Goal: Task Accomplishment & Management: Manage account settings

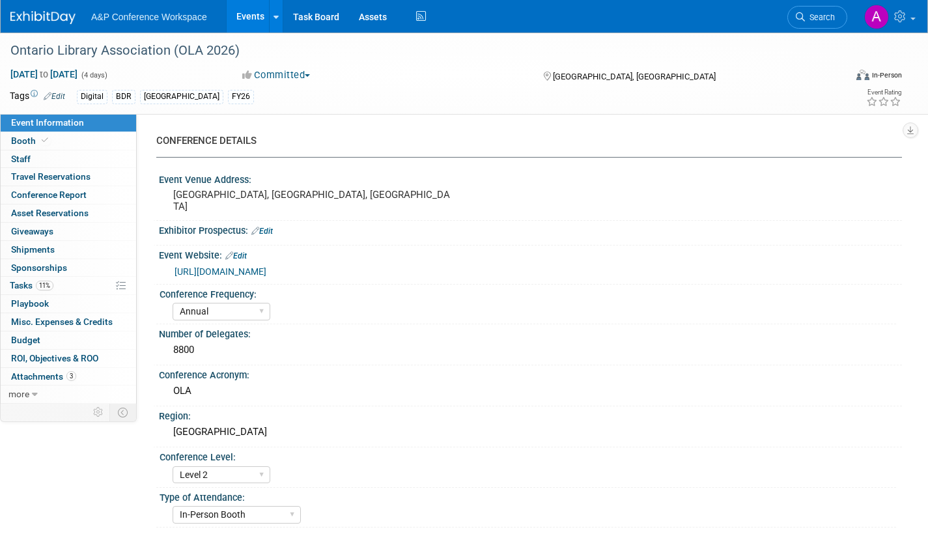
select select "Annual"
select select "Level 2"
select select "In-Person Booth"
select select "Libraries"
select select "Bloomsbury Digital Resources"
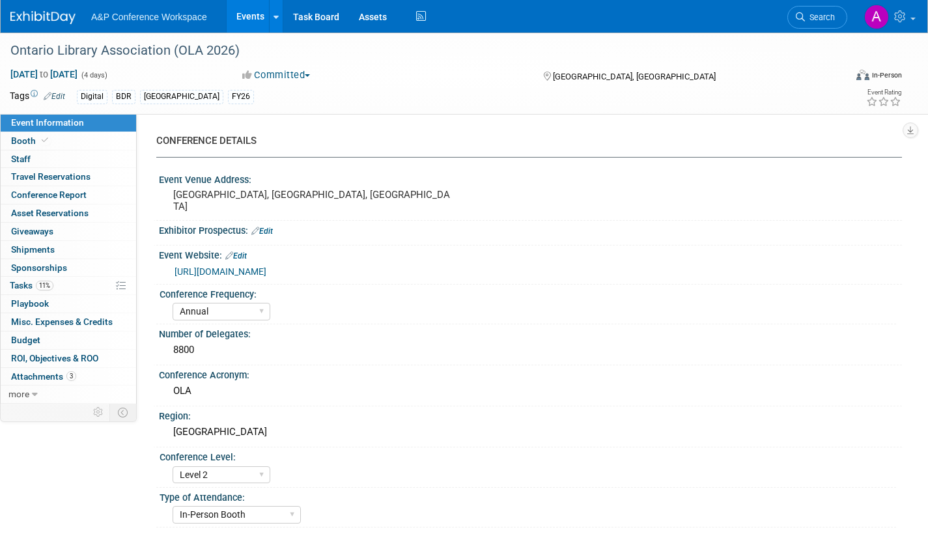
select select "[PERSON_NAME]"
select select "BDR Product Awareness and Trial Generation​"
click at [376, 376] on div "Conference Acronym:" at bounding box center [530, 373] width 743 height 16
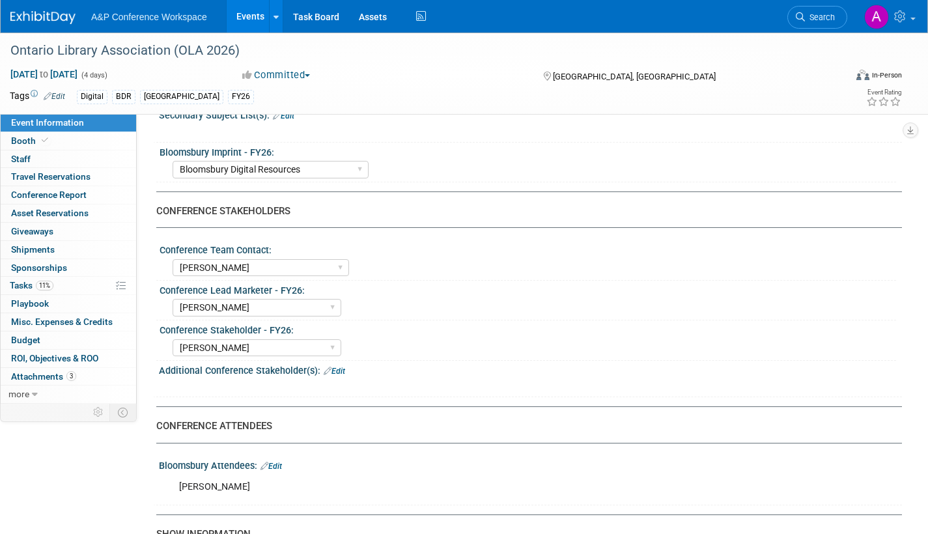
scroll to position [521, 0]
click at [25, 142] on span "Booth" at bounding box center [31, 140] width 40 height 10
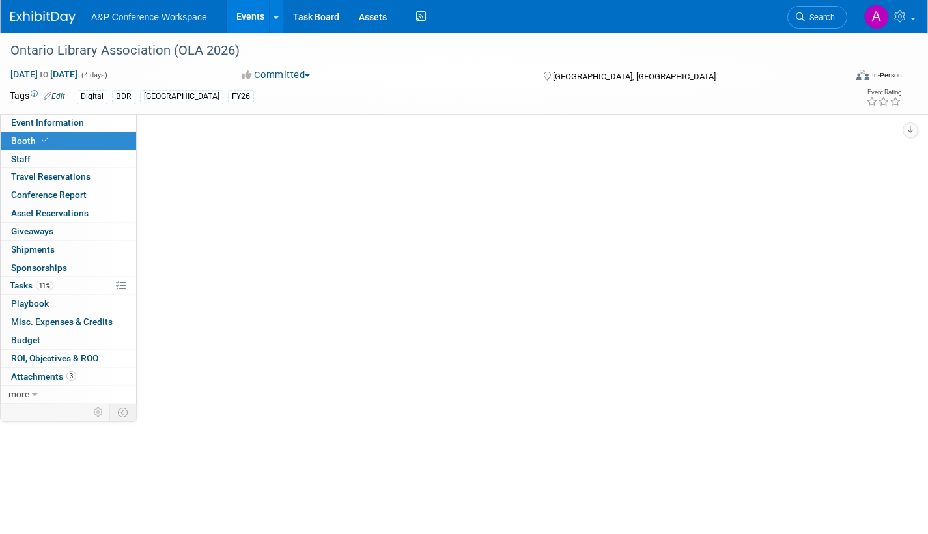
select select "DIGI"
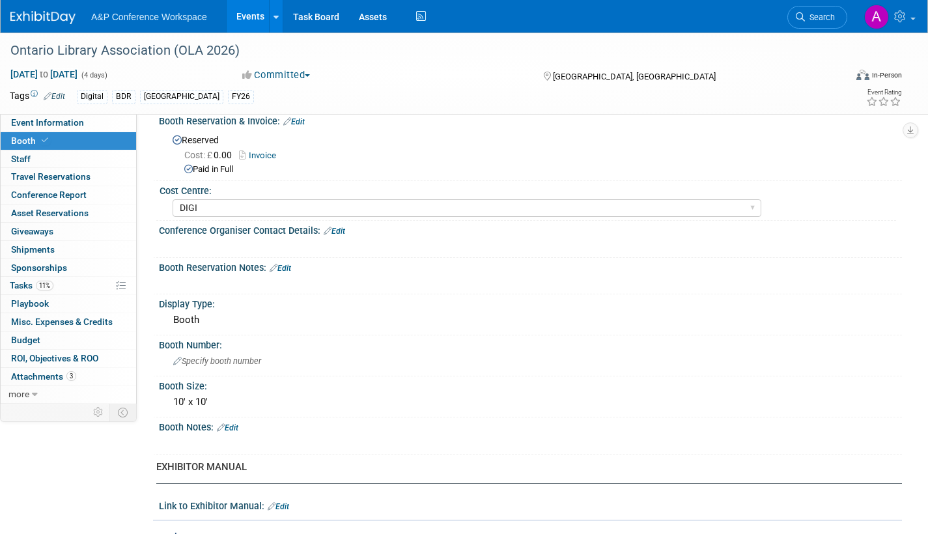
scroll to position [130, 0]
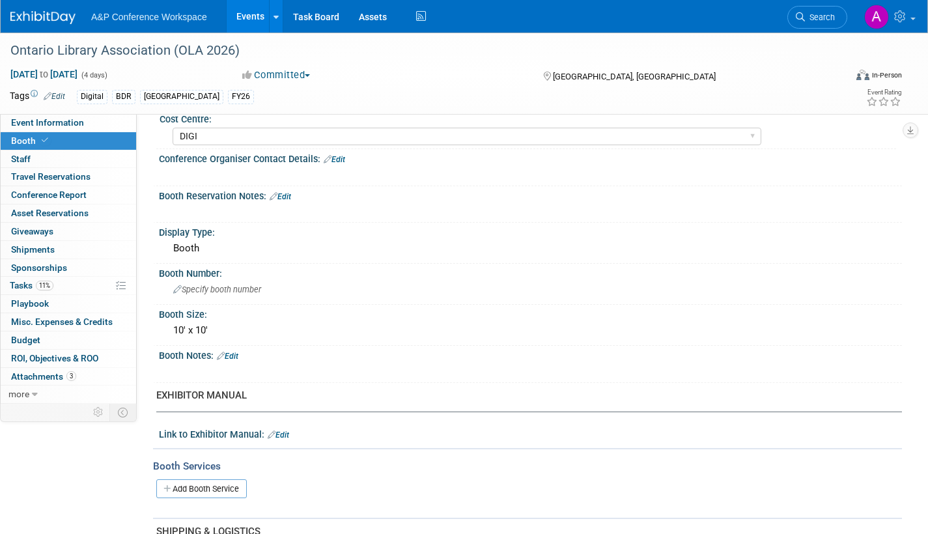
click at [288, 195] on link "Edit" at bounding box center [280, 196] width 21 height 9
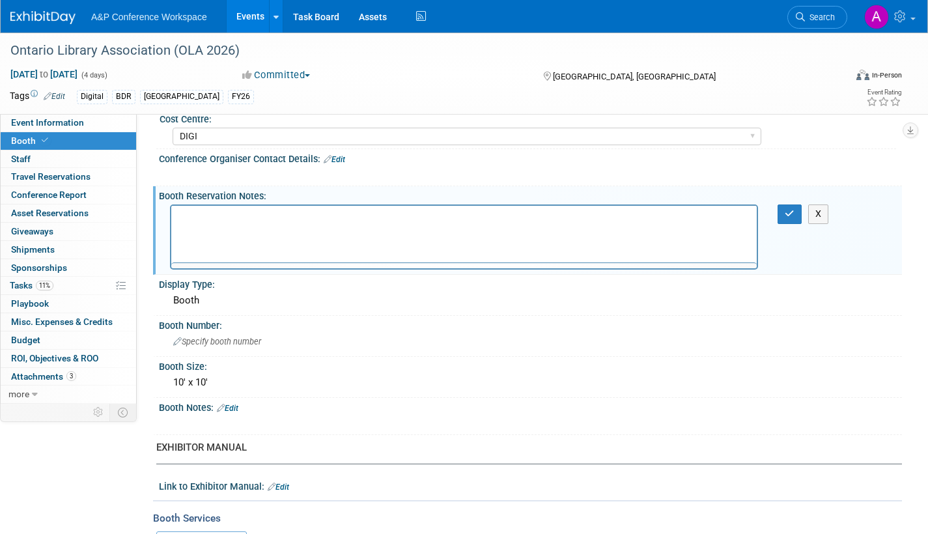
scroll to position [0, 0]
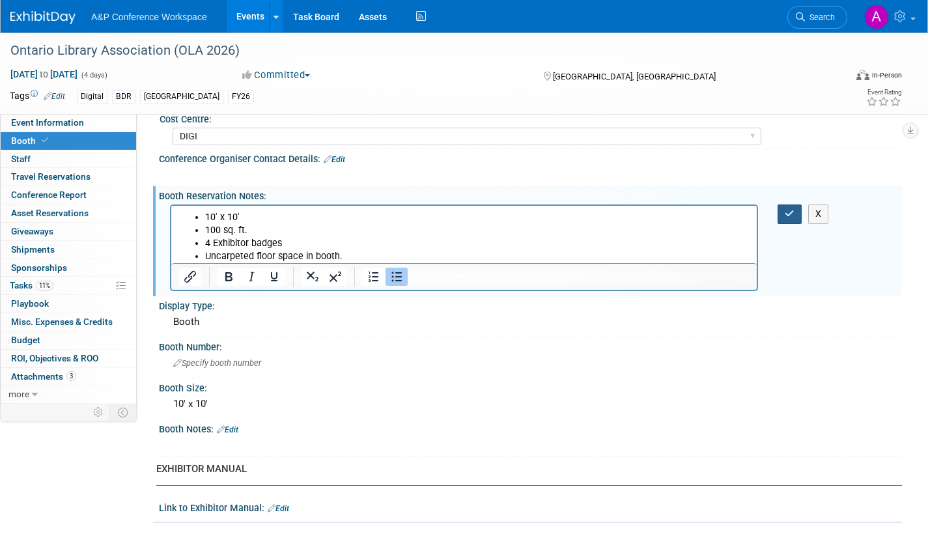
drag, startPoint x: 788, startPoint y: 211, endPoint x: 503, endPoint y: 44, distance: 331.2
click at [788, 211] on icon "button" at bounding box center [790, 213] width 10 height 9
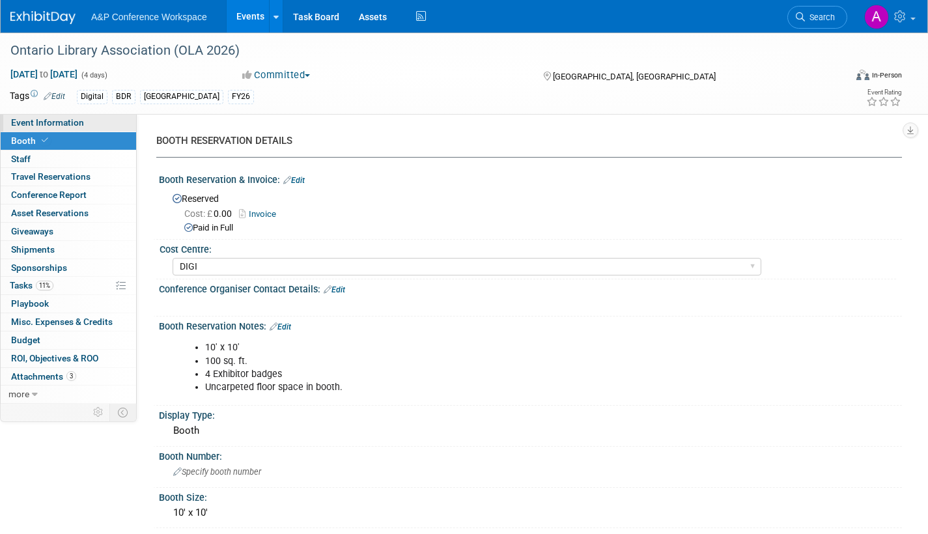
click at [70, 119] on span "Event Information" at bounding box center [47, 122] width 73 height 10
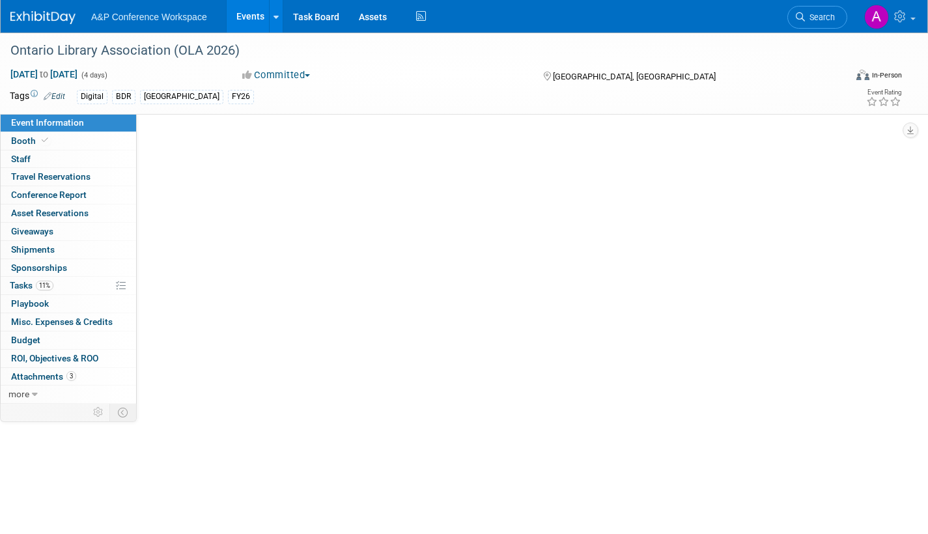
select select "Annual"
select select "Level 2"
select select "In-Person Booth"
select select "Libraries"
select select "Bloomsbury Digital Resources"
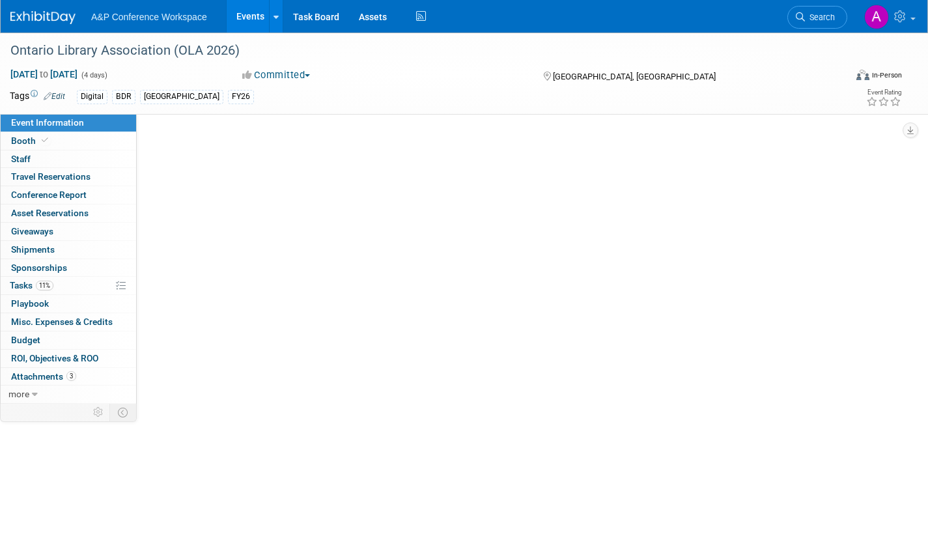
select select "[PERSON_NAME]"
select select "BDR Product Awareness and Trial Generation​"
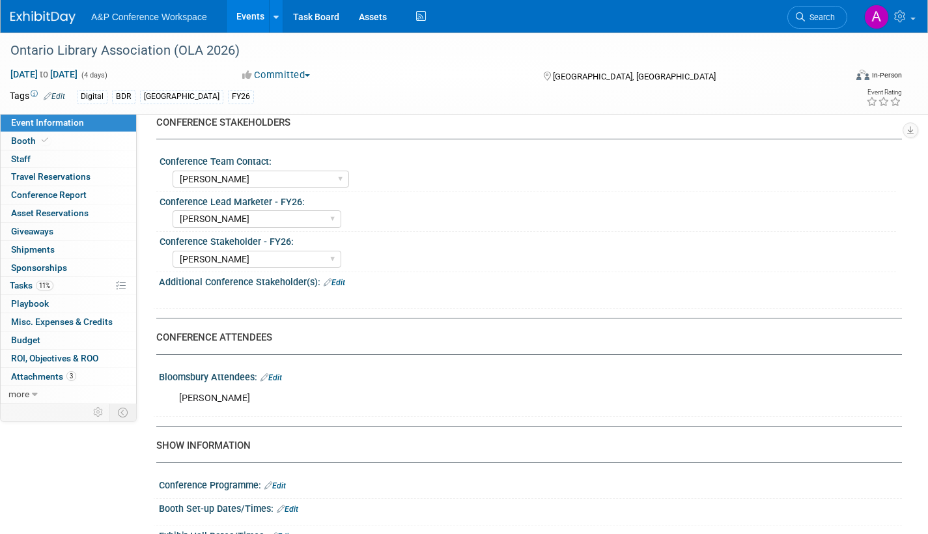
scroll to position [586, 0]
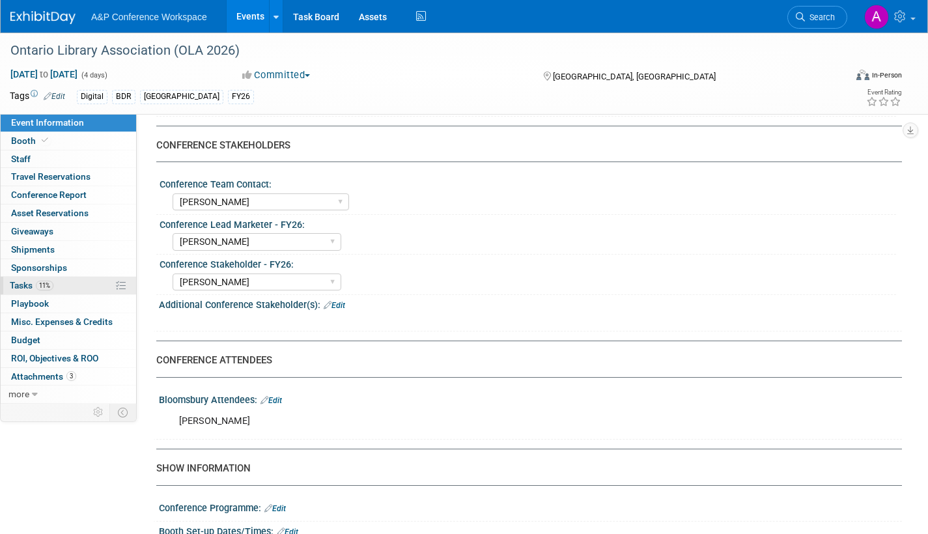
click at [22, 285] on span "Tasks 11%" at bounding box center [32, 285] width 44 height 10
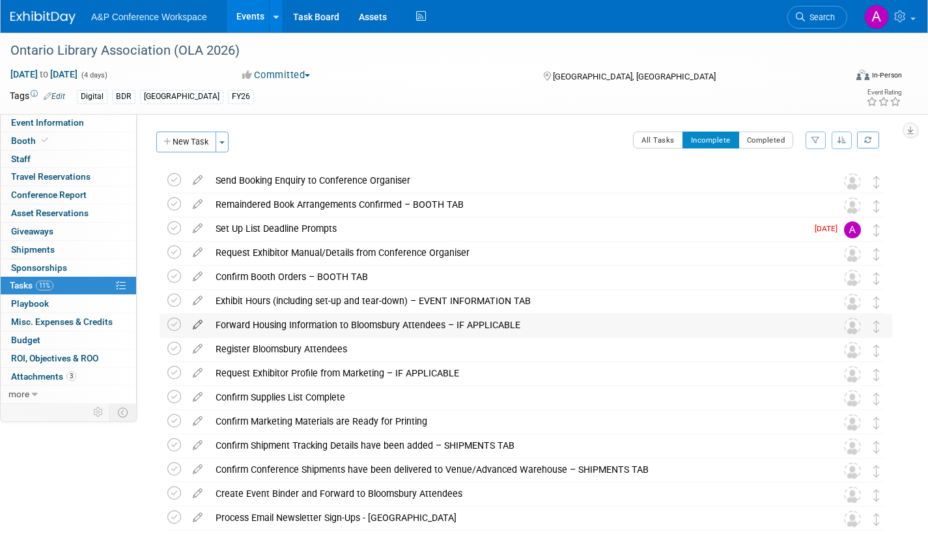
click at [196, 321] on icon at bounding box center [197, 322] width 23 height 16
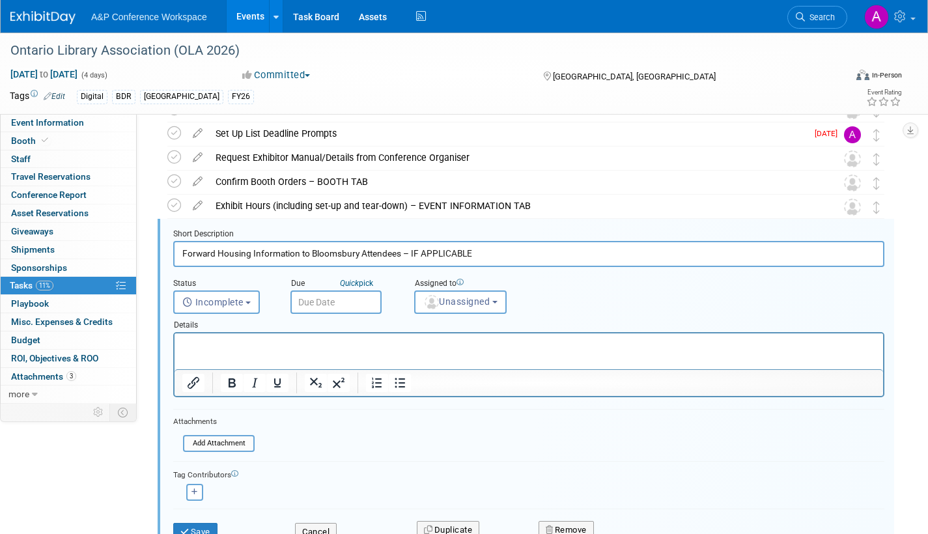
scroll to position [123, 0]
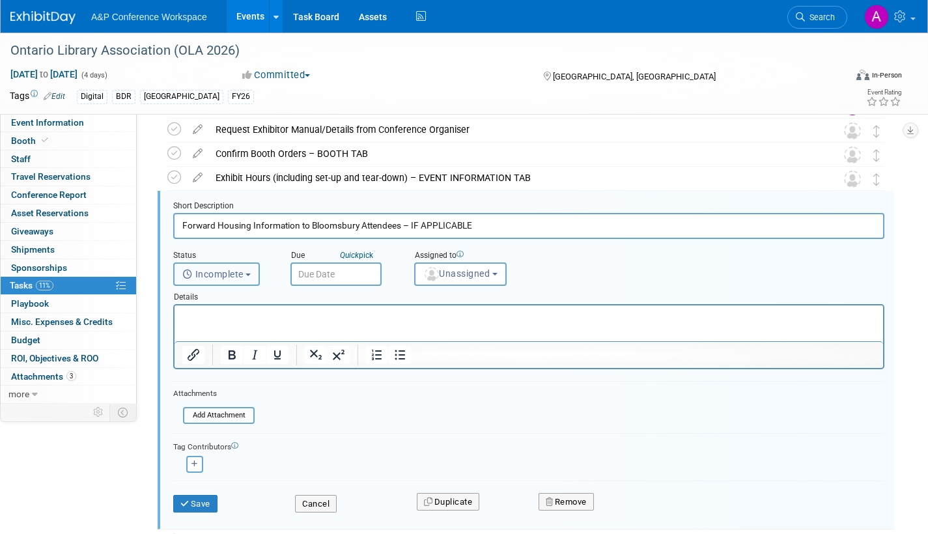
click at [251, 275] on b "button" at bounding box center [247, 274] width 5 height 3
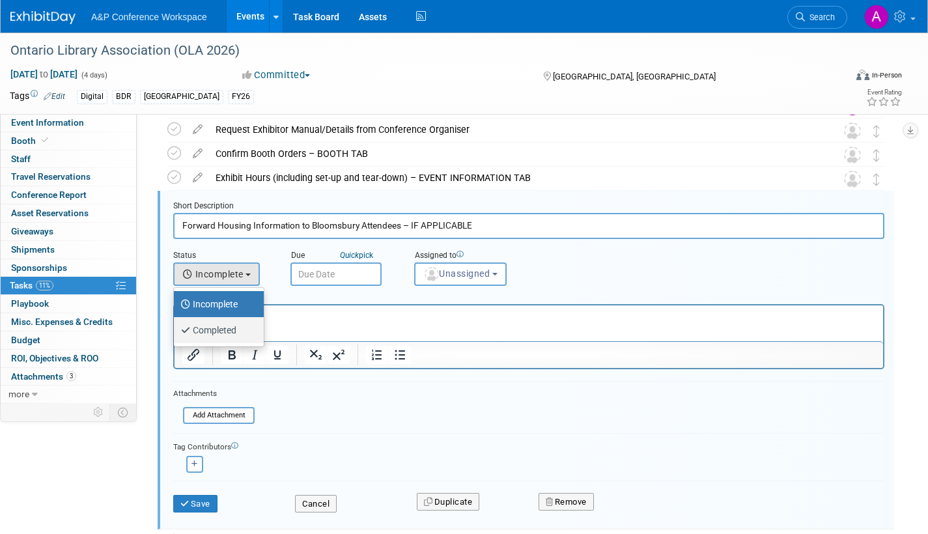
click at [241, 331] on label "Completed" at bounding box center [215, 330] width 70 height 21
click at [176, 331] on input "Completed" at bounding box center [171, 328] width 8 height 8
select select "3"
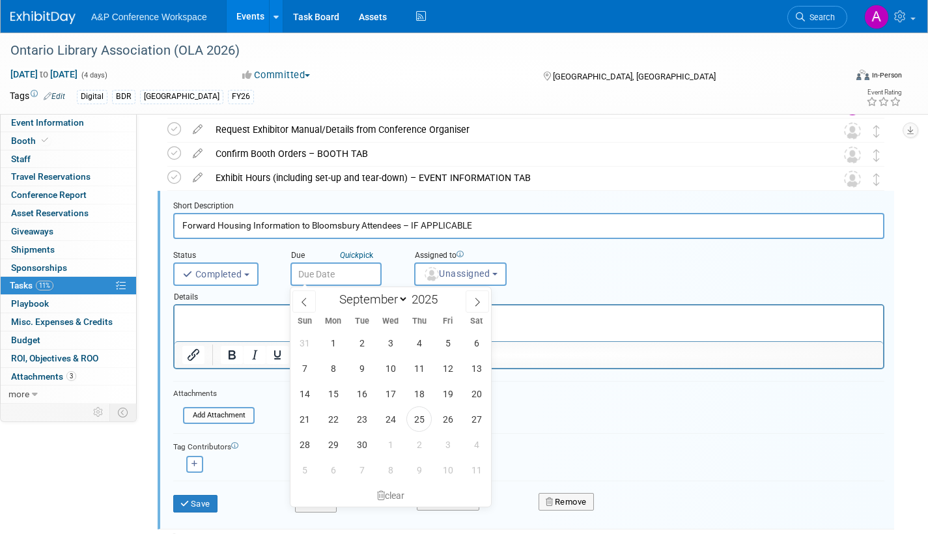
click at [336, 274] on input "text" at bounding box center [335, 273] width 91 height 23
drag, startPoint x: 415, startPoint y: 415, endPoint x: 426, endPoint y: 403, distance: 17.0
click at [416, 414] on span "25" at bounding box center [418, 418] width 25 height 25
type input "Sep 25, 2025"
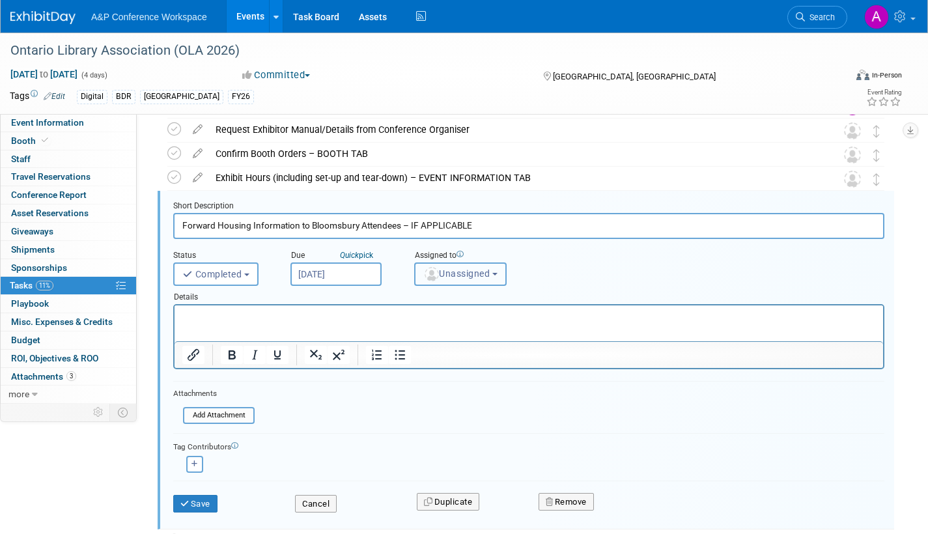
click at [464, 277] on span "Unassigned" at bounding box center [456, 273] width 66 height 10
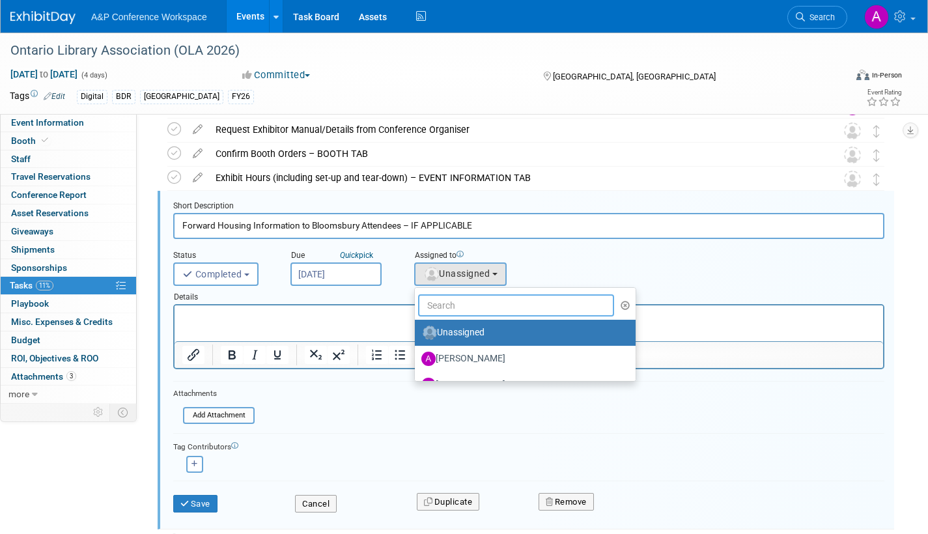
click at [466, 306] on input "text" at bounding box center [516, 305] width 196 height 22
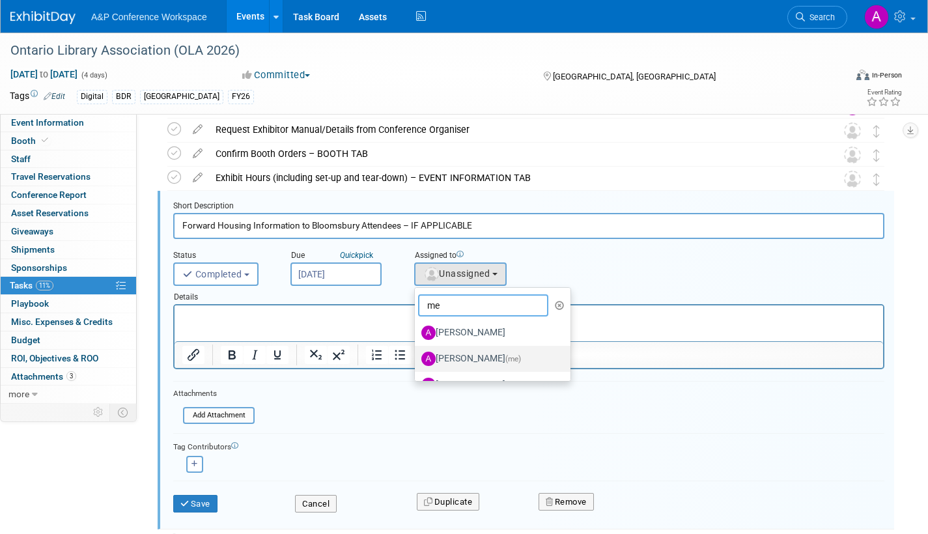
type input "me"
click at [467, 356] on label "Amanda Oney (me)" at bounding box center [489, 358] width 136 height 21
click at [417, 356] on input "Amanda Oney (me)" at bounding box center [412, 357] width 8 height 8
select select "3fc68575-f872-4db6-8d2a-11755123f12c"
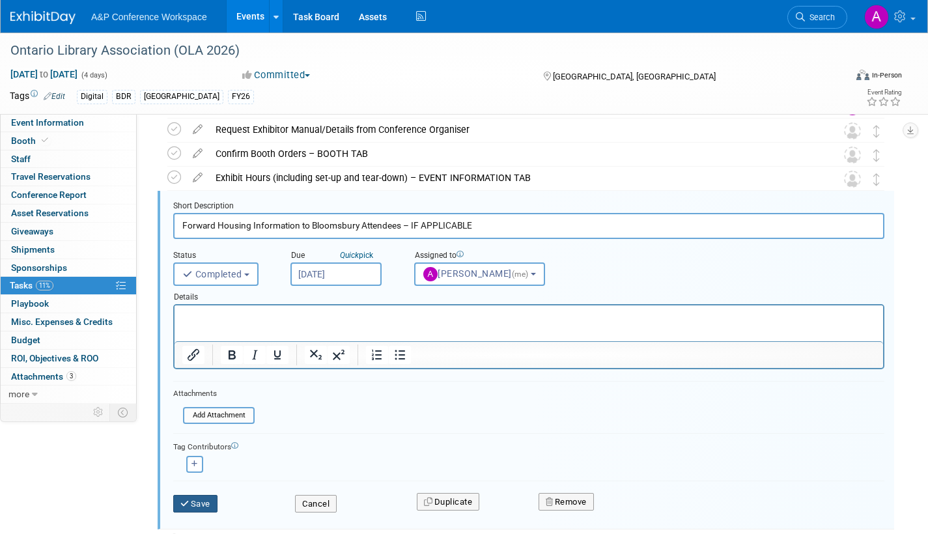
click at [184, 499] on icon "submit" at bounding box center [185, 503] width 10 height 8
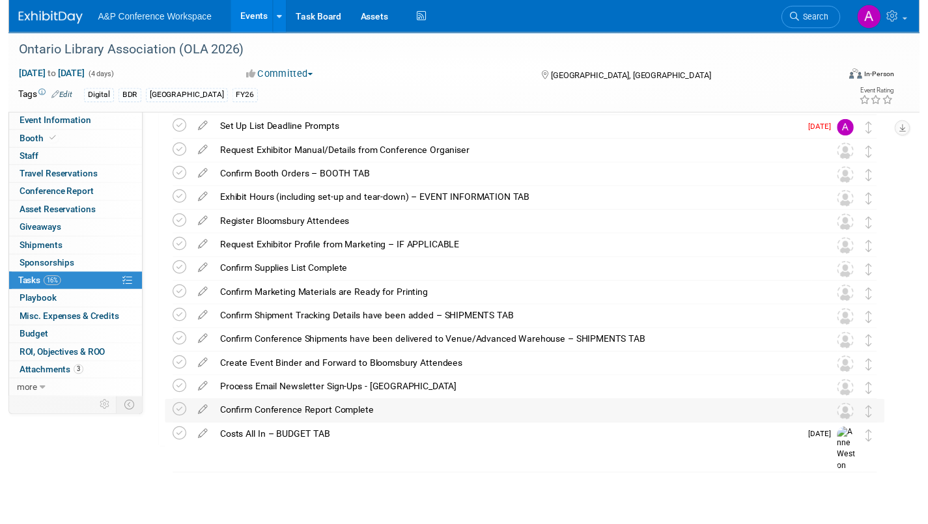
scroll to position [100, 0]
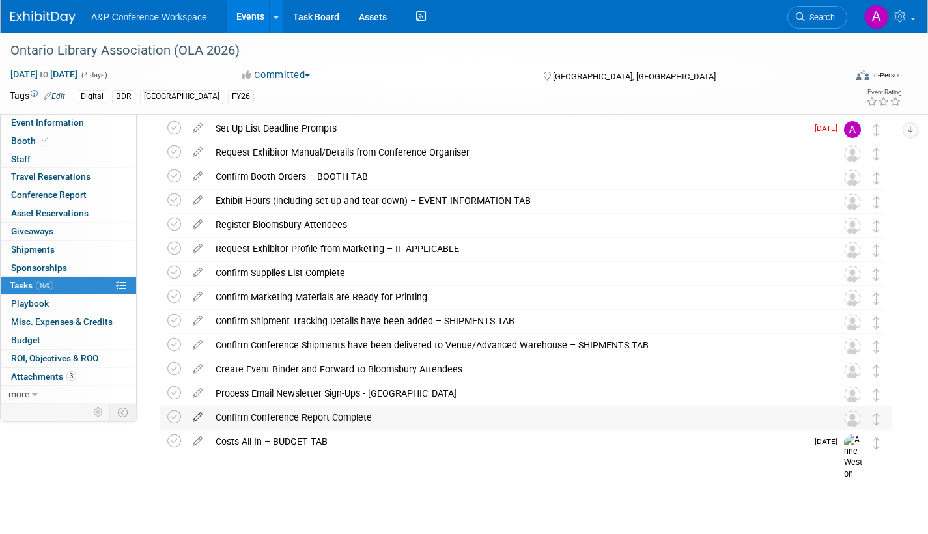
click at [199, 414] on icon at bounding box center [197, 414] width 23 height 16
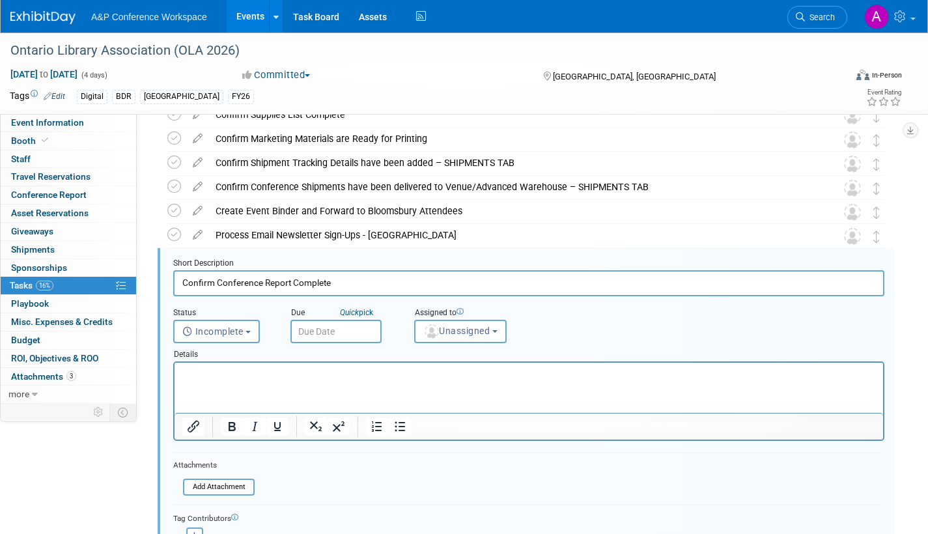
scroll to position [316, 0]
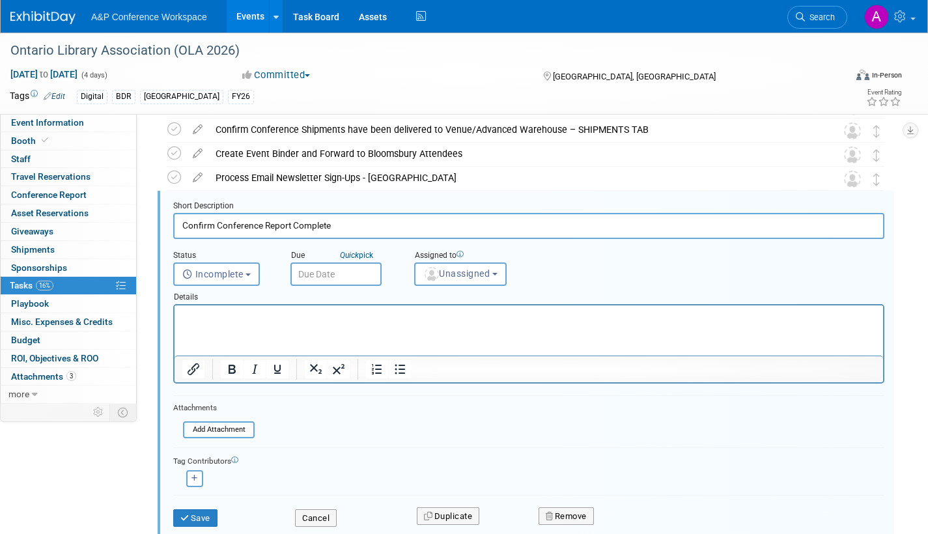
click at [337, 273] on input "text" at bounding box center [335, 273] width 91 height 23
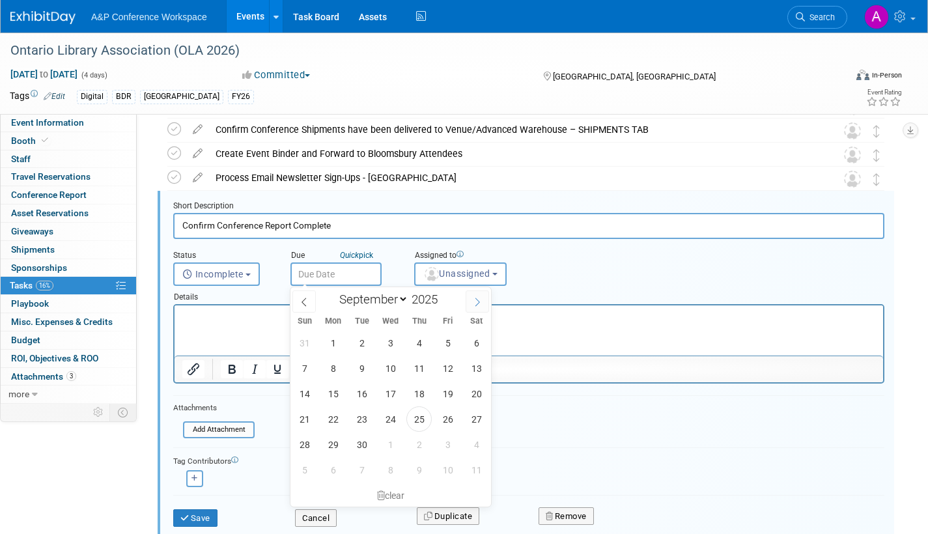
click at [477, 302] on icon at bounding box center [477, 302] width 9 height 9
click at [478, 302] on icon at bounding box center [477, 302] width 9 height 9
select select "11"
click at [479, 303] on icon at bounding box center [477, 302] width 9 height 9
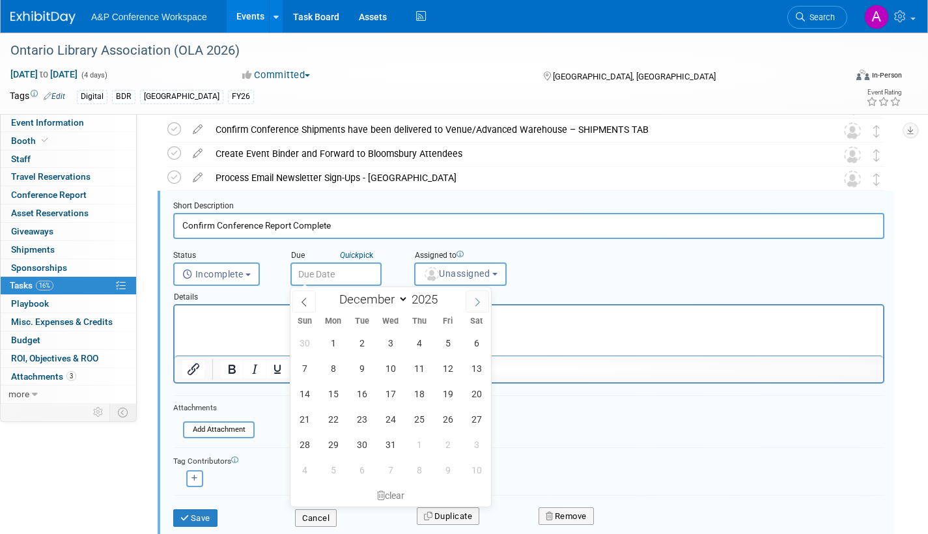
type input "2026"
click at [479, 303] on icon at bounding box center [477, 302] width 9 height 9
select select "1"
click at [450, 366] on span "13" at bounding box center [447, 368] width 25 height 25
type input "Feb 13, 2026"
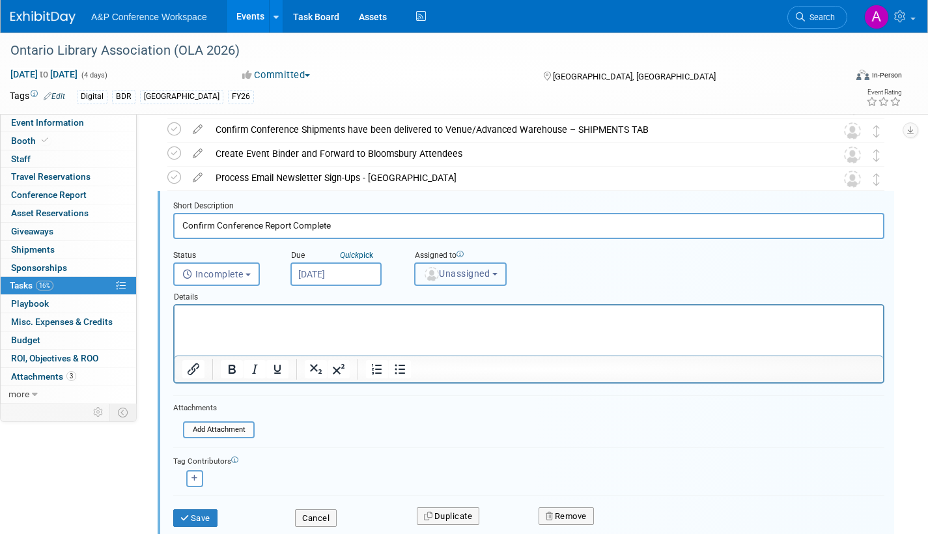
click at [473, 275] on span "Unassigned" at bounding box center [456, 273] width 66 height 10
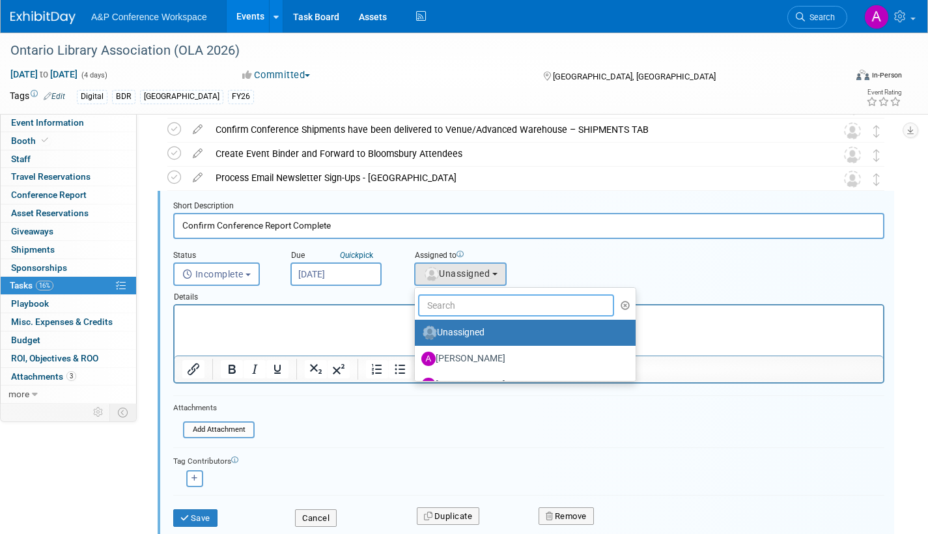
click at [474, 301] on input "text" at bounding box center [516, 305] width 196 height 22
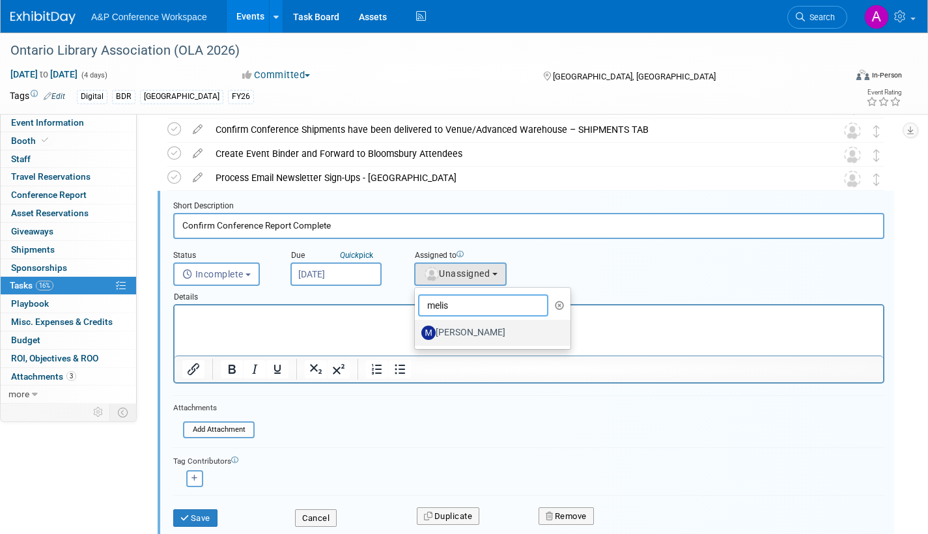
type input "melis"
click at [470, 328] on label "[PERSON_NAME]" at bounding box center [489, 332] width 136 height 21
click at [417, 328] on input "[PERSON_NAME]" at bounding box center [412, 331] width 8 height 8
select select "9b56c6e3-0ffa-4385-bf9b-a63fe3d8432c"
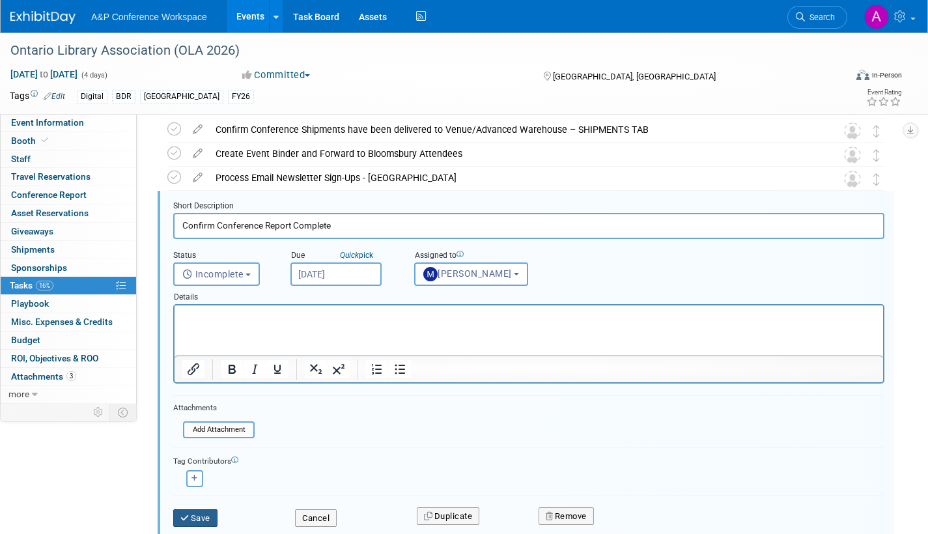
click at [210, 516] on button "Save" at bounding box center [195, 518] width 44 height 18
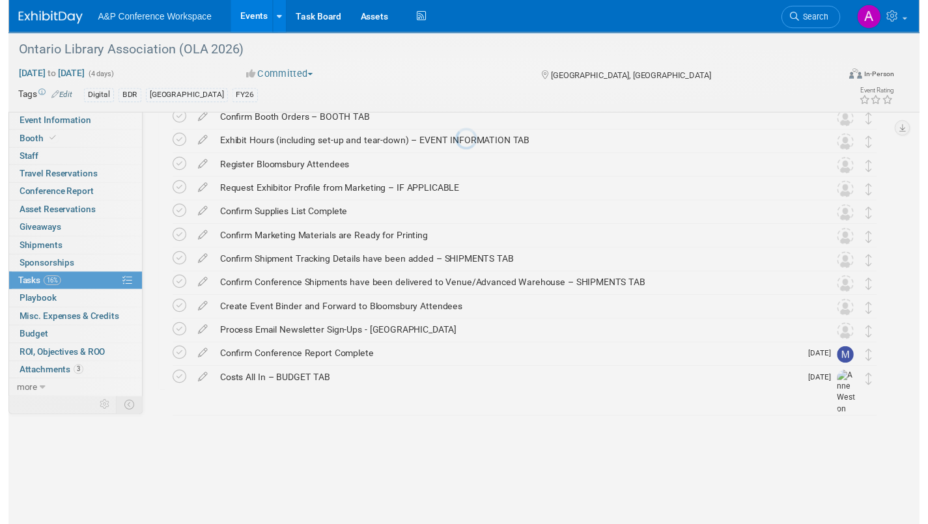
scroll to position [100, 0]
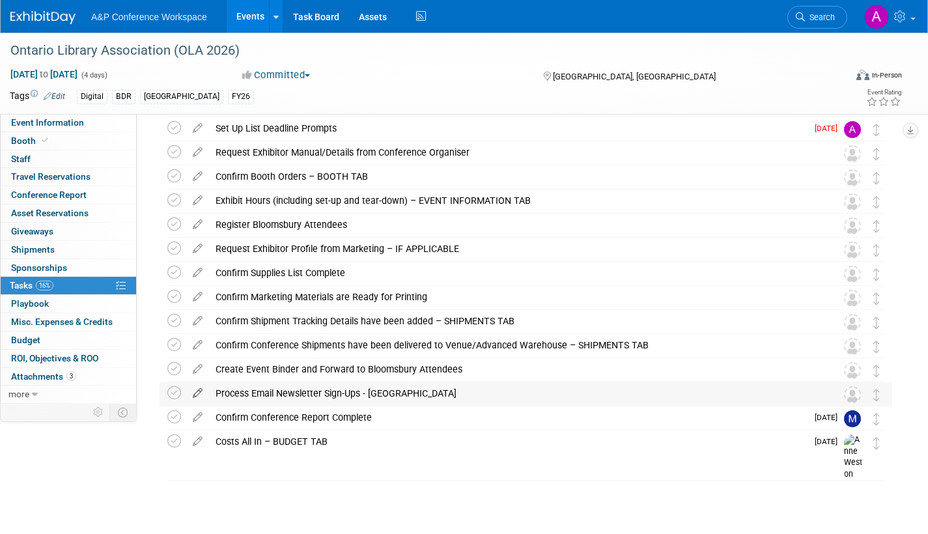
click at [197, 388] on icon at bounding box center [197, 390] width 23 height 16
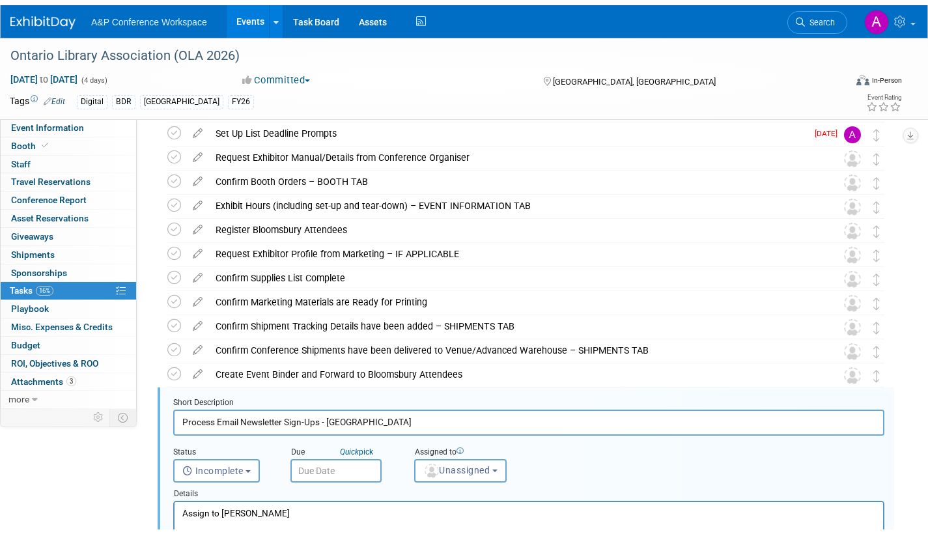
scroll to position [292, 0]
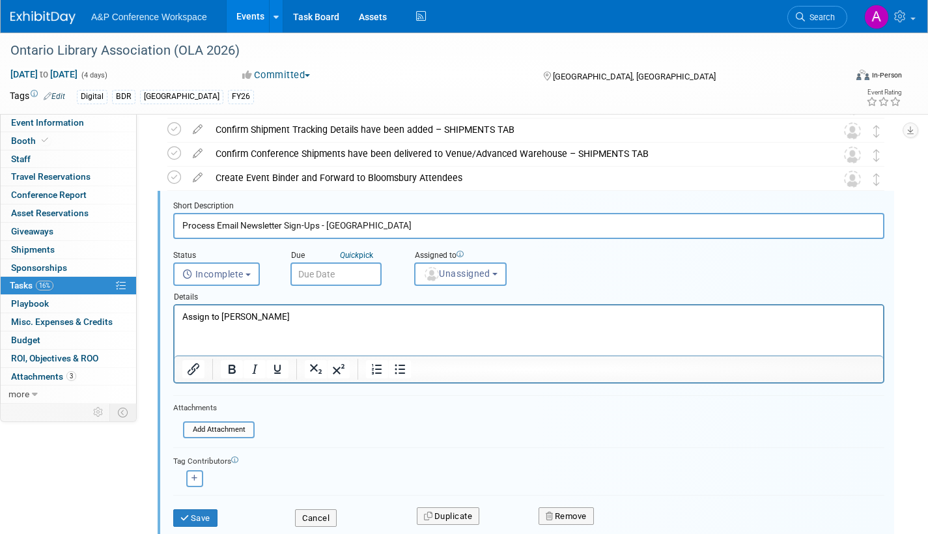
click at [283, 316] on p "Assign to [PERSON_NAME]" at bounding box center [528, 317] width 693 height 12
click at [318, 519] on button "Cancel" at bounding box center [316, 518] width 42 height 18
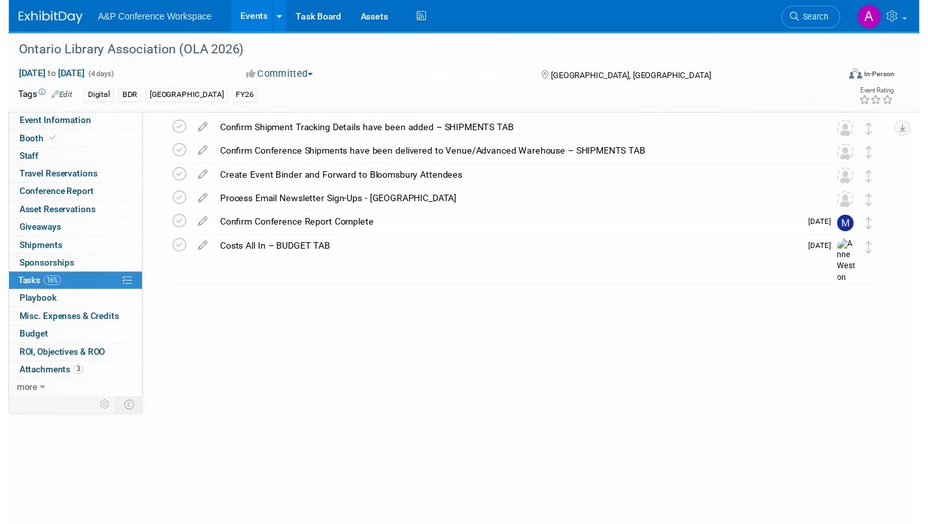
scroll to position [100, 0]
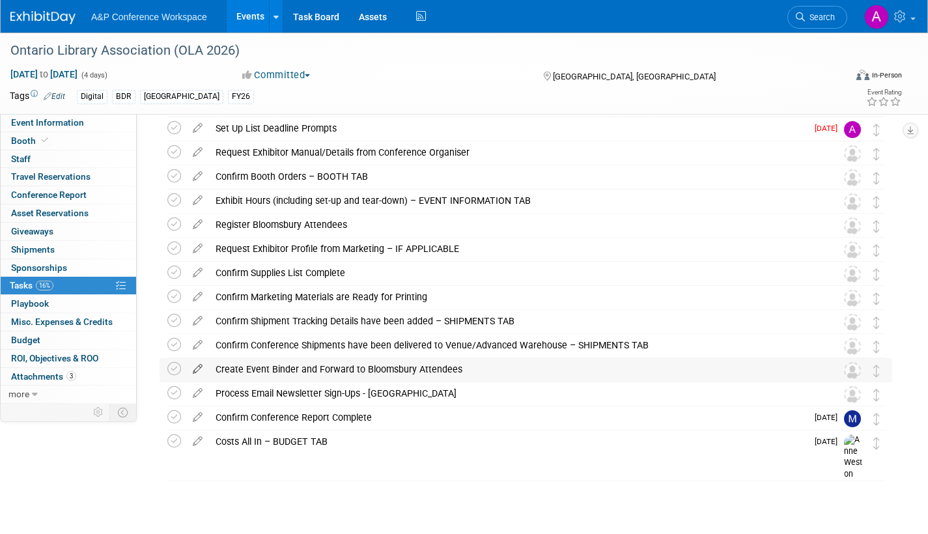
click at [197, 367] on icon at bounding box center [197, 366] width 23 height 16
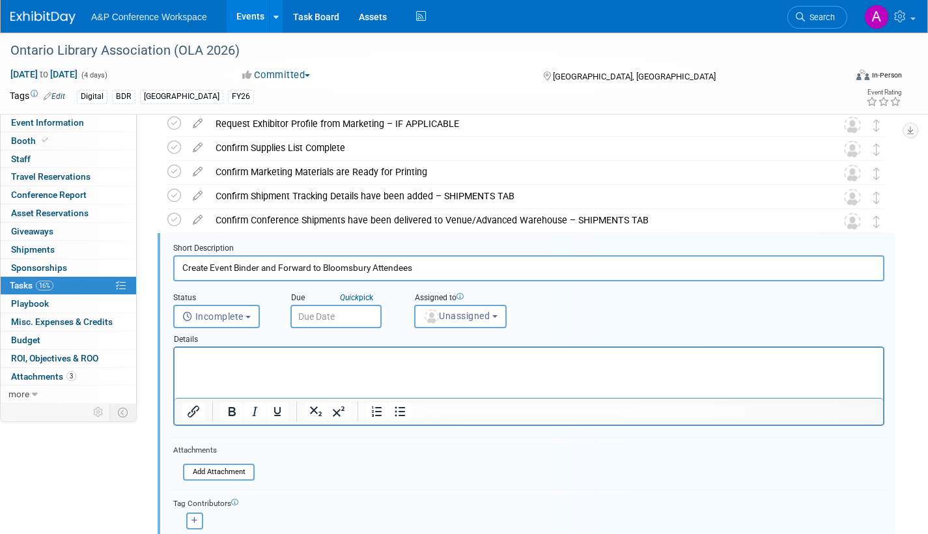
scroll to position [268, 0]
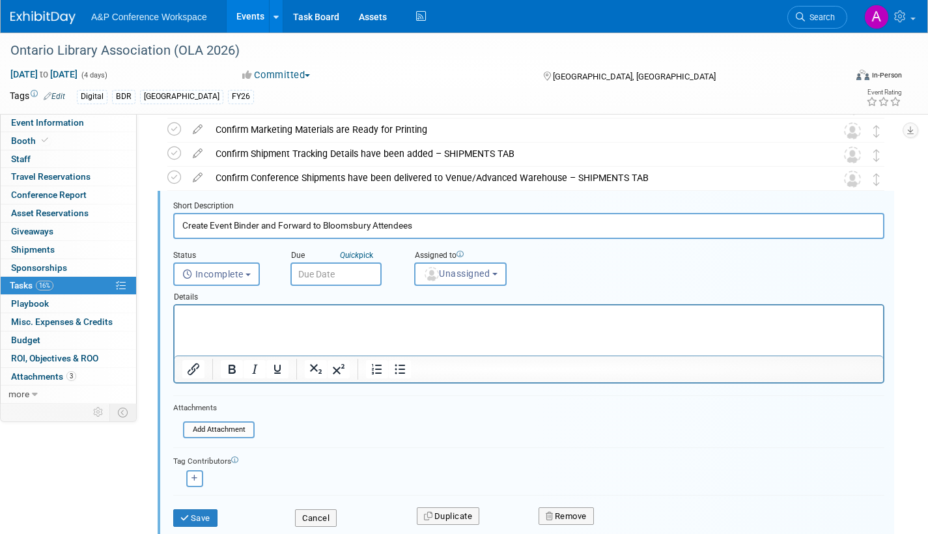
click at [357, 271] on input "text" at bounding box center [335, 273] width 91 height 23
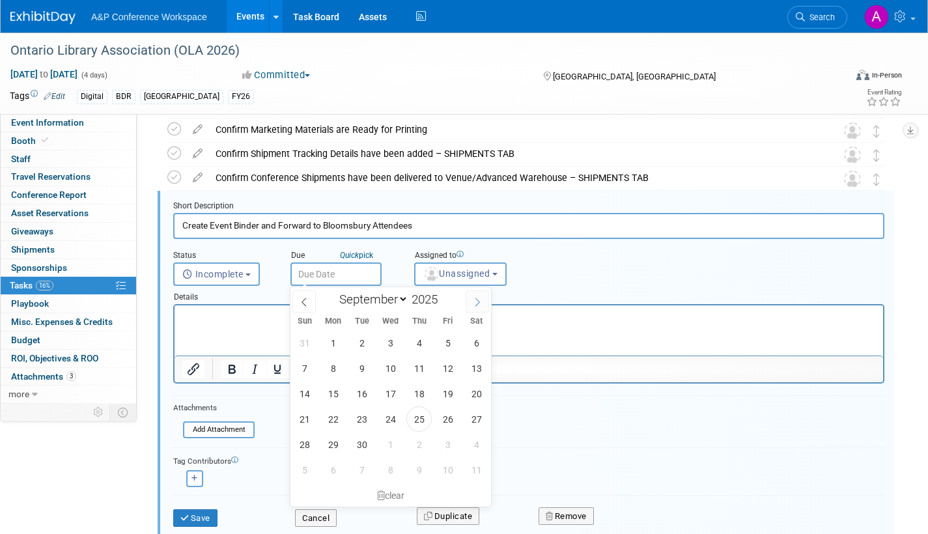
click at [479, 300] on icon at bounding box center [477, 302] width 9 height 9
select select "11"
click at [479, 300] on icon at bounding box center [477, 302] width 9 height 9
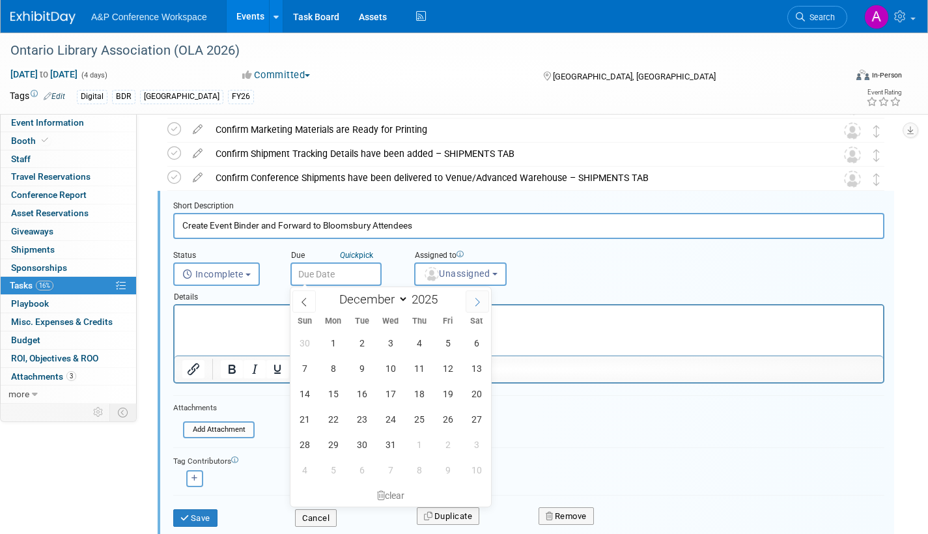
type input "2026"
click at [479, 300] on icon at bounding box center [477, 302] width 9 height 9
click at [303, 301] on icon at bounding box center [304, 302] width 9 height 9
select select "0"
click at [423, 418] on span "22" at bounding box center [418, 418] width 25 height 25
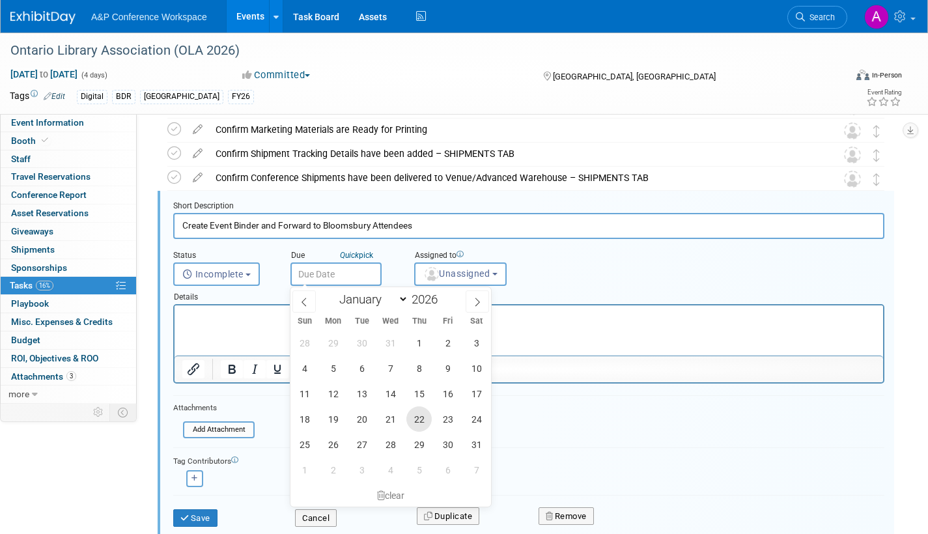
type input "Jan 22, 2026"
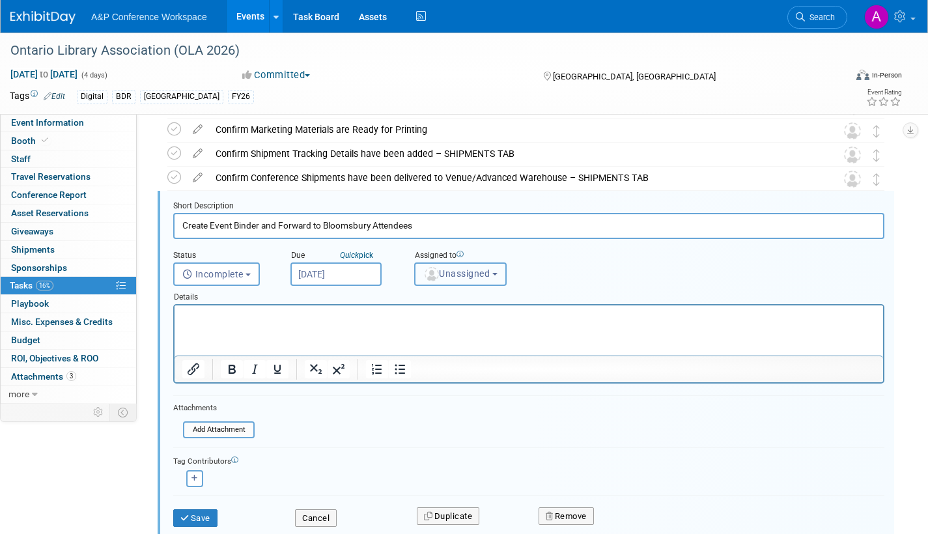
click at [456, 271] on span "Unassigned" at bounding box center [456, 273] width 66 height 10
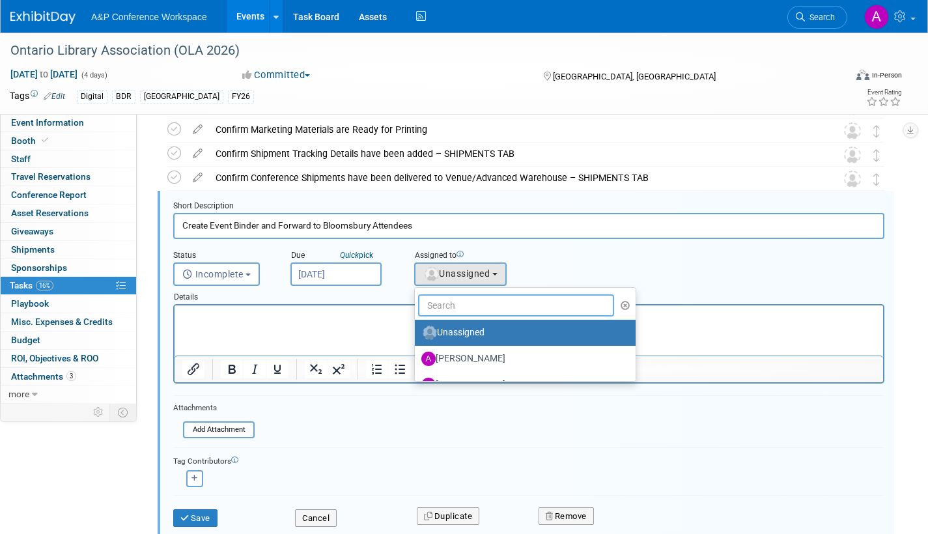
click at [456, 303] on input "text" at bounding box center [516, 305] width 196 height 22
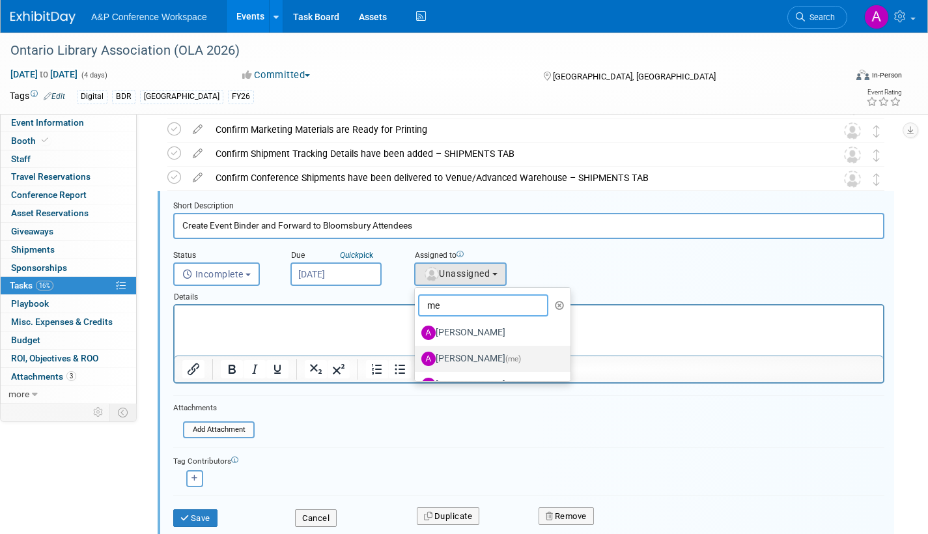
type input "me"
click at [451, 354] on label "Amanda Oney (me)" at bounding box center [489, 358] width 136 height 21
click at [417, 354] on input "Amanda Oney (me)" at bounding box center [412, 357] width 8 height 8
select select "3fc68575-f872-4db6-8d2a-11755123f12c"
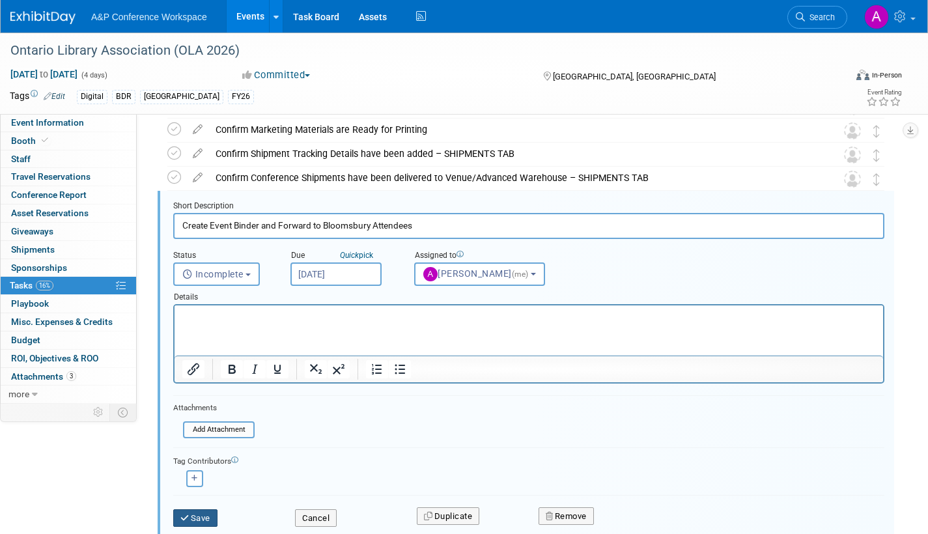
click at [193, 515] on button "Save" at bounding box center [195, 518] width 44 height 18
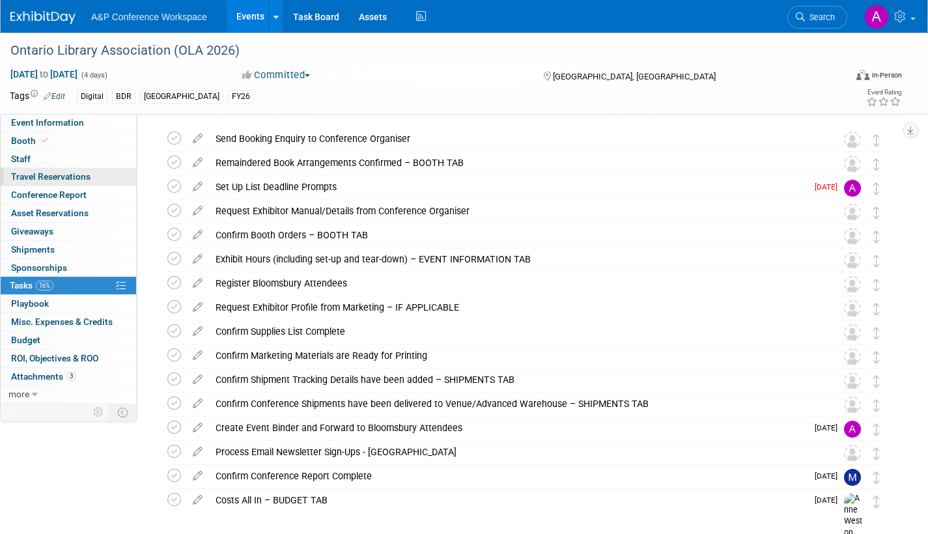
scroll to position [0, 0]
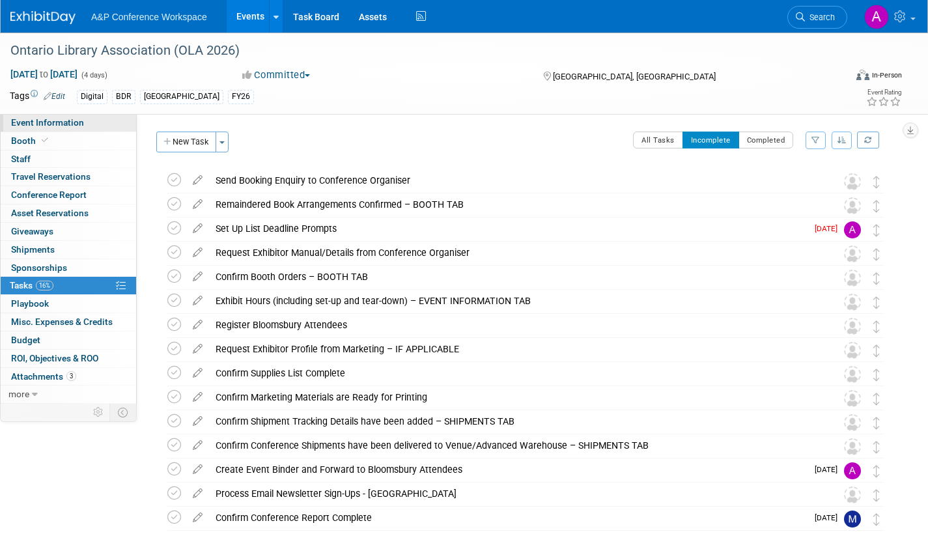
click at [61, 124] on span "Event Information" at bounding box center [47, 122] width 73 height 10
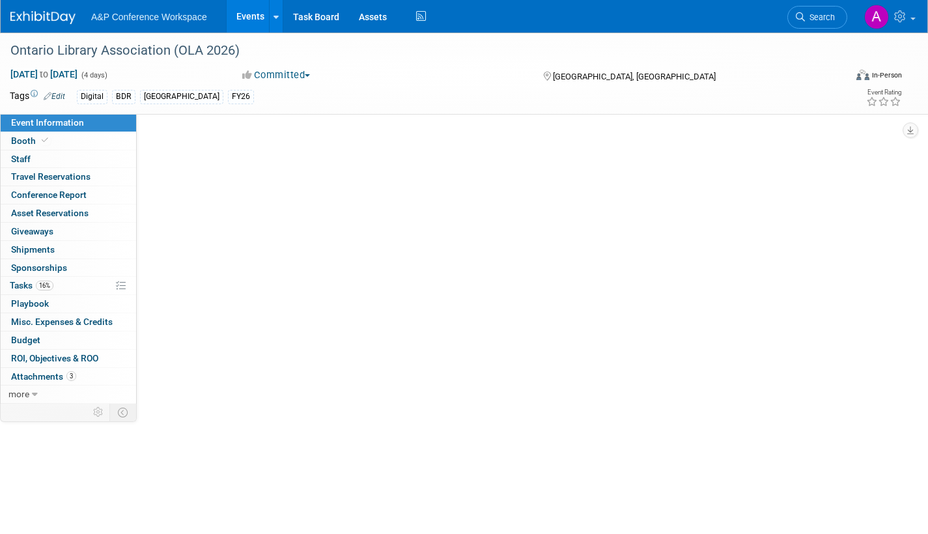
select select "Annual"
select select "Level 2"
select select "In-Person Booth"
select select "Libraries"
select select "Bloomsbury Digital Resources"
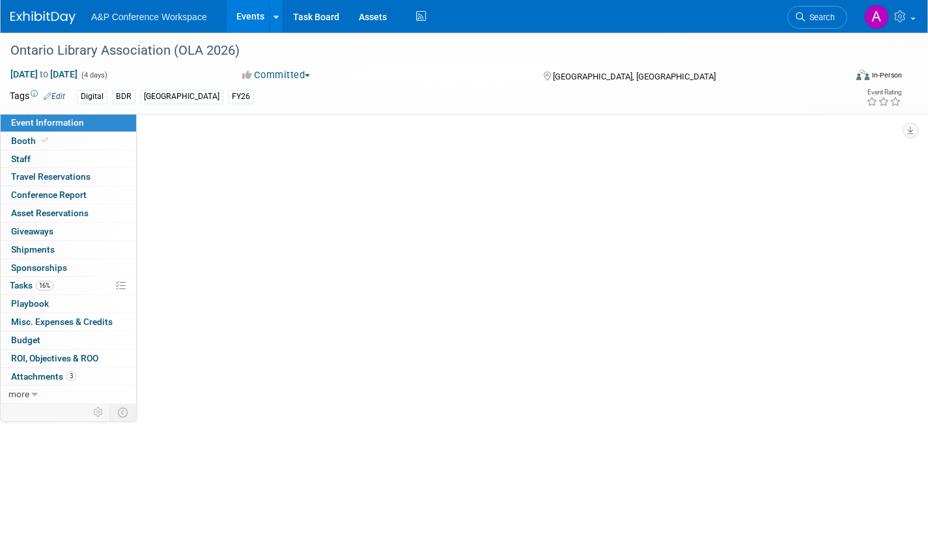
select select "[PERSON_NAME]"
select select "BDR Product Awareness and Trial Generation​"
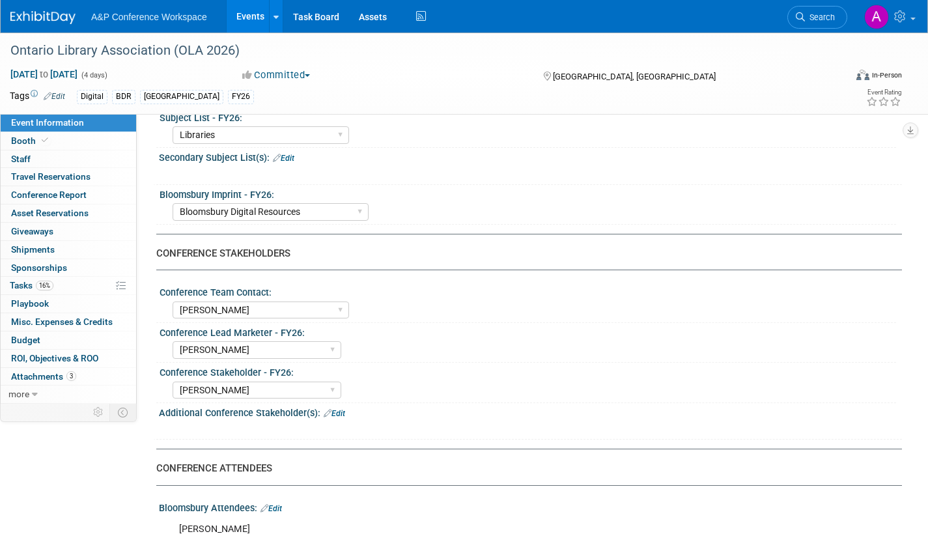
scroll to position [521, 0]
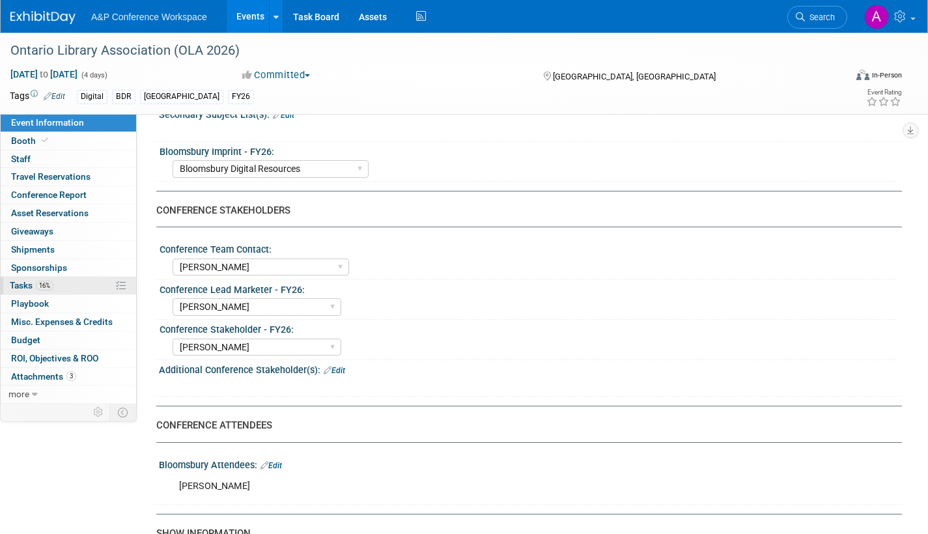
click at [24, 283] on span "Tasks 16%" at bounding box center [32, 285] width 44 height 10
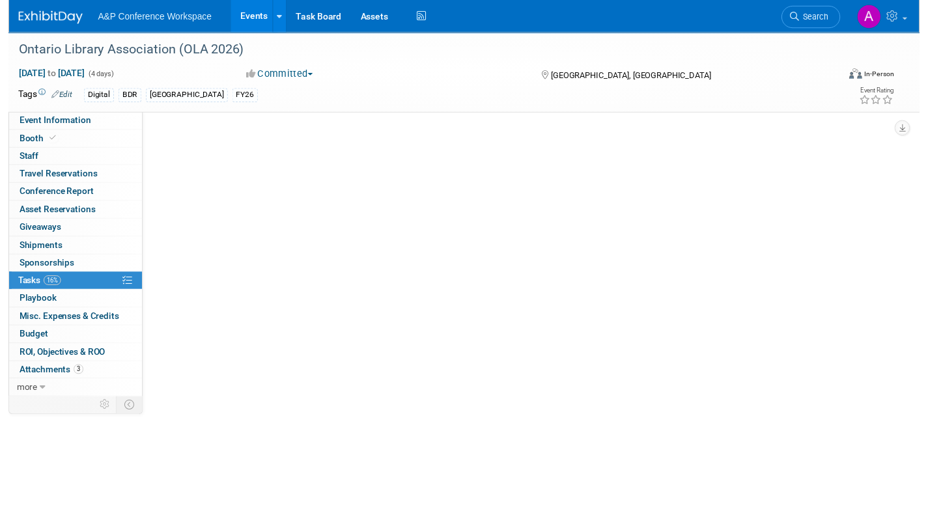
scroll to position [0, 0]
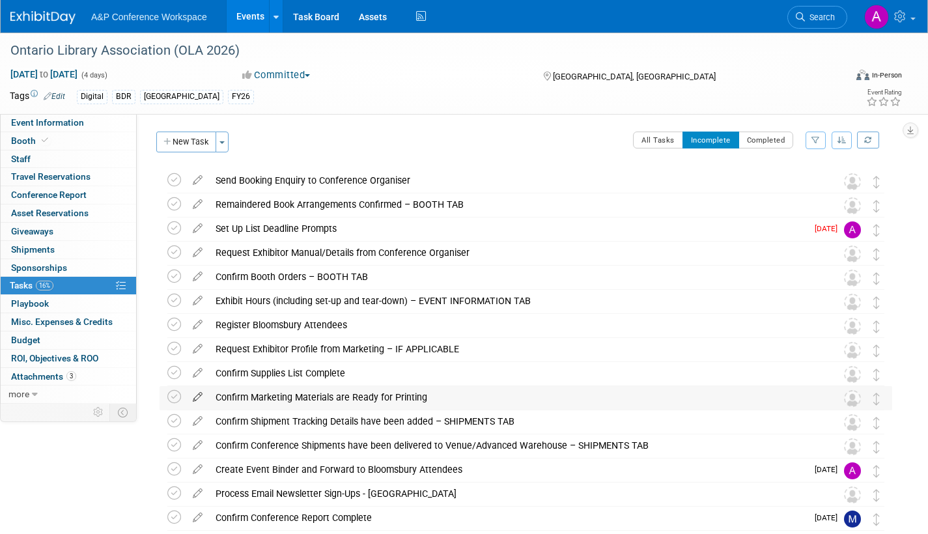
click at [197, 394] on icon at bounding box center [197, 394] width 23 height 16
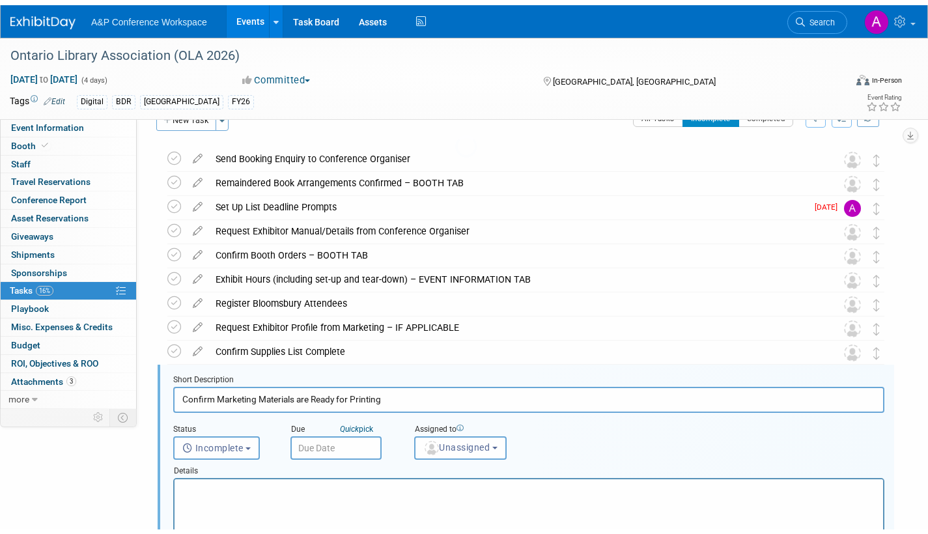
scroll to position [195, 0]
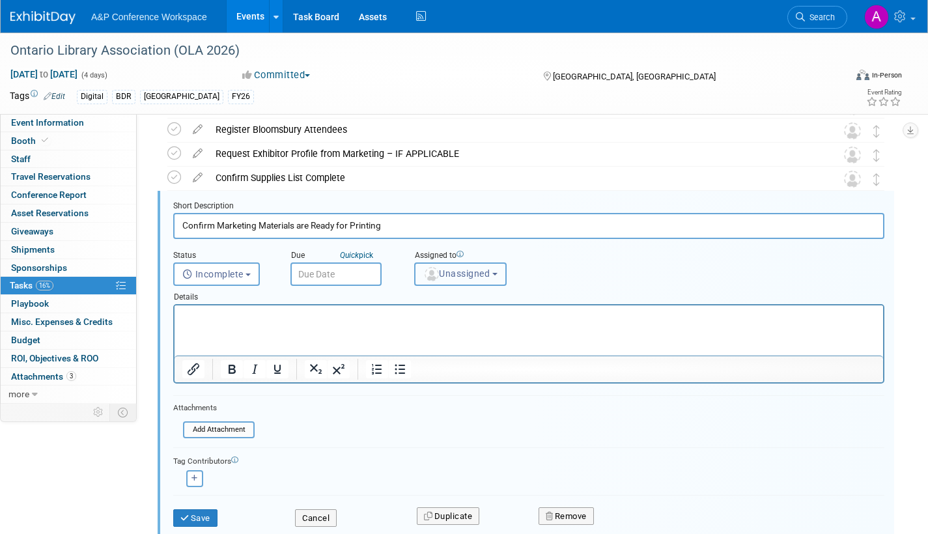
click at [428, 281] on button "Unassigned" at bounding box center [460, 273] width 92 height 23
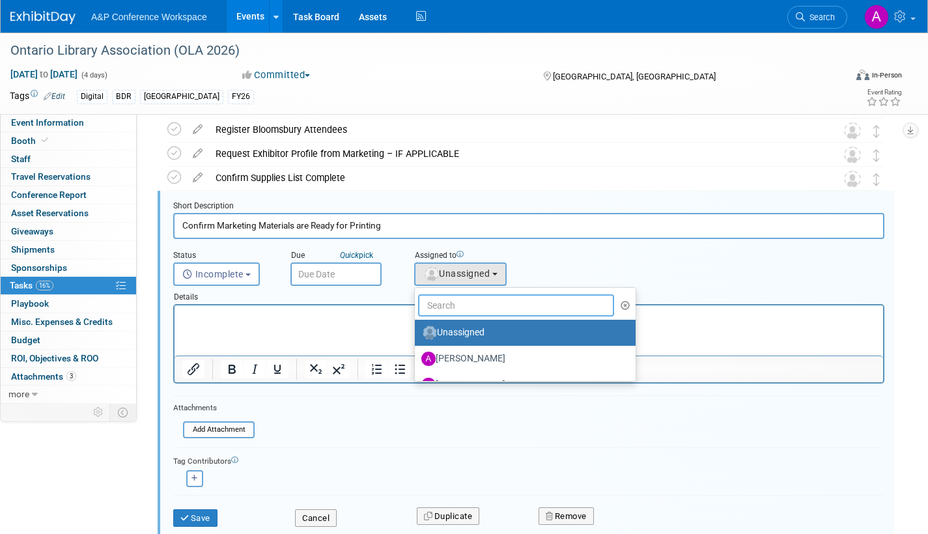
click at [443, 312] on input "text" at bounding box center [516, 305] width 196 height 22
type input "michel"
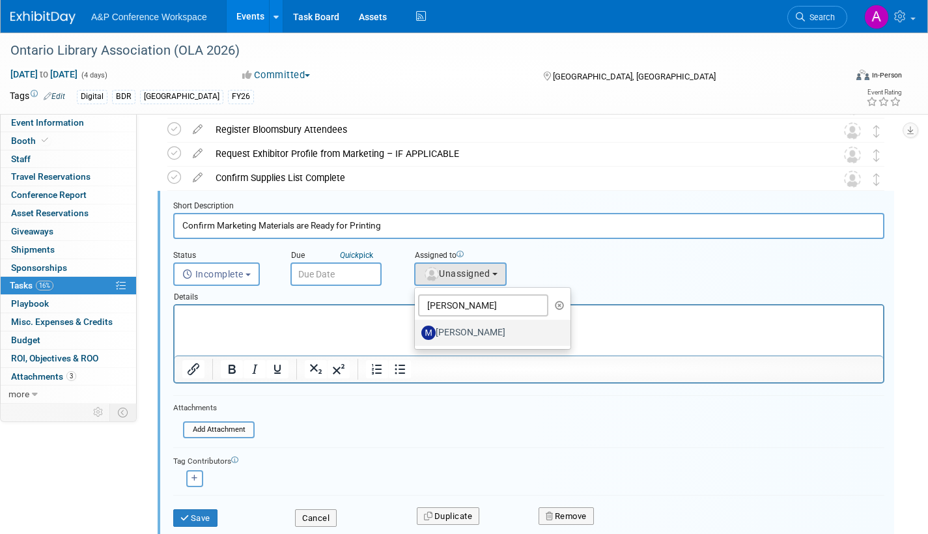
click at [477, 335] on label "[PERSON_NAME]" at bounding box center [489, 332] width 136 height 21
click at [417, 335] on input "[PERSON_NAME]" at bounding box center [412, 331] width 8 height 8
select select "0d676a77-9155-4600-aca5-5991c4237af6"
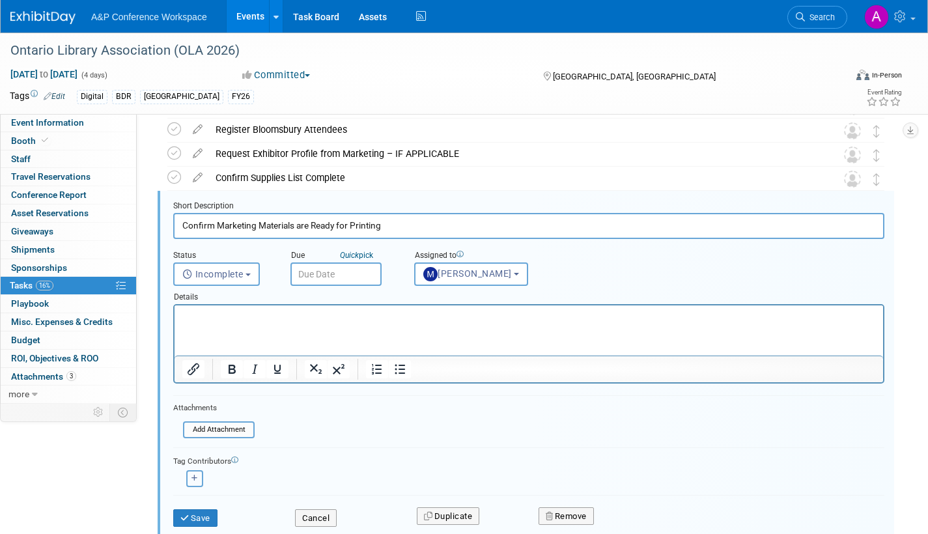
click at [195, 477] on icon "button" at bounding box center [194, 478] width 7 height 7
select select
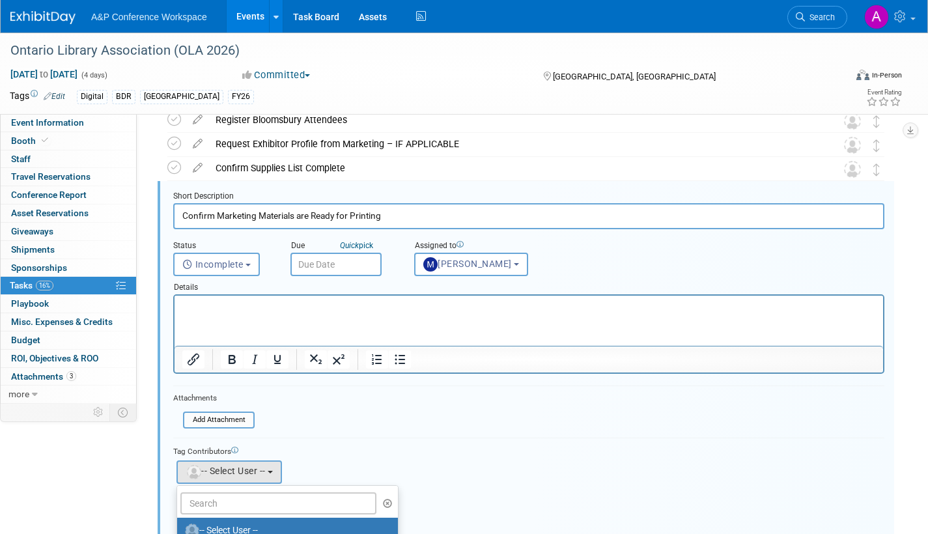
scroll to position [326, 0]
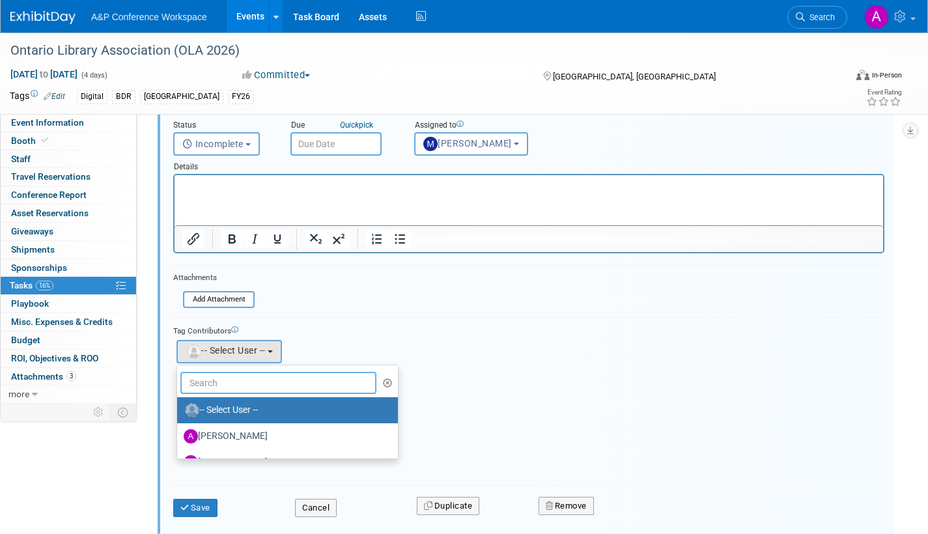
click at [257, 378] on input "text" at bounding box center [278, 383] width 196 height 22
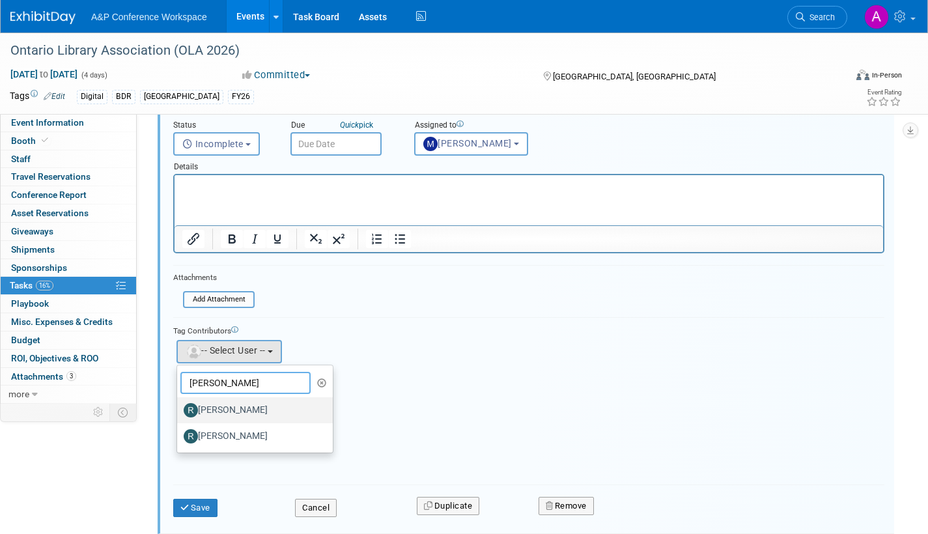
type input "rosa"
click at [249, 408] on label "[PERSON_NAME]" at bounding box center [252, 410] width 136 height 21
click at [179, 408] on input "[PERSON_NAME]" at bounding box center [175, 408] width 8 height 8
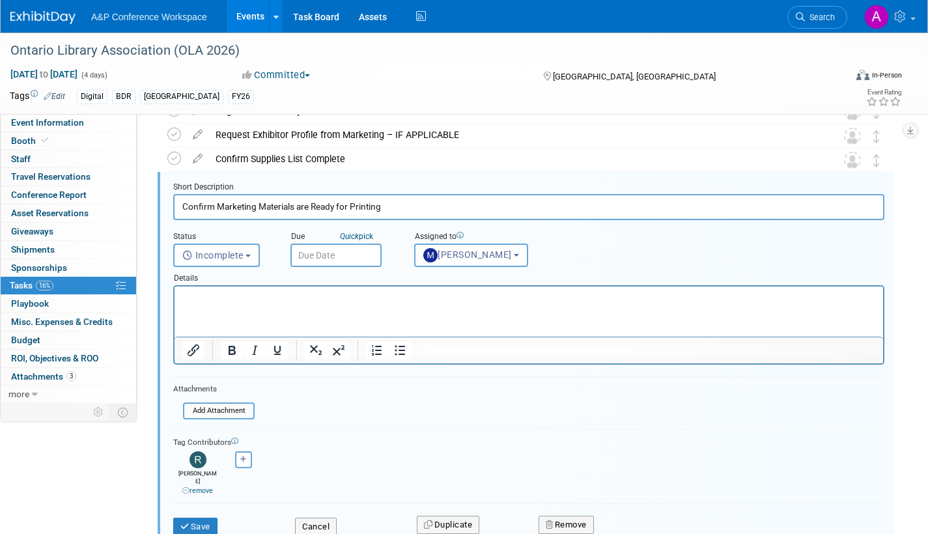
scroll to position [195, 0]
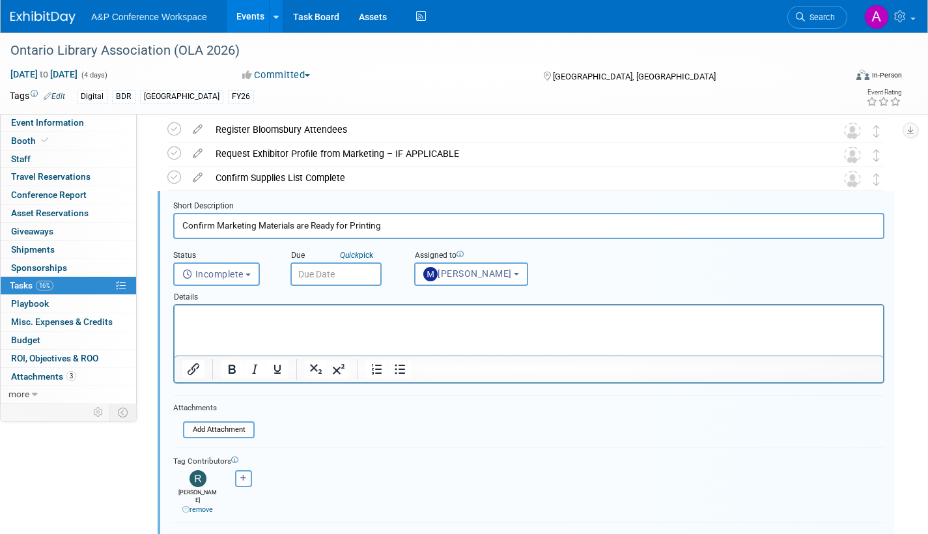
click at [357, 273] on input "text" at bounding box center [335, 273] width 91 height 23
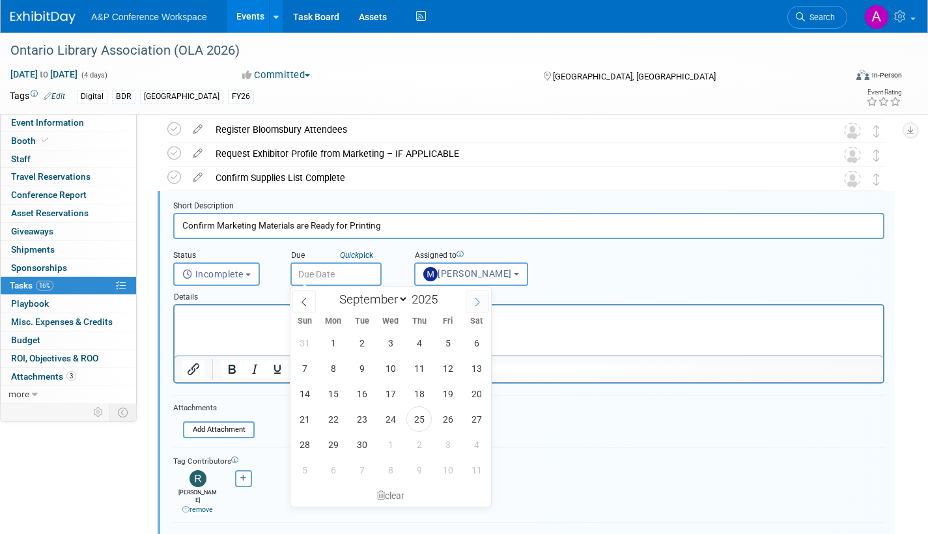
click at [477, 303] on icon at bounding box center [477, 302] width 9 height 9
select select "11"
click at [479, 303] on icon at bounding box center [477, 302] width 9 height 9
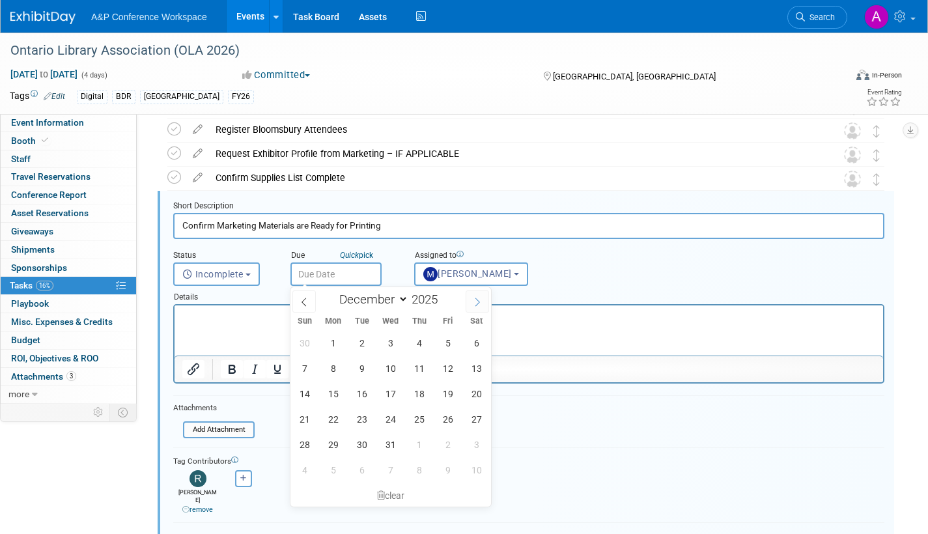
type input "2026"
select select "0"
click at [305, 300] on icon at bounding box center [304, 302] width 9 height 9
type input "2025"
select select "11"
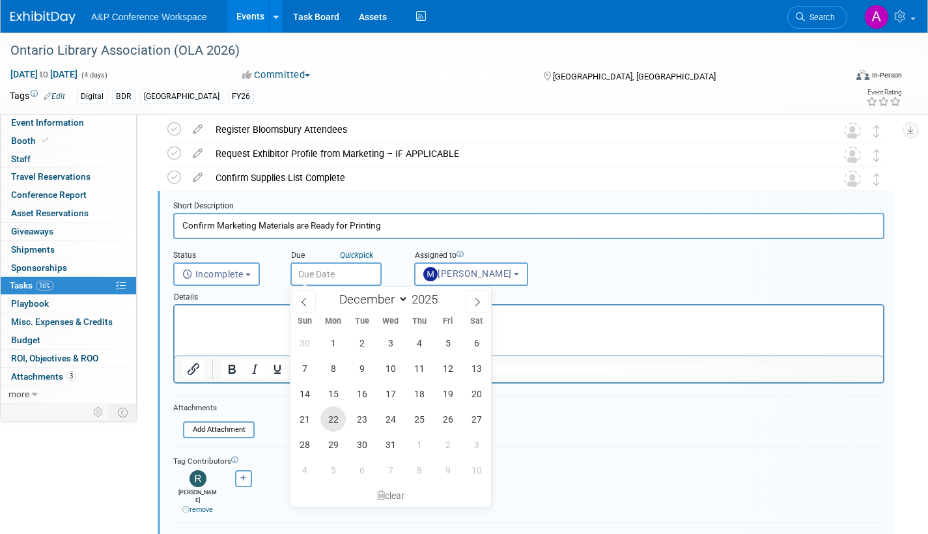
click at [333, 417] on span "22" at bounding box center [332, 418] width 25 height 25
type input "Dec 22, 2025"
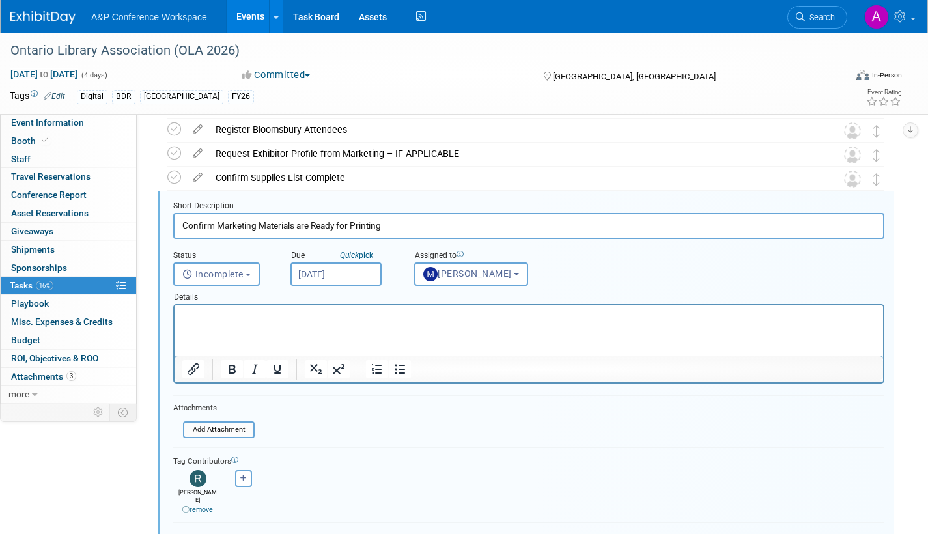
scroll to position [326, 0]
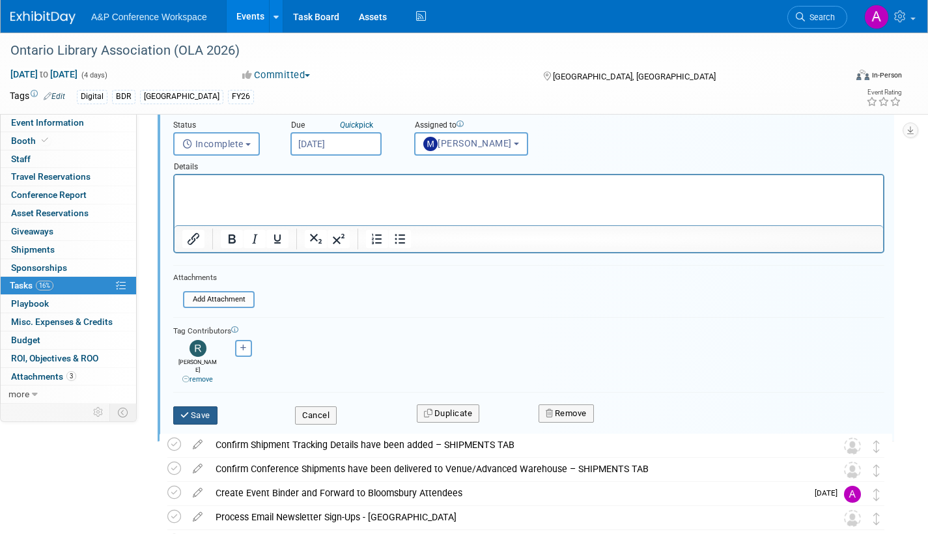
click at [202, 406] on button "Save" at bounding box center [195, 415] width 44 height 18
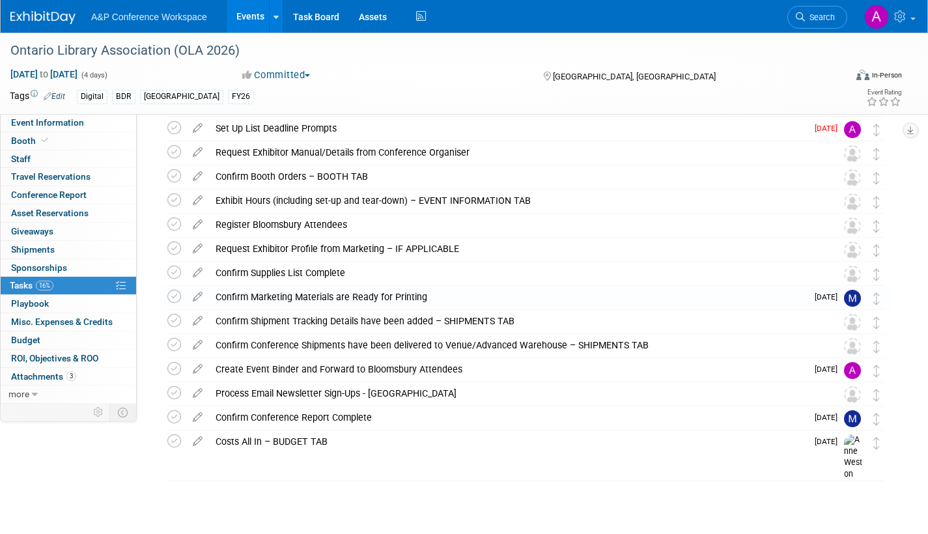
scroll to position [100, 0]
click at [197, 293] on icon at bounding box center [197, 294] width 23 height 16
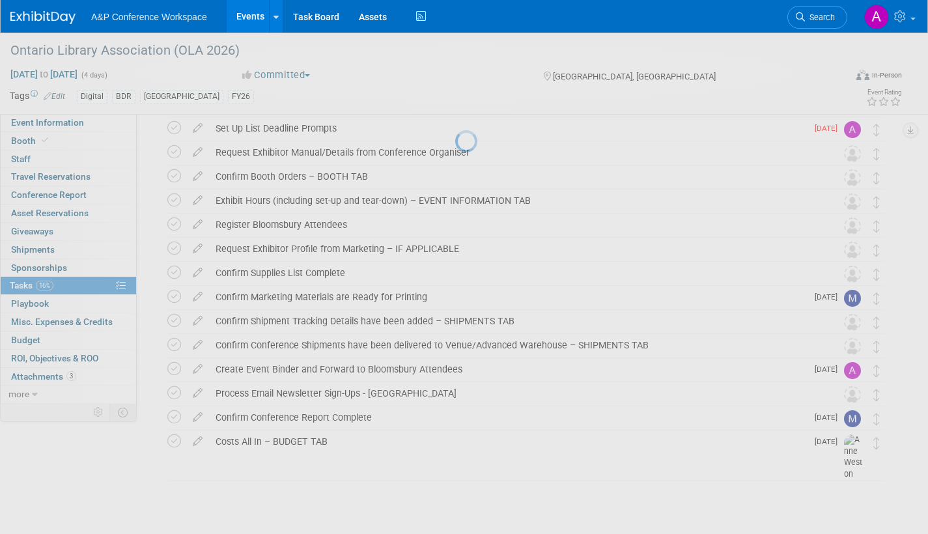
select select "11"
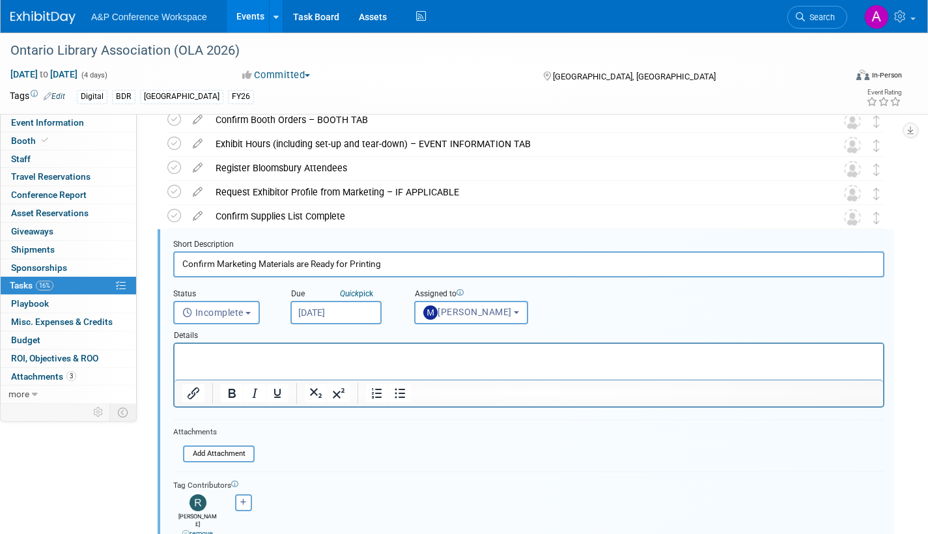
scroll to position [195, 0]
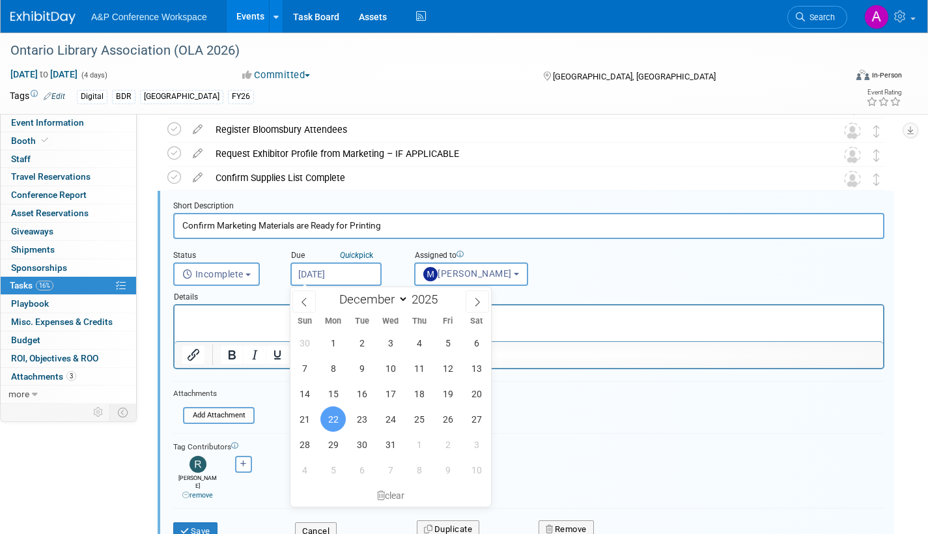
click at [369, 275] on input "Dec 22, 2025" at bounding box center [335, 273] width 91 height 23
click at [331, 390] on span "15" at bounding box center [332, 393] width 25 height 25
type input "Dec 15, 2025"
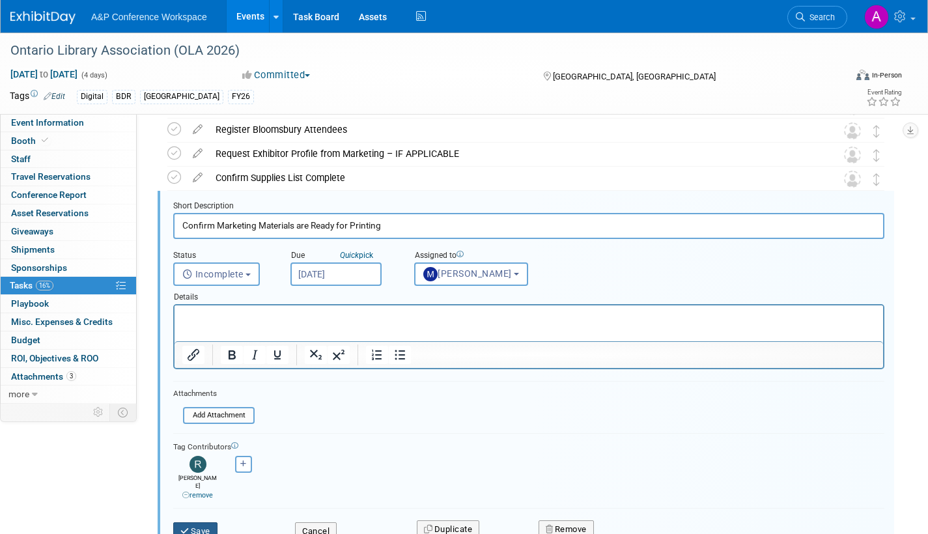
click at [206, 522] on button "Save" at bounding box center [195, 531] width 44 height 18
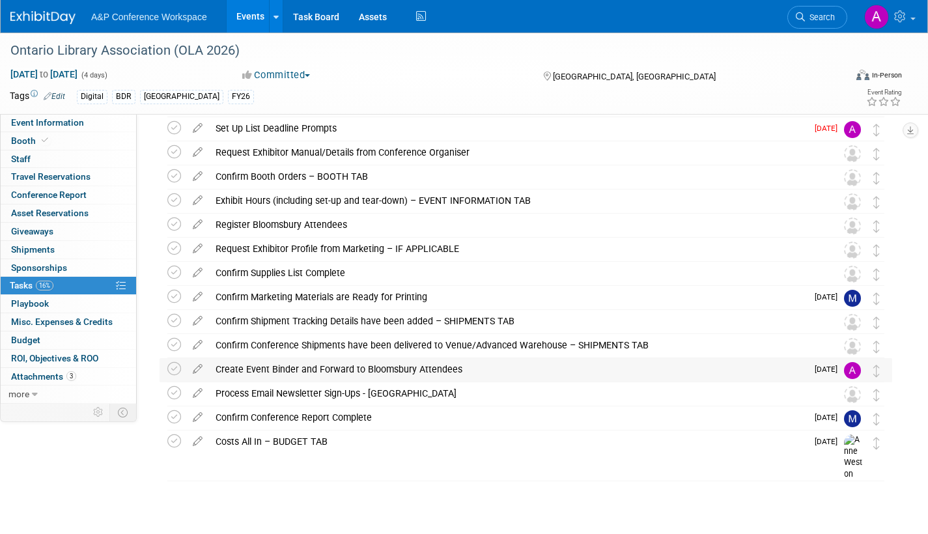
scroll to position [35, 0]
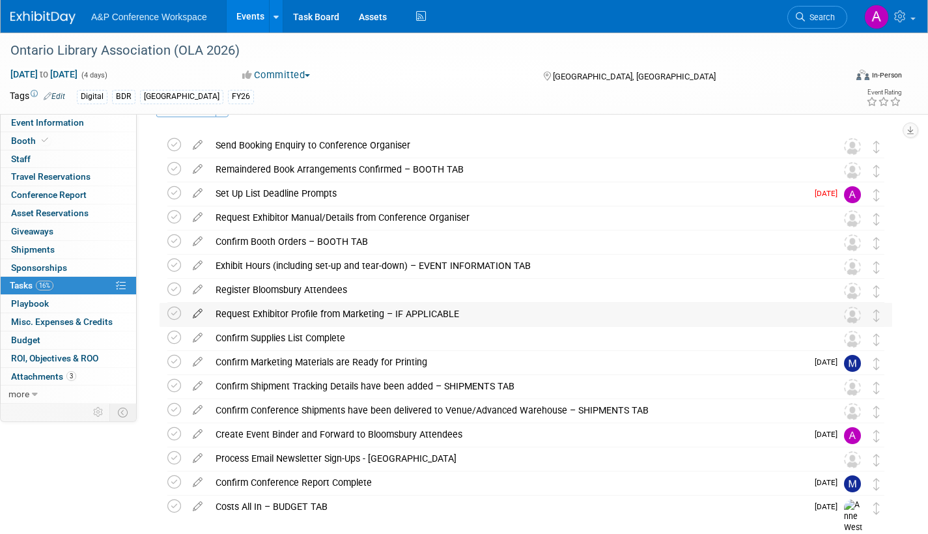
click at [198, 311] on icon at bounding box center [197, 311] width 23 height 16
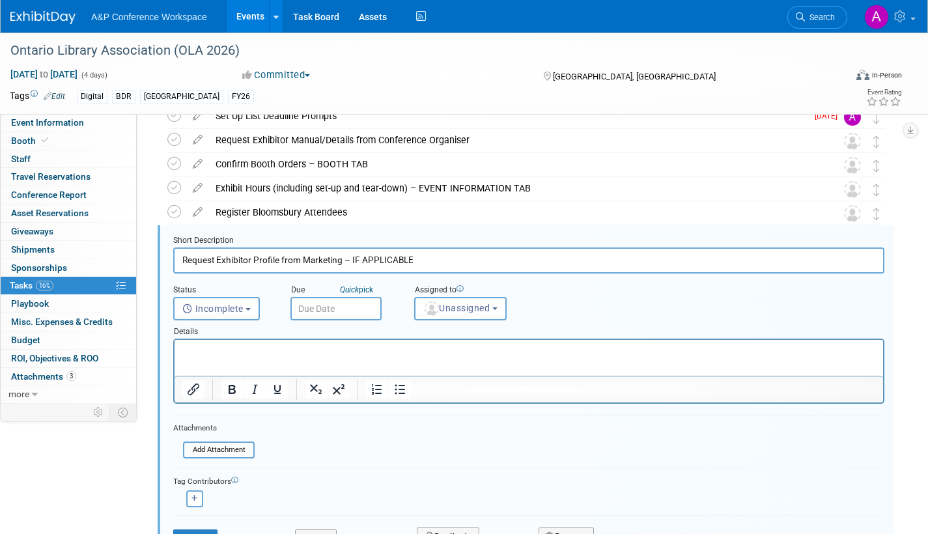
scroll to position [147, 0]
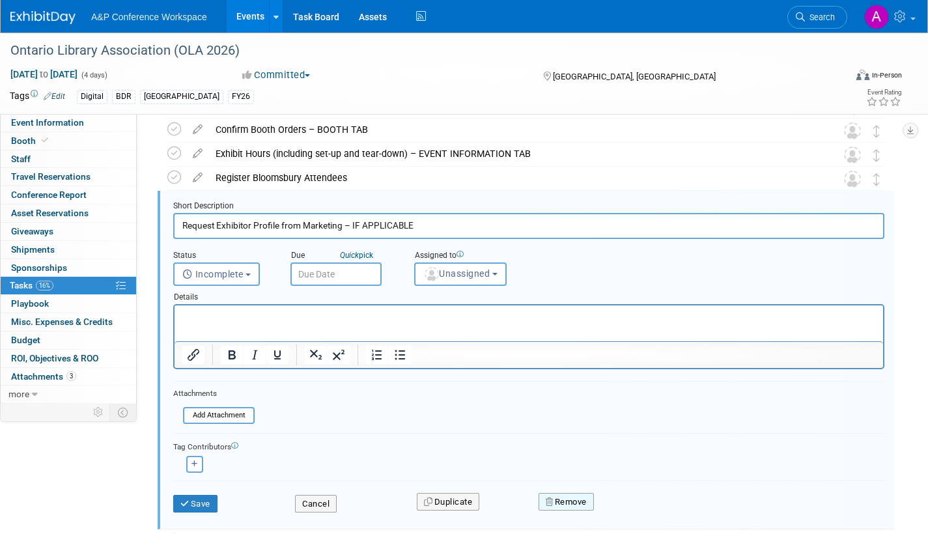
click at [579, 504] on button "Remove" at bounding box center [565, 502] width 55 height 18
click at [649, 512] on link "Yes" at bounding box center [640, 512] width 38 height 21
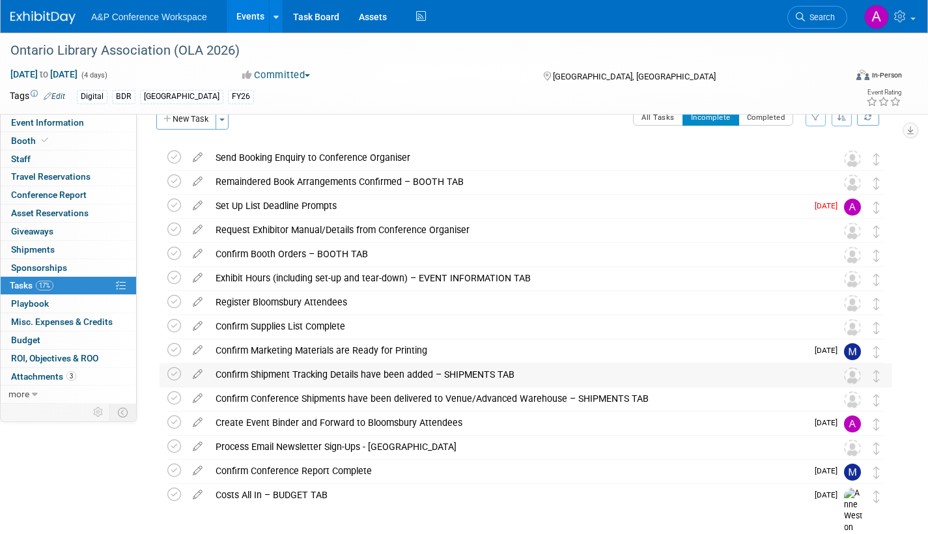
scroll to position [0, 0]
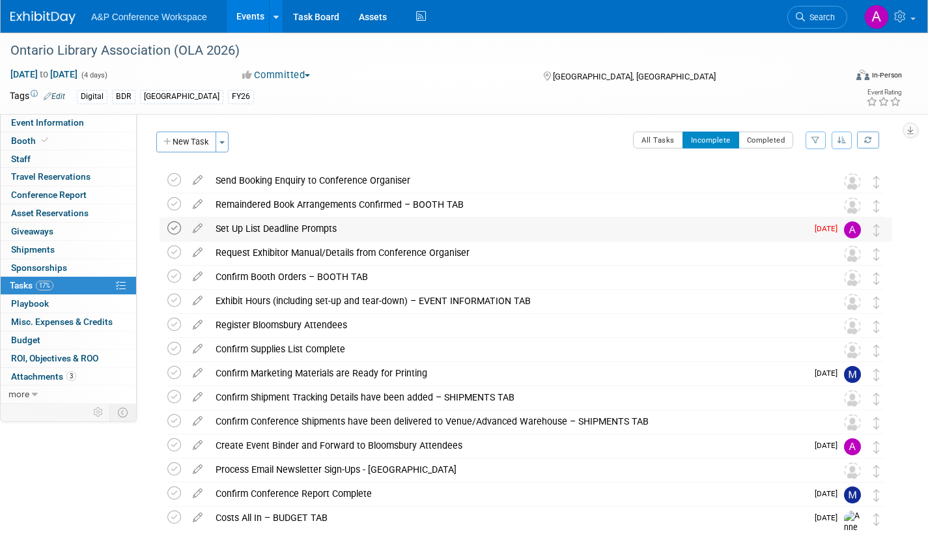
click at [171, 227] on icon at bounding box center [174, 228] width 14 height 14
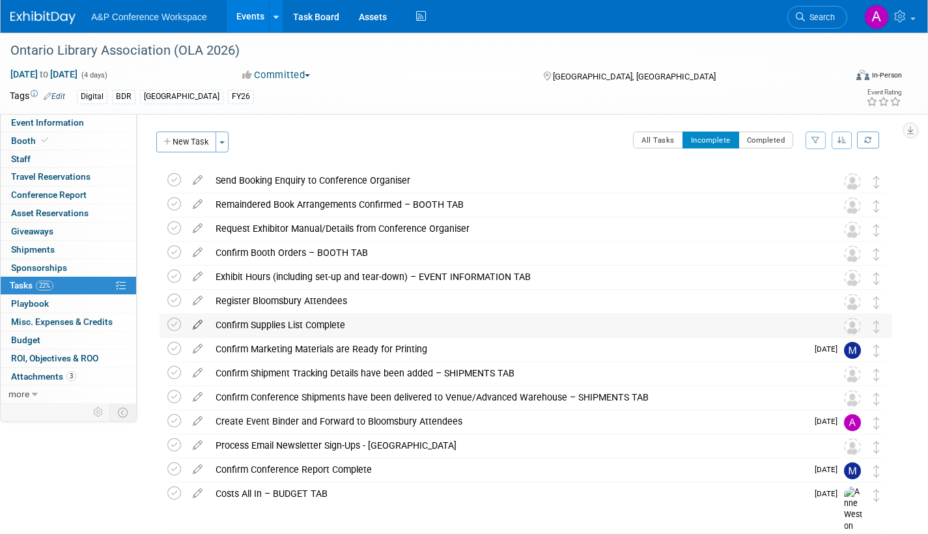
click at [199, 322] on icon at bounding box center [197, 322] width 23 height 16
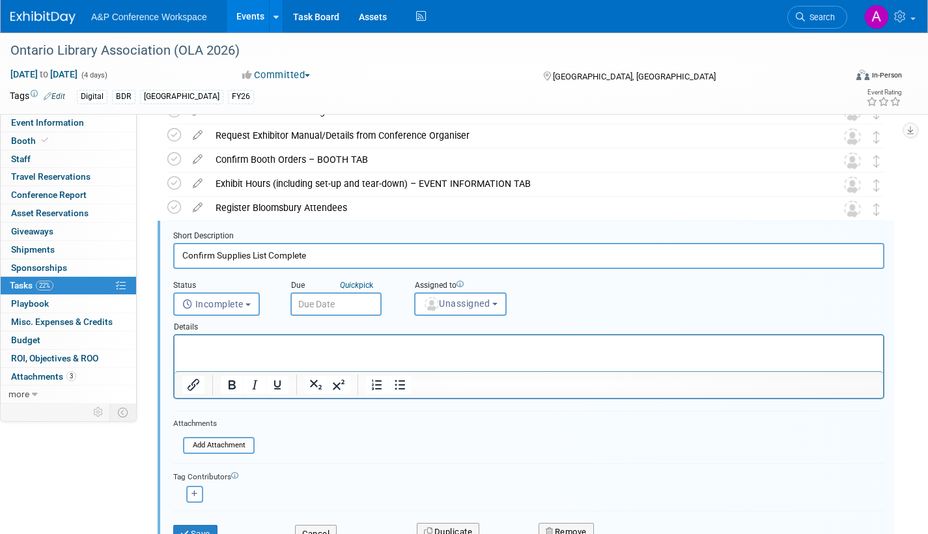
scroll to position [123, 0]
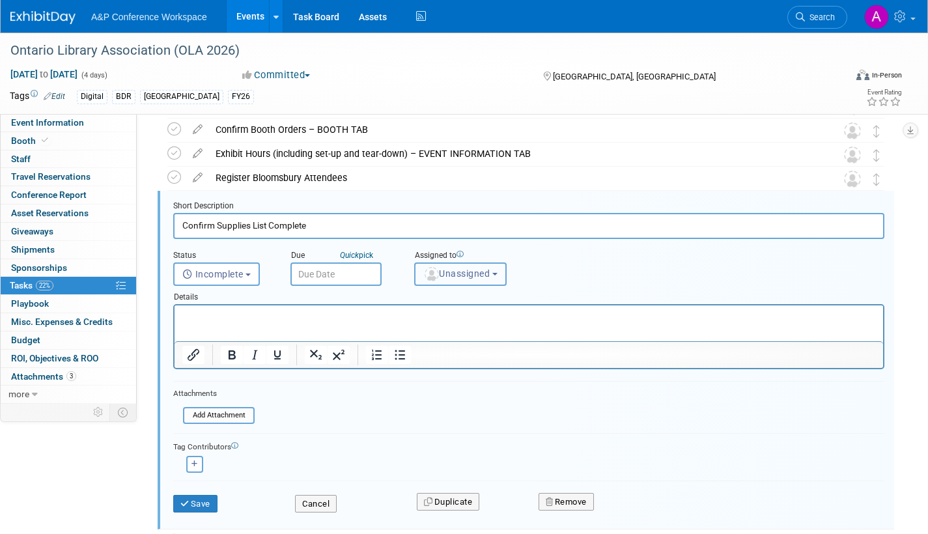
click at [453, 273] on span "Unassigned" at bounding box center [456, 273] width 66 height 10
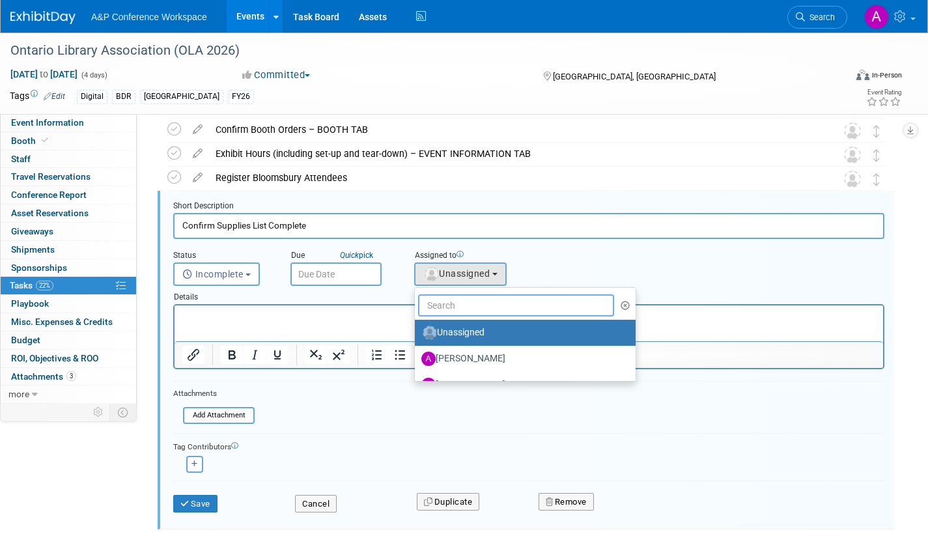
click at [453, 303] on input "text" at bounding box center [516, 305] width 196 height 22
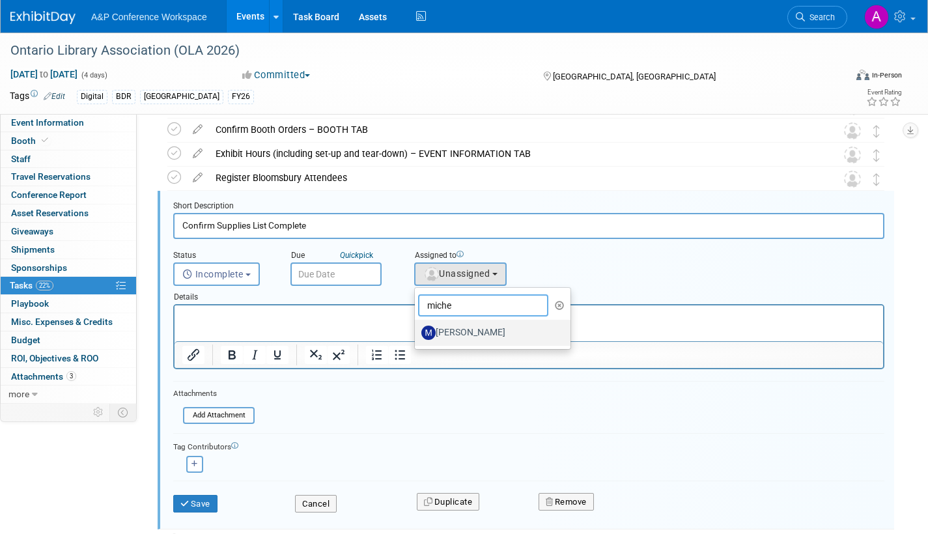
type input "miche"
drag, startPoint x: 495, startPoint y: 331, endPoint x: 321, endPoint y: 25, distance: 352.3
click at [495, 331] on label "[PERSON_NAME]" at bounding box center [489, 332] width 136 height 21
click at [417, 331] on input "[PERSON_NAME]" at bounding box center [412, 331] width 8 height 8
select select "0d676a77-9155-4600-aca5-5991c4237af6"
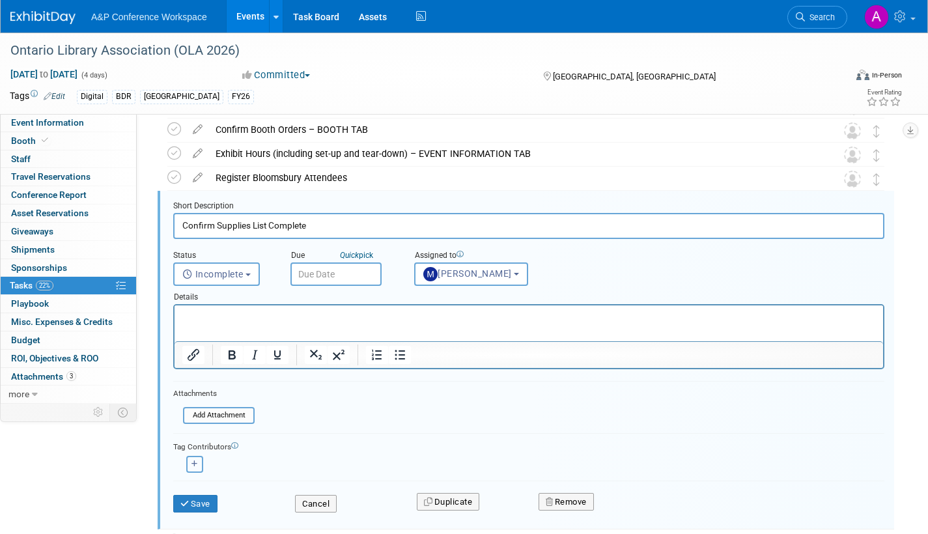
click at [195, 462] on icon "button" at bounding box center [194, 463] width 7 height 7
select select
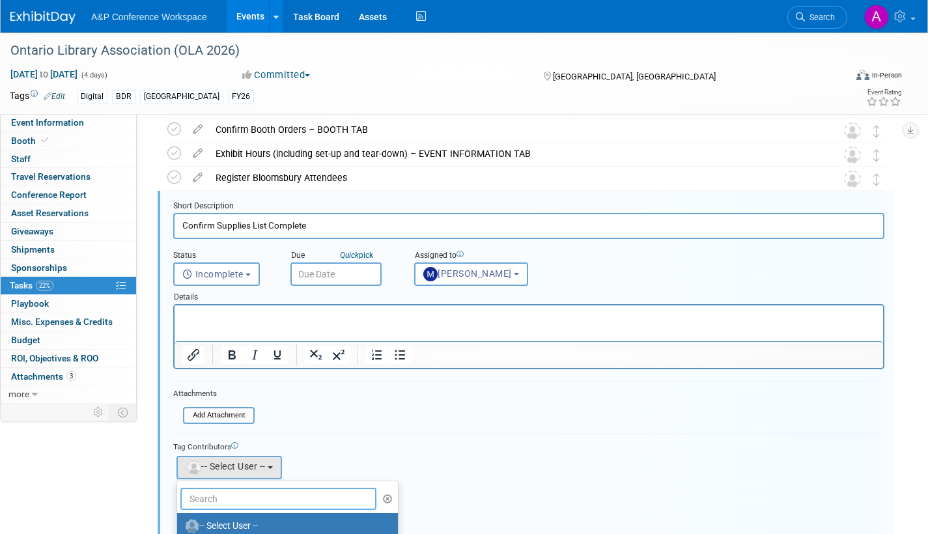
click at [270, 499] on input "text" at bounding box center [278, 499] width 196 height 22
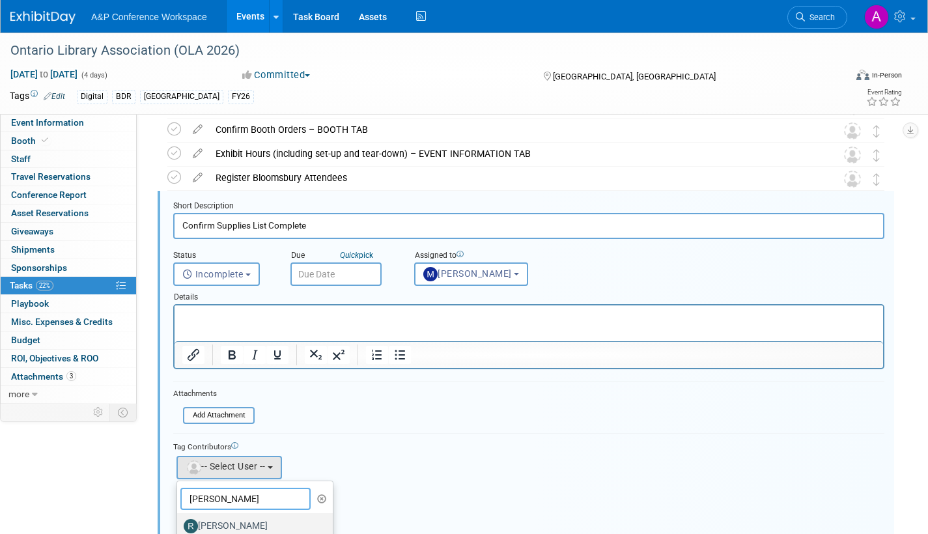
type input "rosa"
click at [250, 522] on label "[PERSON_NAME]" at bounding box center [252, 526] width 136 height 21
click at [179, 522] on input "[PERSON_NAME]" at bounding box center [175, 524] width 8 height 8
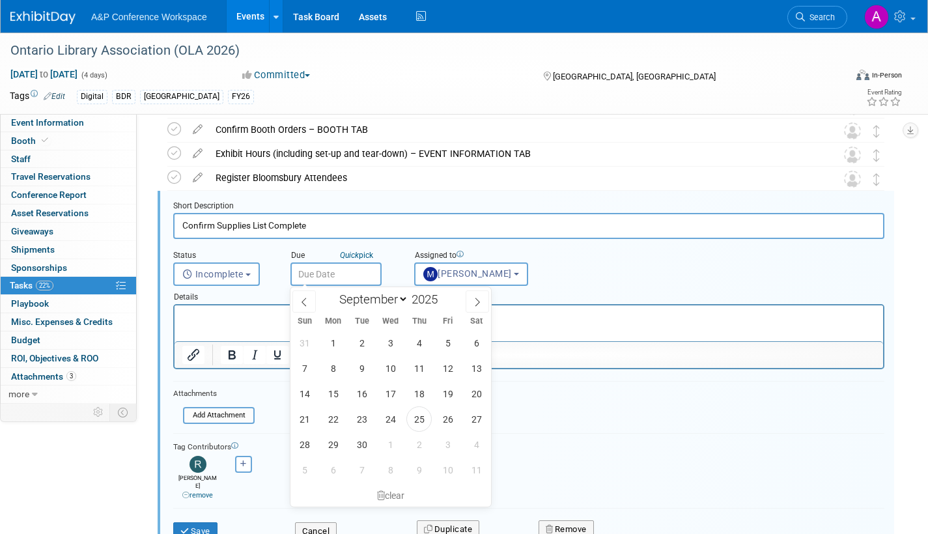
click at [360, 268] on input "text" at bounding box center [335, 273] width 91 height 23
click at [477, 296] on span at bounding box center [477, 301] width 23 height 22
click at [477, 300] on icon at bounding box center [477, 302] width 9 height 9
select select "11"
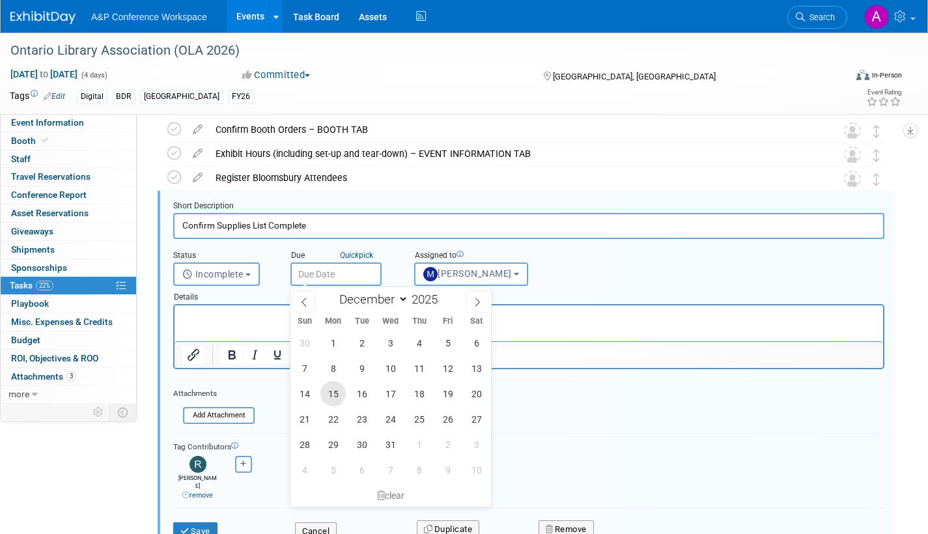
click at [331, 393] on span "15" at bounding box center [332, 393] width 25 height 25
type input "Dec 15, 2025"
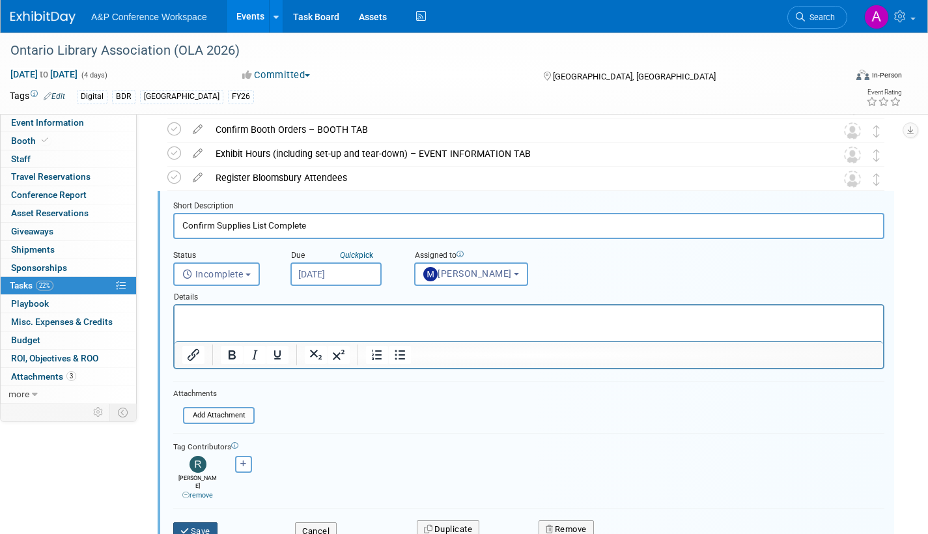
click at [204, 522] on button "Save" at bounding box center [195, 531] width 44 height 18
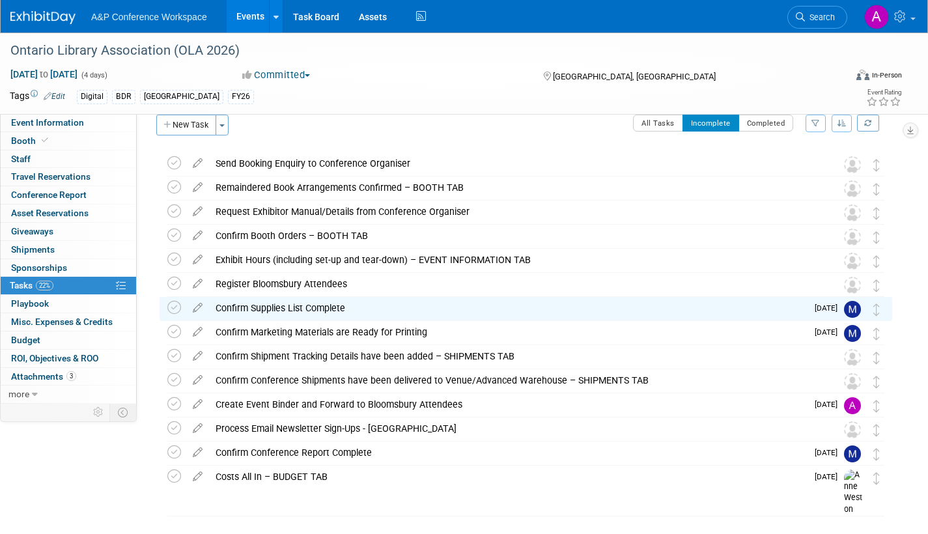
scroll to position [0, 0]
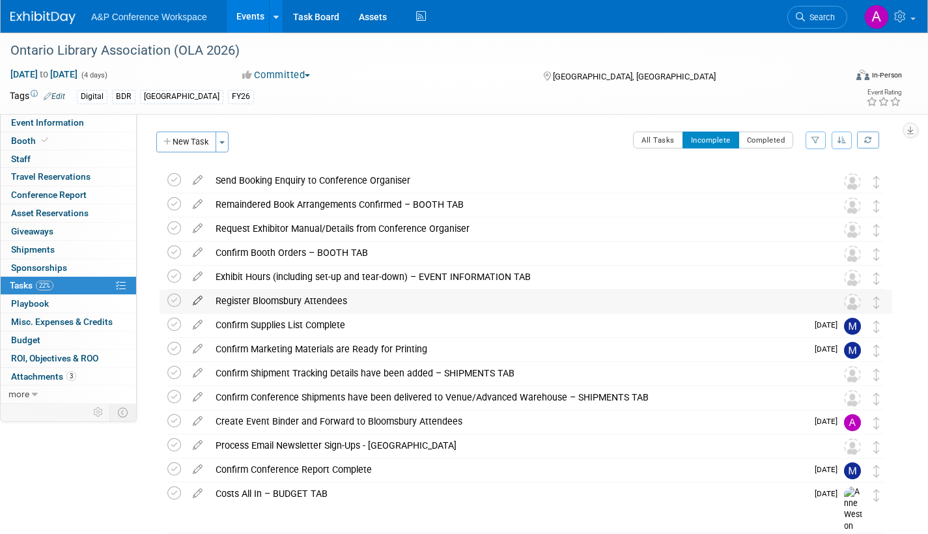
click at [197, 297] on icon at bounding box center [197, 298] width 23 height 16
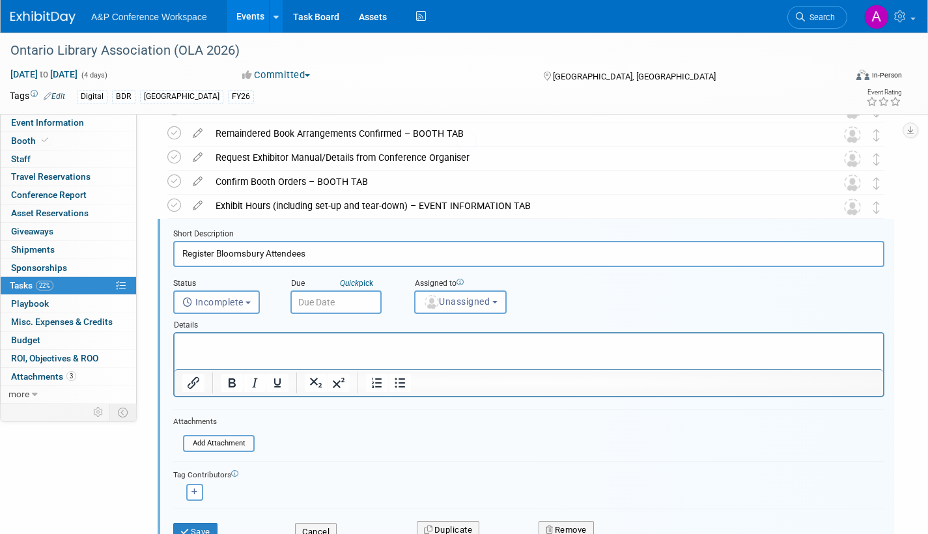
scroll to position [99, 0]
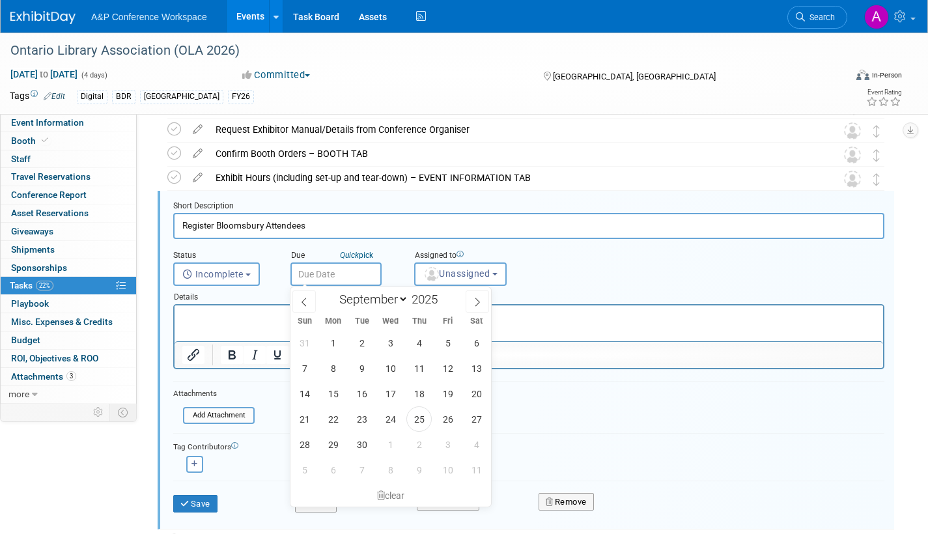
click at [367, 275] on input "text" at bounding box center [335, 273] width 91 height 23
click at [478, 307] on span at bounding box center [477, 301] width 23 height 22
select select "10"
click at [335, 417] on span "17" at bounding box center [332, 418] width 25 height 25
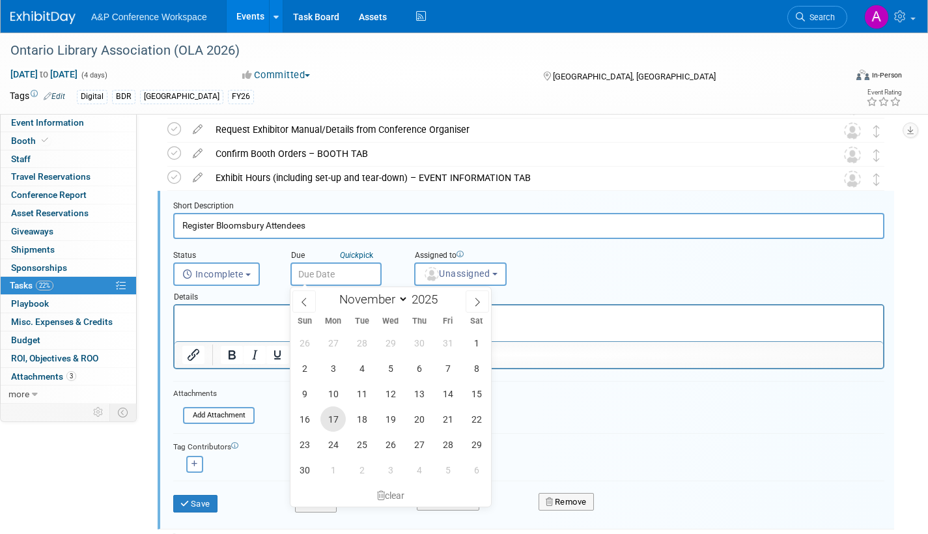
type input "Nov 17, 2025"
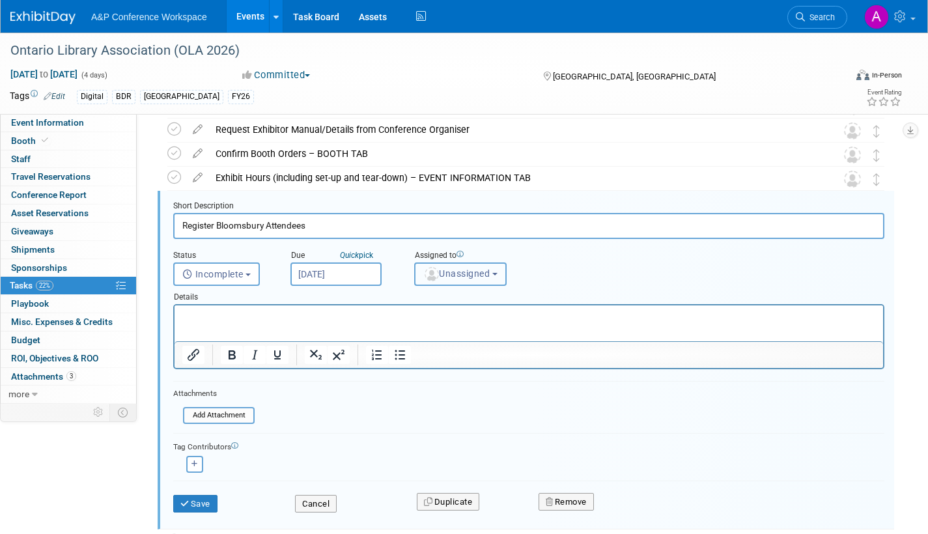
click at [454, 268] on span "Unassigned" at bounding box center [456, 273] width 66 height 10
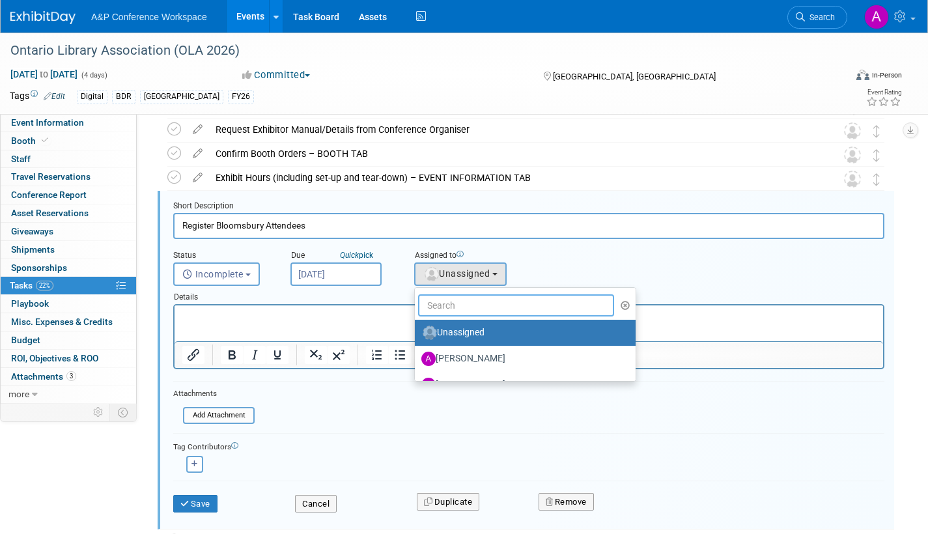
click at [452, 307] on input "text" at bounding box center [516, 305] width 196 height 22
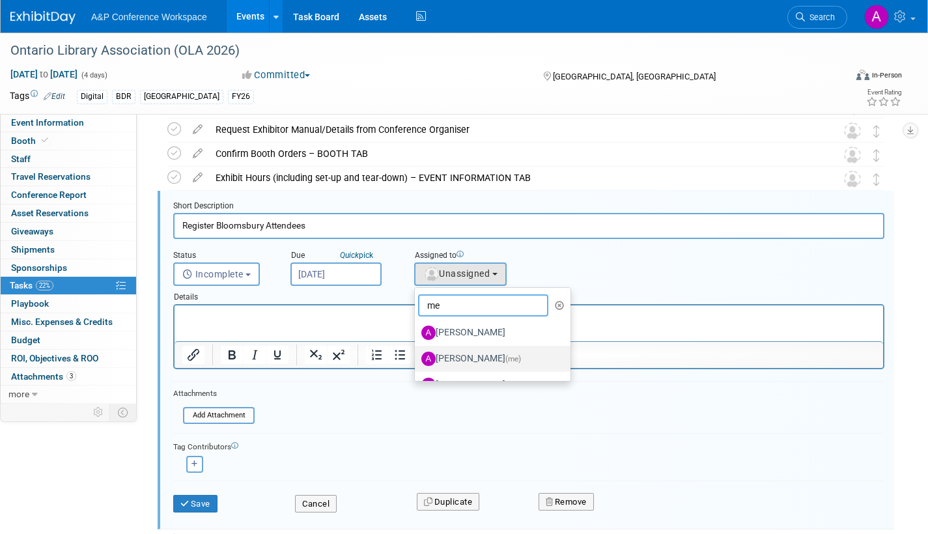
type input "me"
click at [469, 361] on label "Amanda Oney (me)" at bounding box center [489, 358] width 136 height 21
click at [417, 361] on input "Amanda Oney (me)" at bounding box center [412, 357] width 8 height 8
select select "3fc68575-f872-4db6-8d2a-11755123f12c"
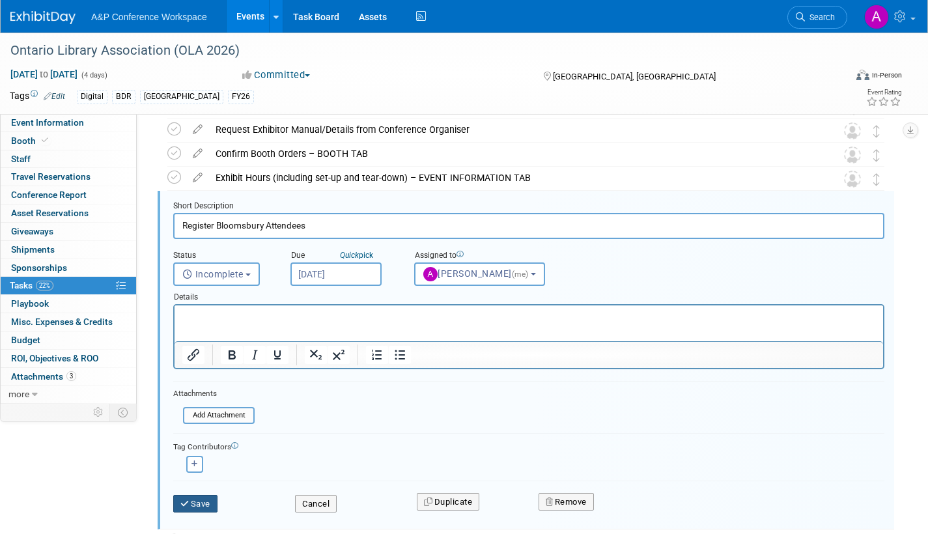
click at [194, 503] on button "Save" at bounding box center [195, 504] width 44 height 18
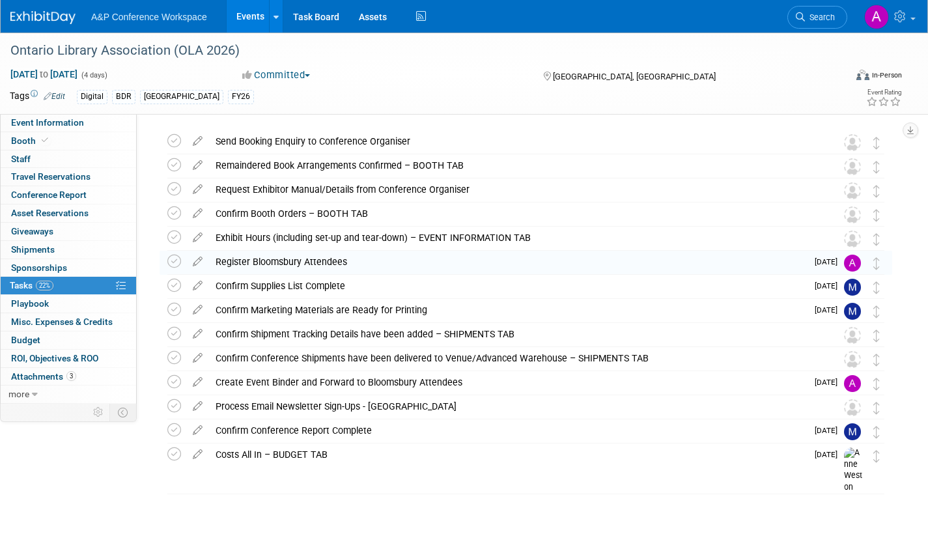
scroll to position [0, 0]
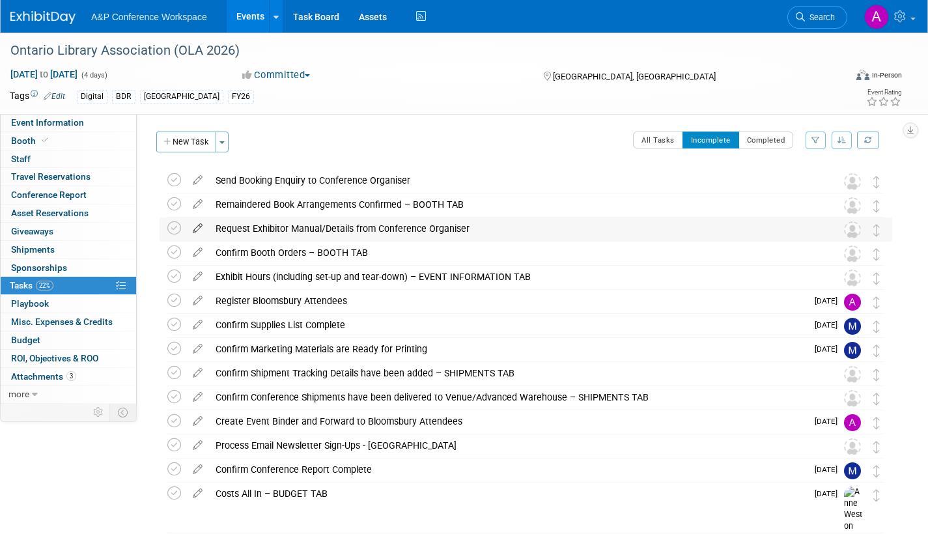
click at [196, 227] on icon at bounding box center [197, 225] width 23 height 16
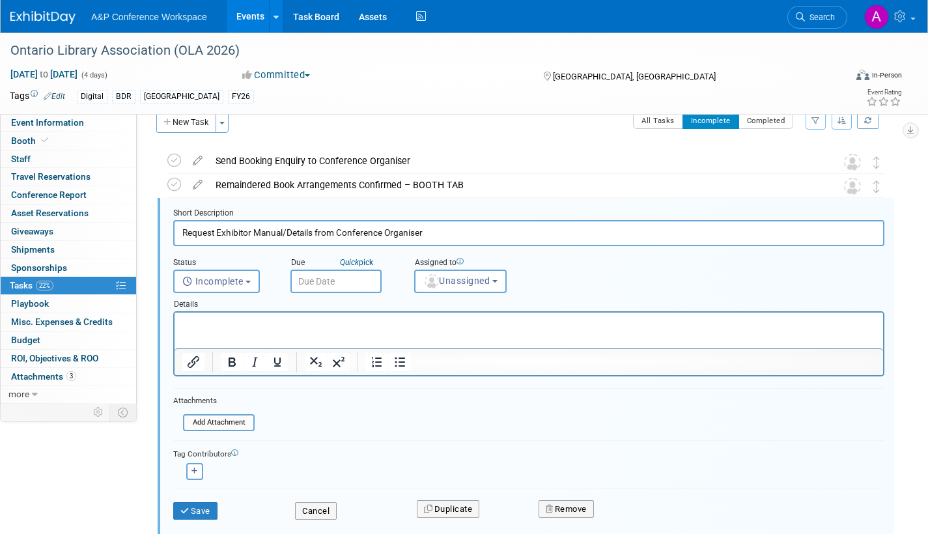
scroll to position [27, 0]
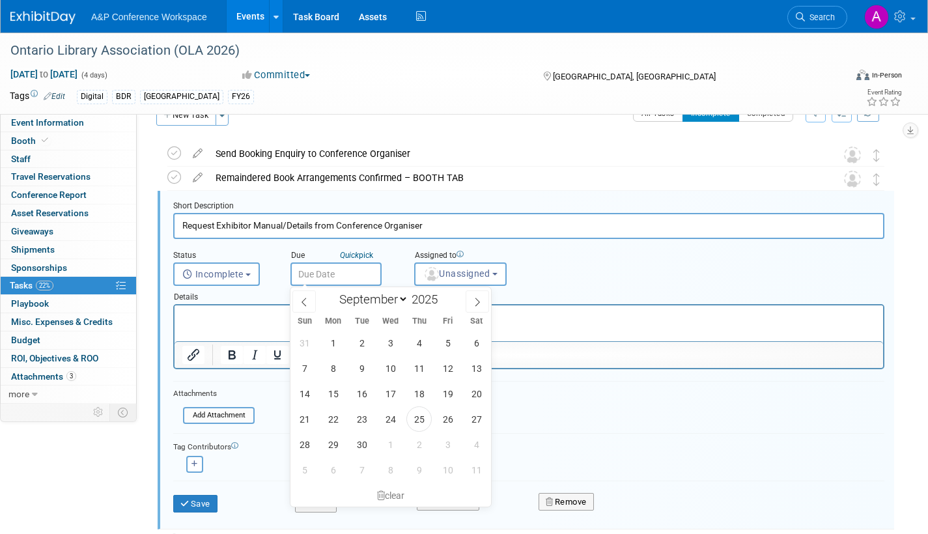
click at [367, 271] on input "text" at bounding box center [335, 273] width 91 height 23
click at [476, 300] on icon at bounding box center [477, 302] width 9 height 9
select select "9"
click at [393, 391] on span "15" at bounding box center [390, 393] width 25 height 25
type input "Oct 15, 2025"
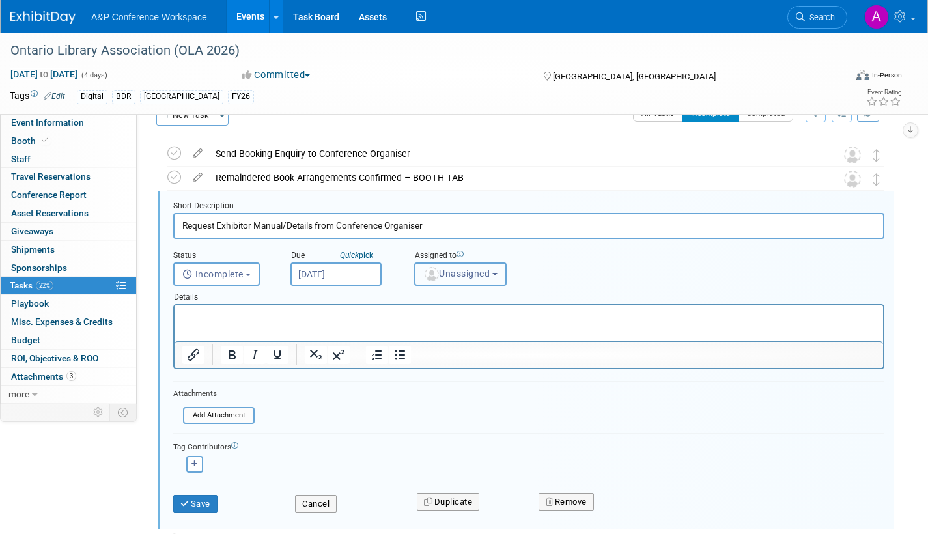
click at [439, 277] on span "Unassigned" at bounding box center [456, 273] width 66 height 10
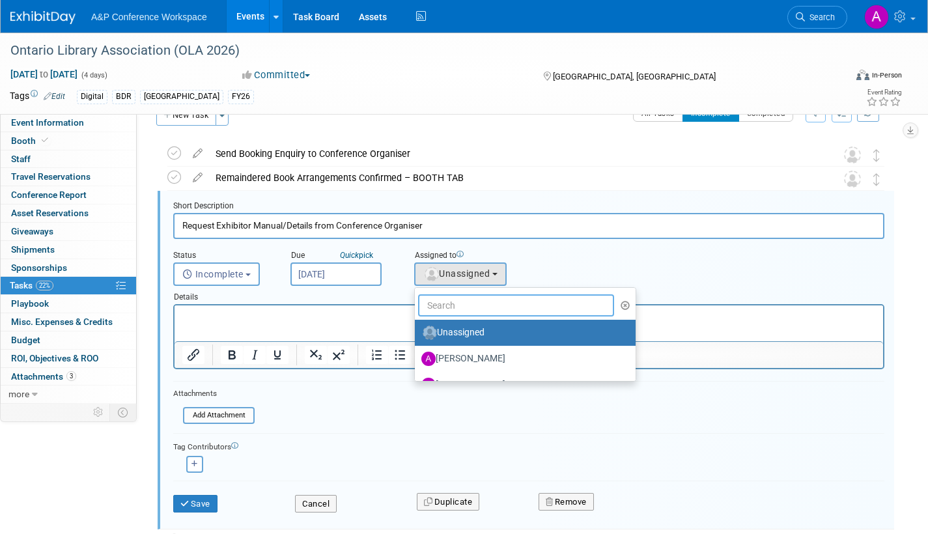
click at [439, 305] on input "text" at bounding box center [516, 305] width 196 height 22
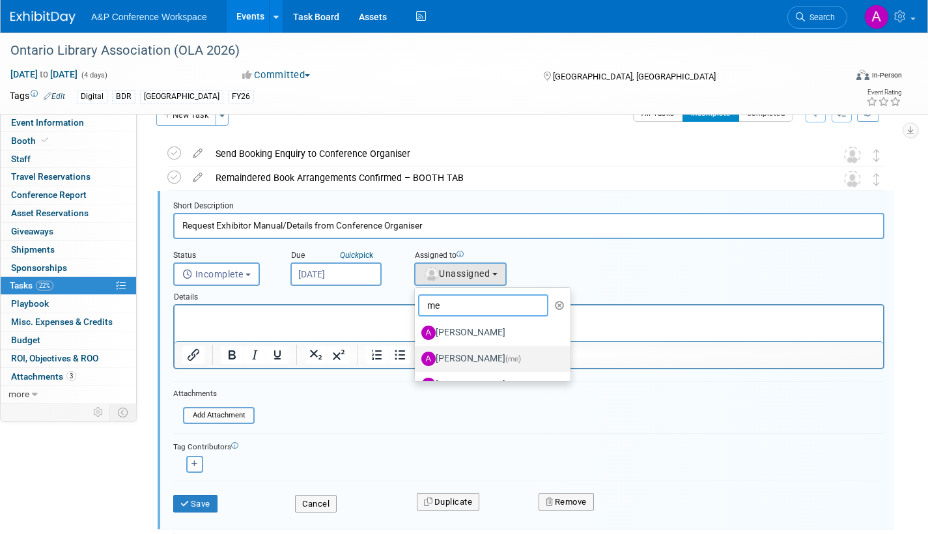
type input "me"
click at [474, 357] on label "Amanda Oney (me)" at bounding box center [489, 358] width 136 height 21
click at [417, 357] on input "Amanda Oney (me)" at bounding box center [412, 357] width 8 height 8
select select "3fc68575-f872-4db6-8d2a-11755123f12c"
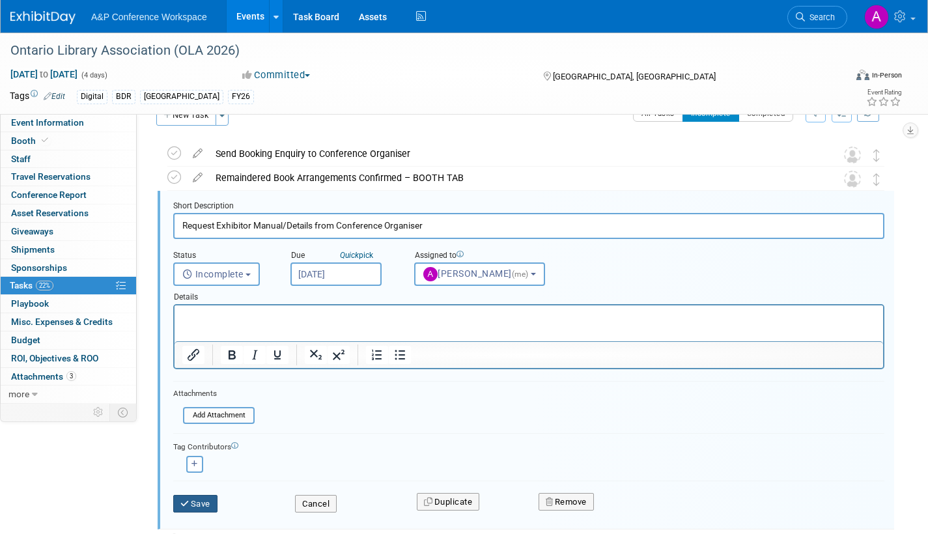
click at [196, 504] on button "Save" at bounding box center [195, 504] width 44 height 18
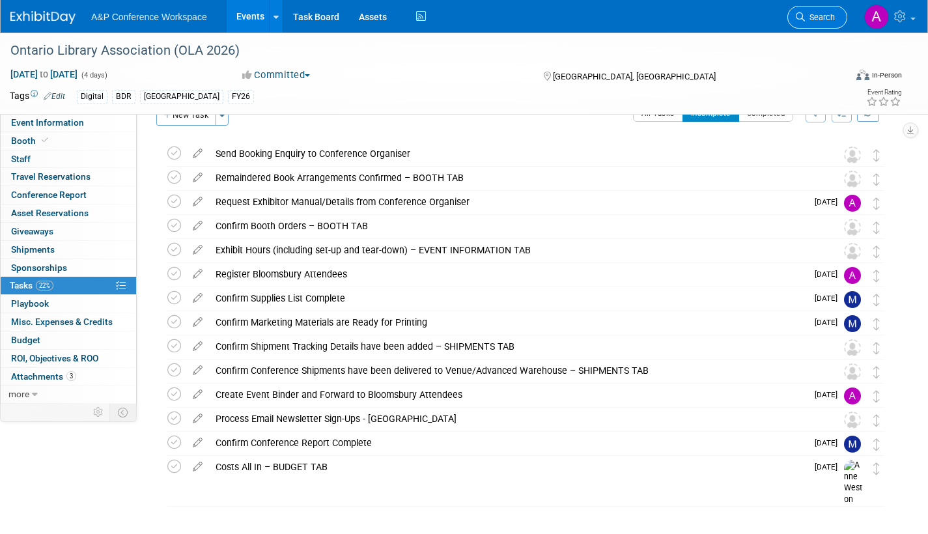
click at [824, 15] on span "Search" at bounding box center [820, 17] width 30 height 10
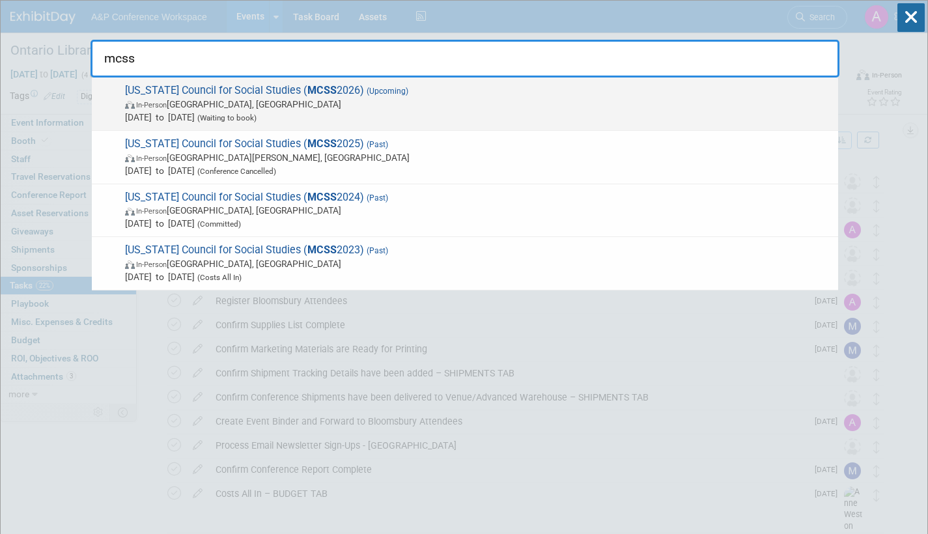
type input "mcss"
click at [318, 113] on span "Feb 20, 2026 to Feb 21, 2026 (Waiting to book)" at bounding box center [478, 117] width 706 height 13
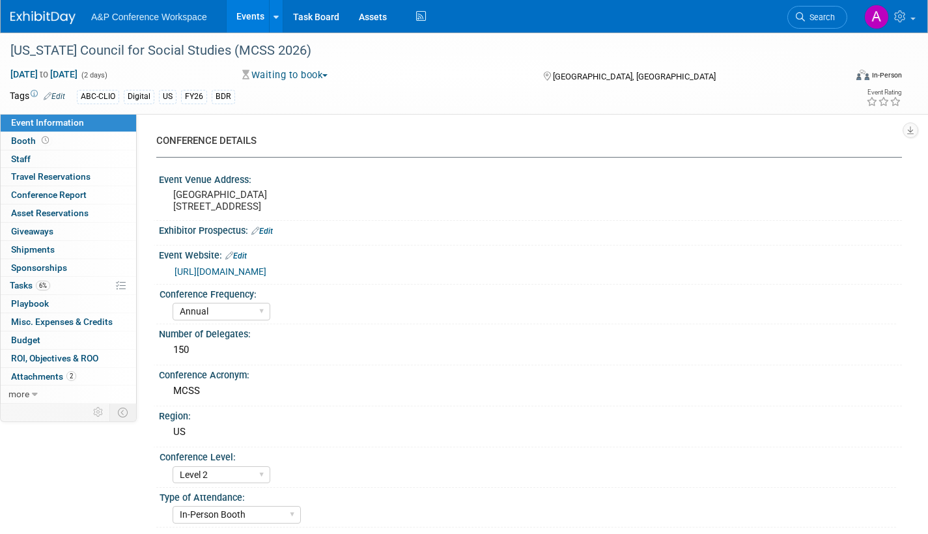
select select "Annual"
select select "Level 2"
select select "In-Person Booth"
select select "Schools"
select select "Bloomsbury Digital Resources"
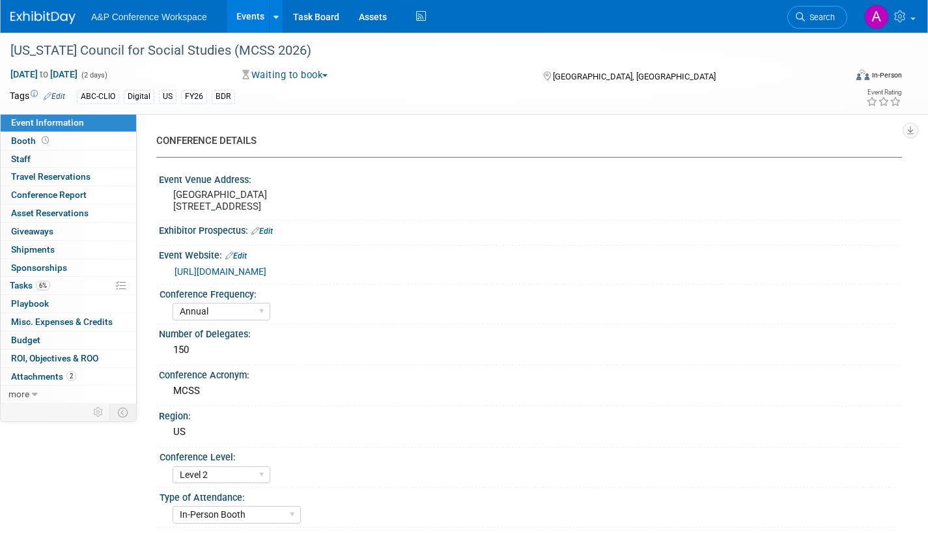
select select "[PERSON_NAME]"
click at [14, 283] on span "Tasks 6%" at bounding box center [30, 285] width 40 height 10
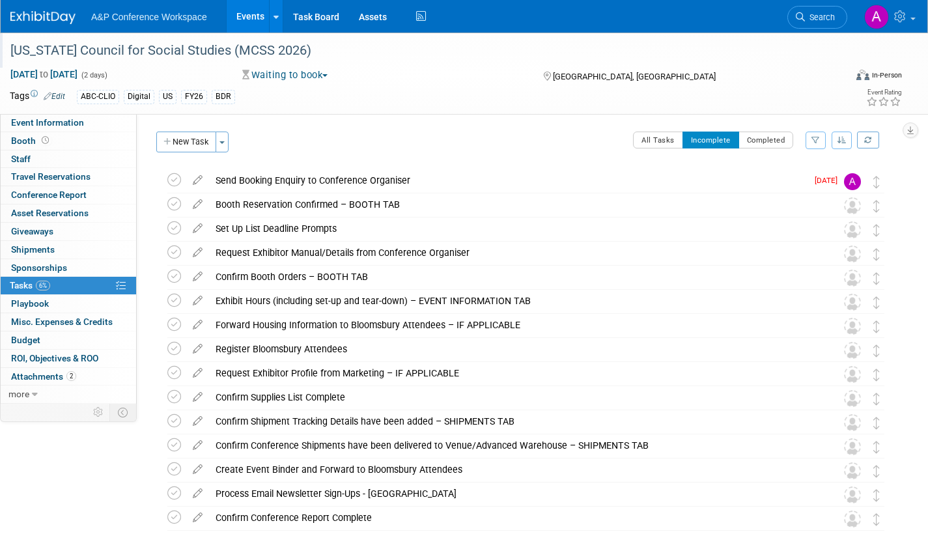
click at [196, 56] on div "[US_STATE] Council for Social Studies (MCSS 2026)" at bounding box center [416, 50] width 820 height 23
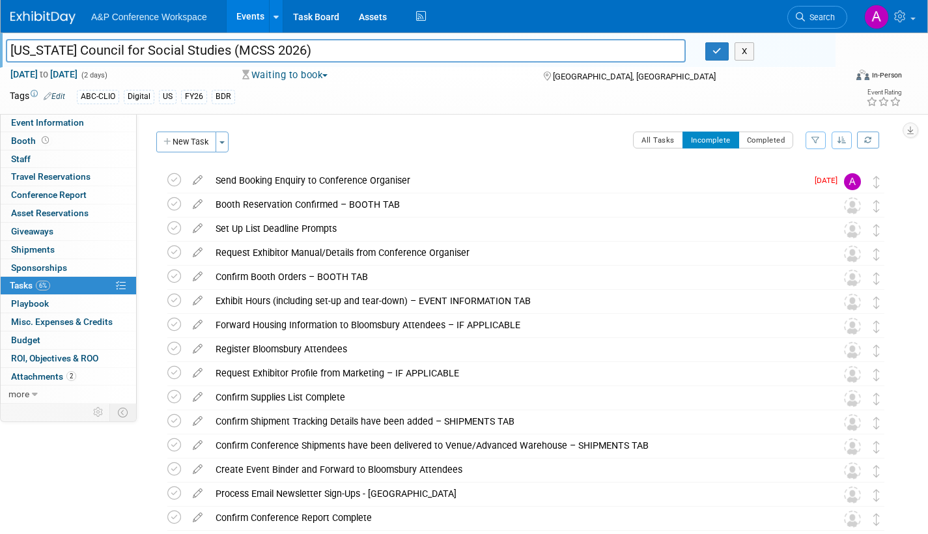
drag, startPoint x: 214, startPoint y: 50, endPoint x: -2, endPoint y: 54, distance: 215.6
click at [0, 54] on html "A&P Conference Workspace Events Add Event Bulk Upload Events Shareable Event Bo…" at bounding box center [464, 267] width 928 height 534
click at [722, 50] on button "button" at bounding box center [716, 51] width 23 height 18
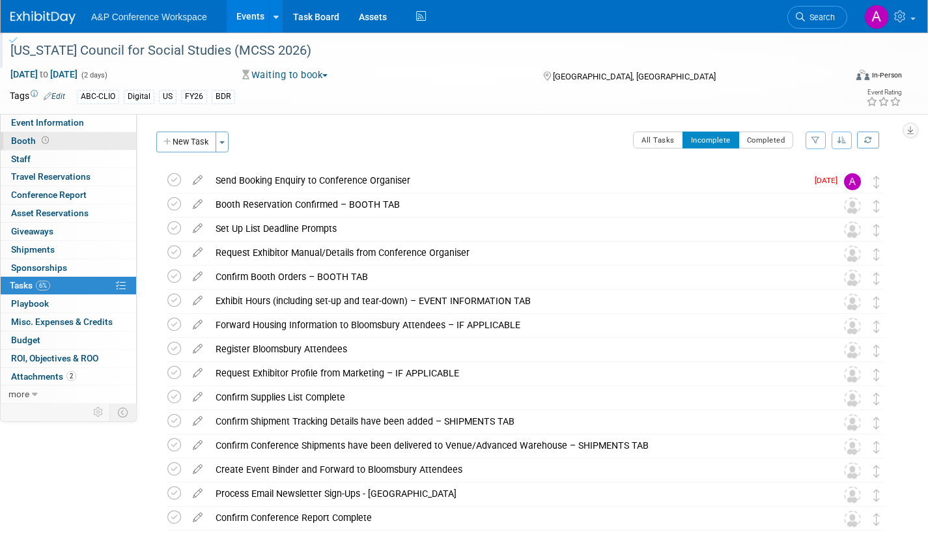
click at [26, 140] on span "Booth" at bounding box center [31, 140] width 40 height 10
select select "CLDC - Digital/BDR"
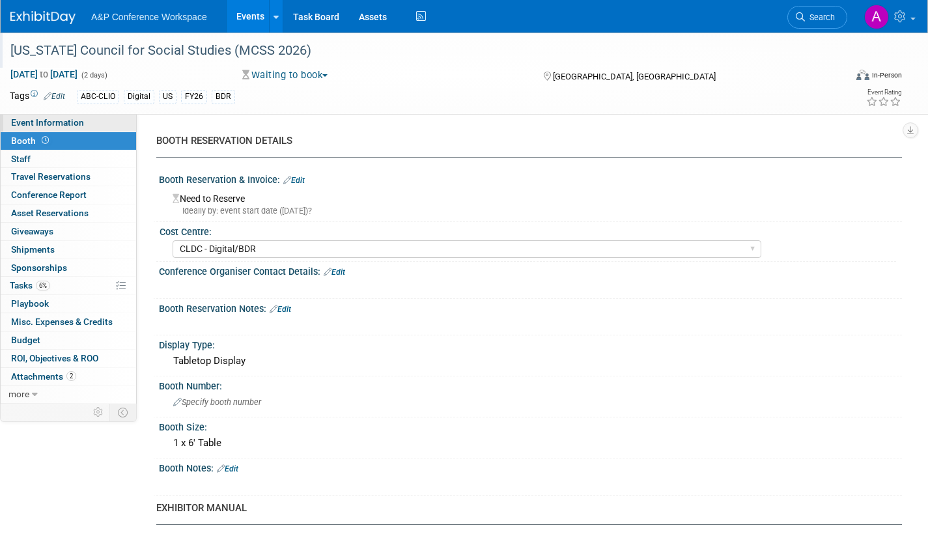
click at [77, 124] on span "Event Information" at bounding box center [47, 122] width 73 height 10
select select "Annual"
select select "Level 2"
select select "In-Person Booth"
select select "Schools"
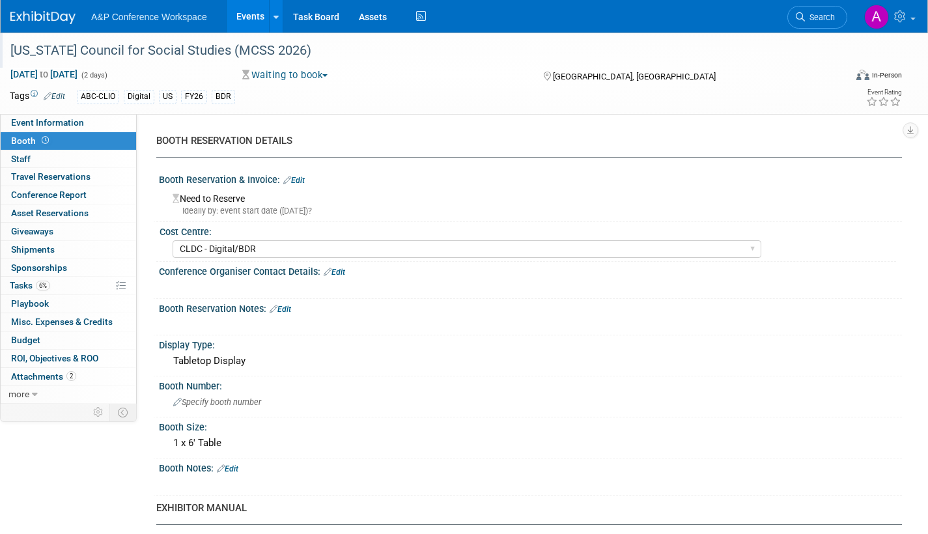
select select "Bloomsbury Digital Resources"
select select "[PERSON_NAME]"
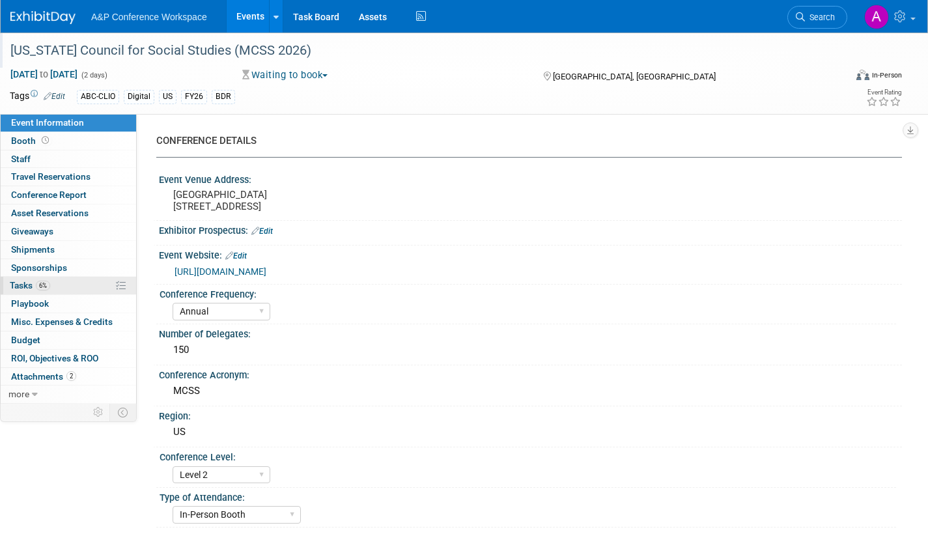
click at [17, 285] on span "Tasks 6%" at bounding box center [30, 285] width 40 height 10
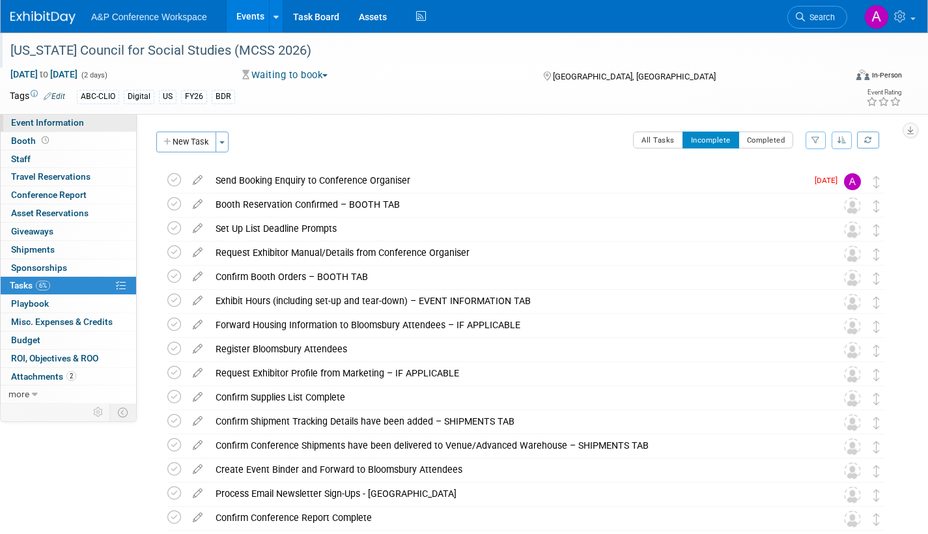
click at [74, 121] on span "Event Information" at bounding box center [47, 122] width 73 height 10
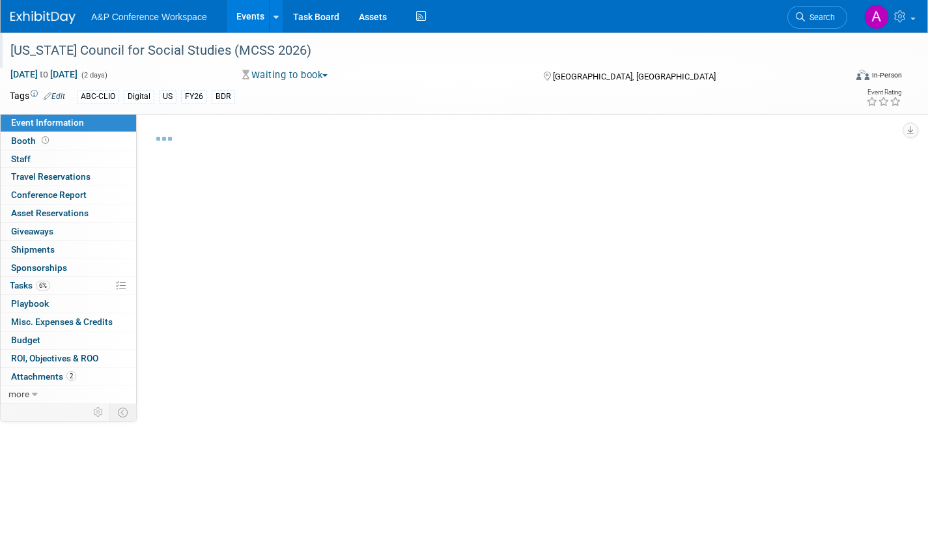
select select "Annual"
select select "Level 2"
select select "In-Person Booth"
select select "Schools"
select select "Bloomsbury Digital Resources"
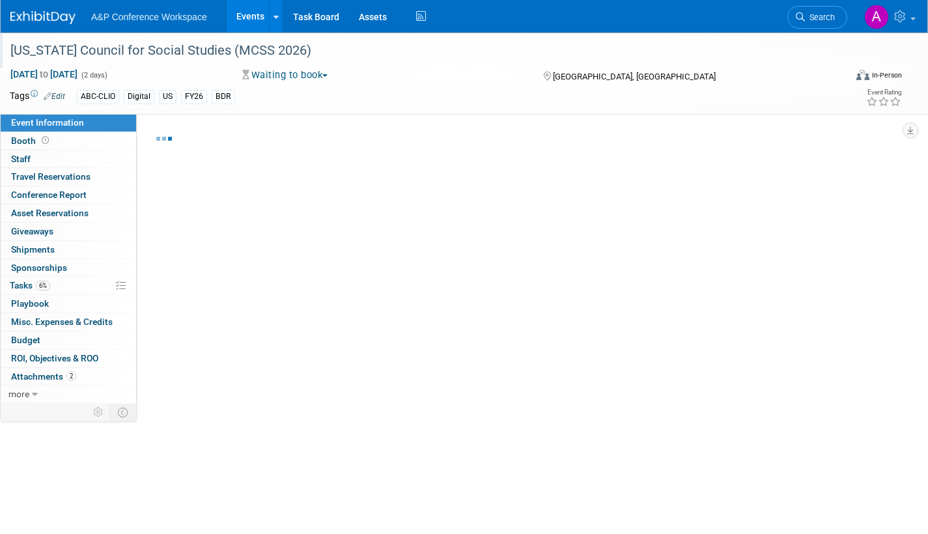
select select "[PERSON_NAME]"
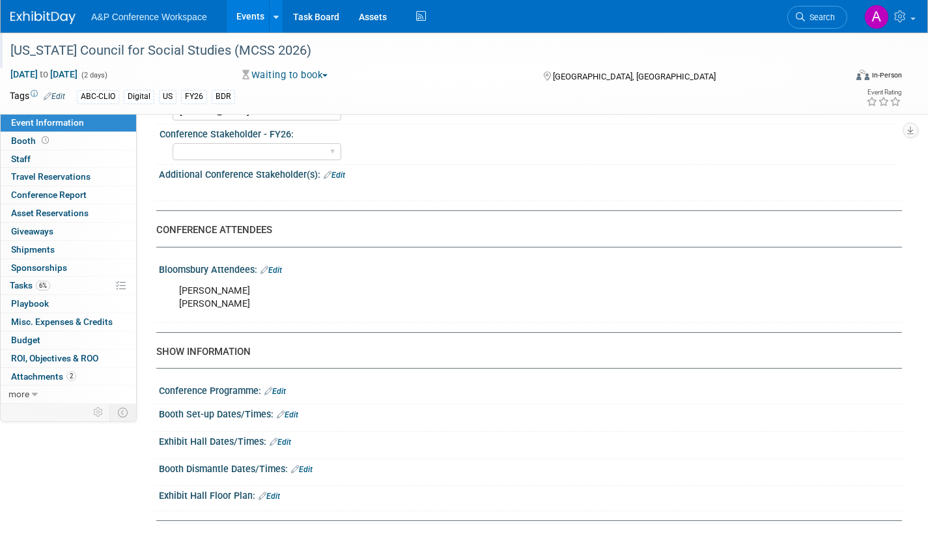
scroll to position [456, 0]
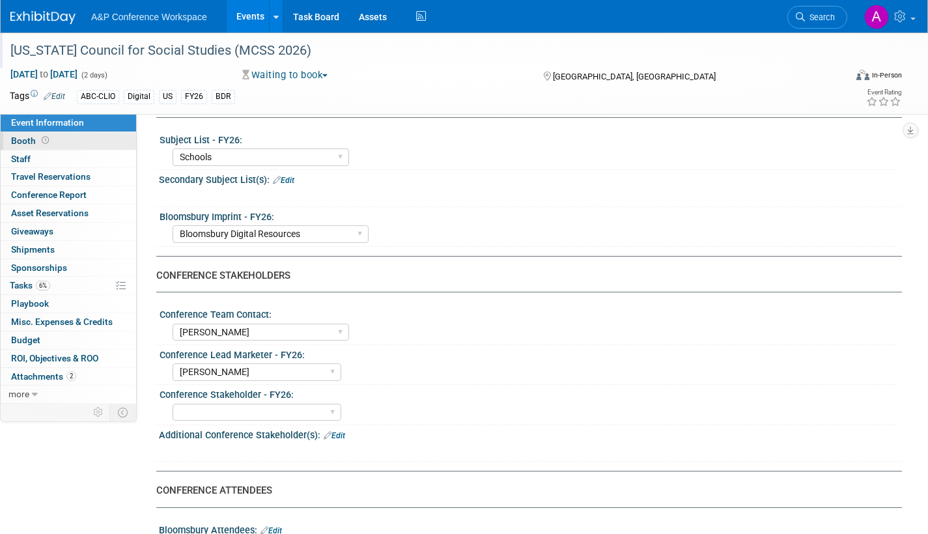
click at [21, 141] on span "Booth" at bounding box center [31, 140] width 40 height 10
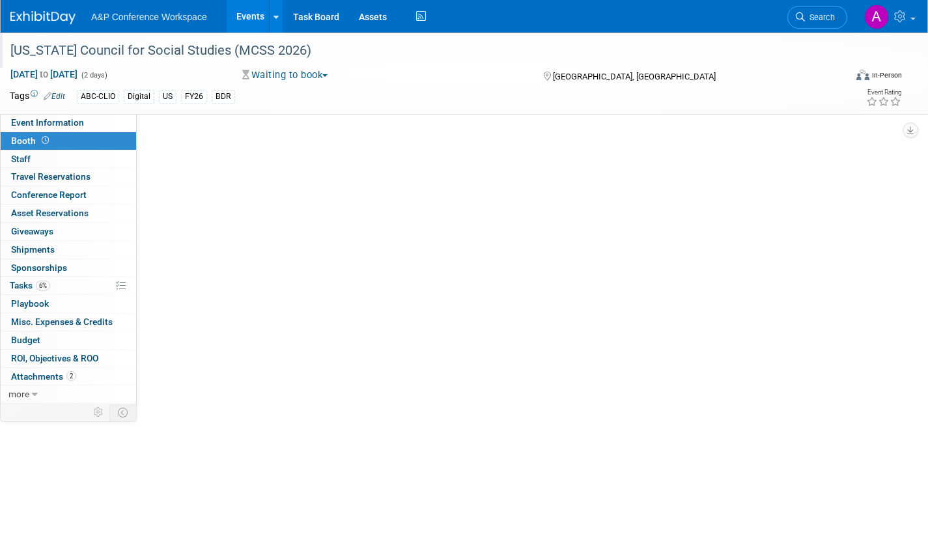
scroll to position [0, 0]
select select "CLDC - Digital/BDR"
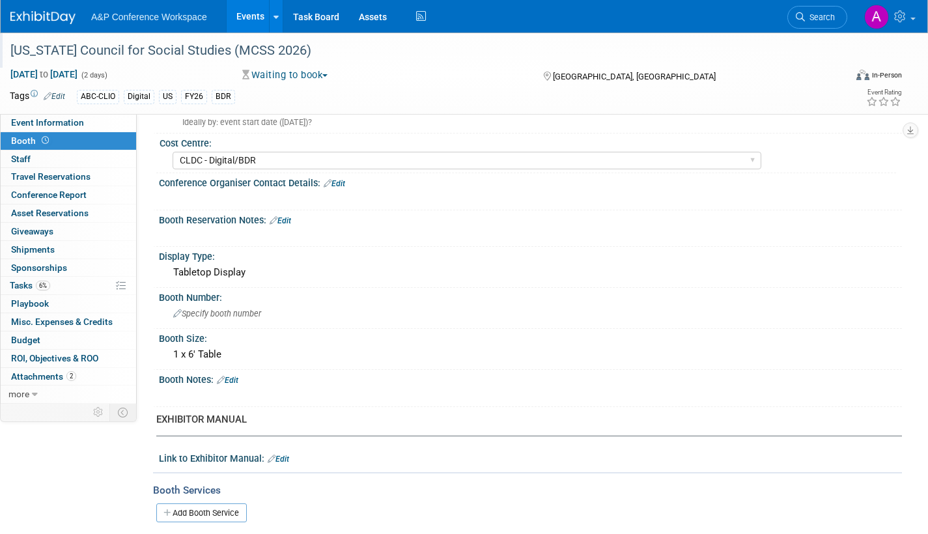
scroll to position [65, 0]
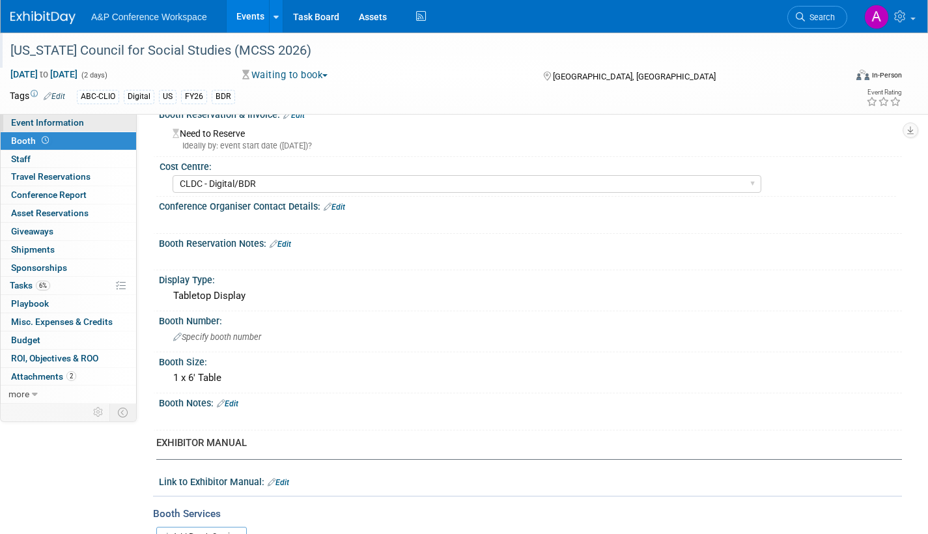
click at [87, 125] on link "Event Information" at bounding box center [68, 123] width 135 height 18
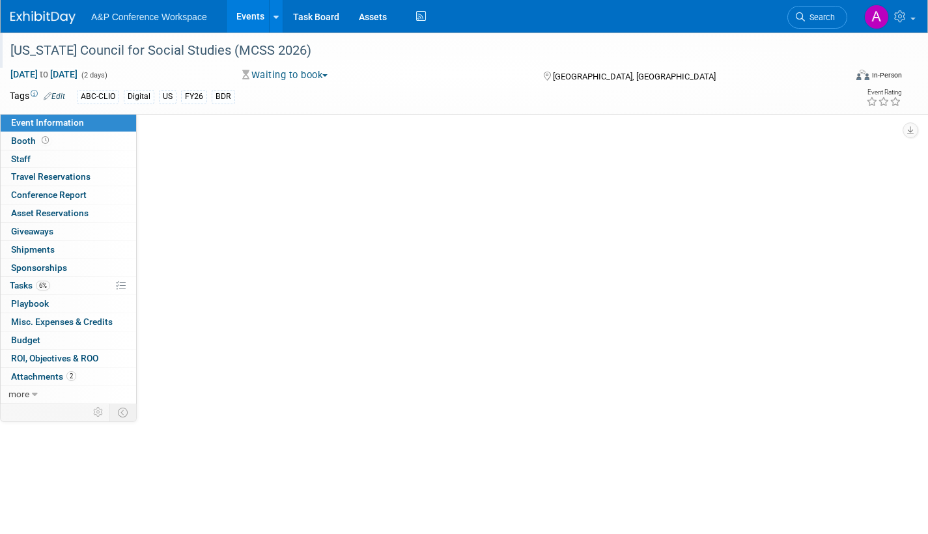
scroll to position [0, 0]
select select "Annual"
select select "Level 2"
select select "In-Person Booth"
select select "Schools"
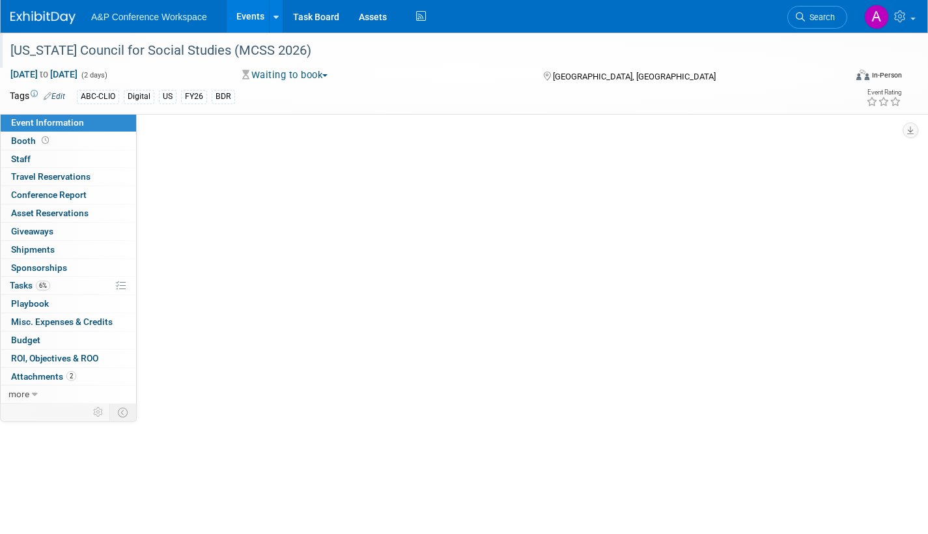
select select "Bloomsbury Digital Resources"
select select "[PERSON_NAME]"
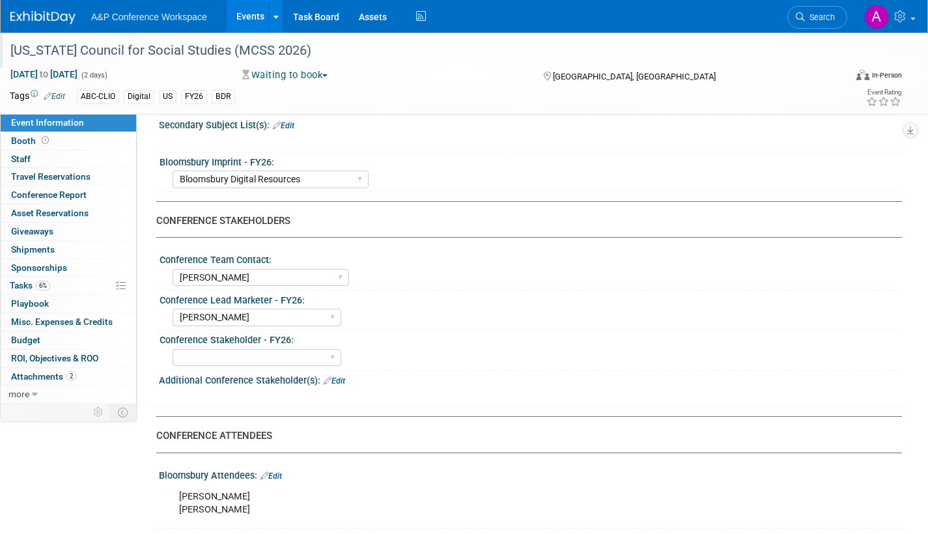
scroll to position [781, 0]
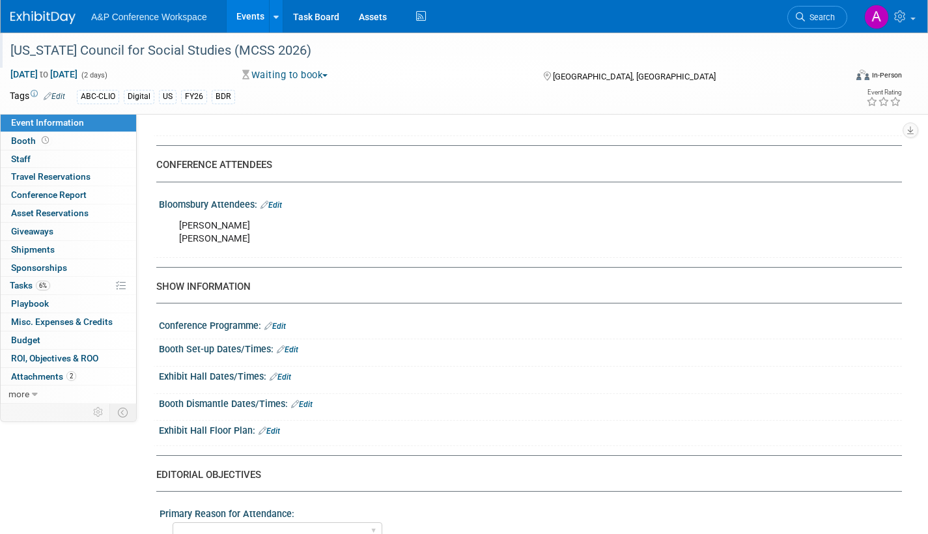
click at [288, 382] on link "Edit" at bounding box center [280, 376] width 21 height 9
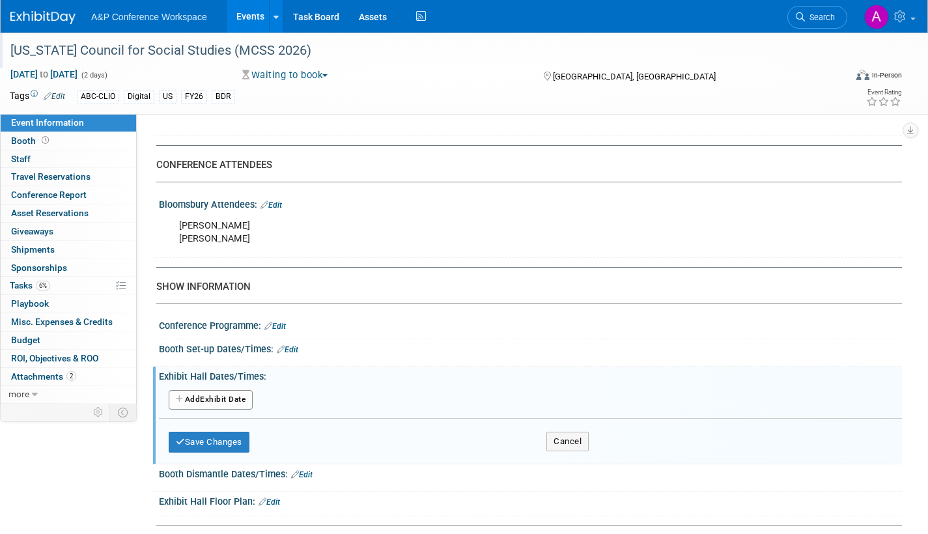
click at [243, 410] on button "Add Another Exhibit Date" at bounding box center [211, 400] width 84 height 20
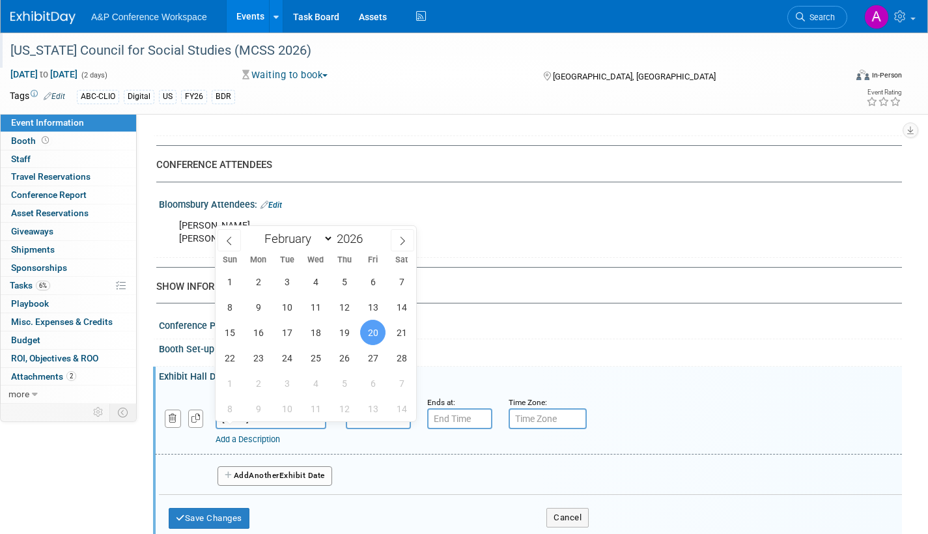
click at [298, 429] on input "[DATE]" at bounding box center [271, 418] width 111 height 21
click at [376, 331] on span "20" at bounding box center [372, 332] width 25 height 25
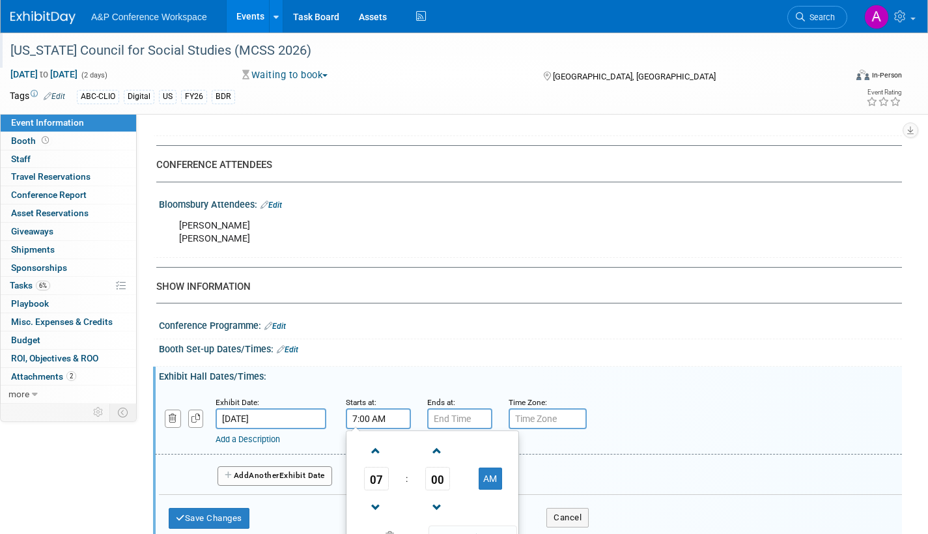
click at [385, 429] on input "7:00 AM" at bounding box center [378, 418] width 65 height 21
click at [375, 460] on span at bounding box center [376, 450] width 23 height 23
type input "8:00 AM"
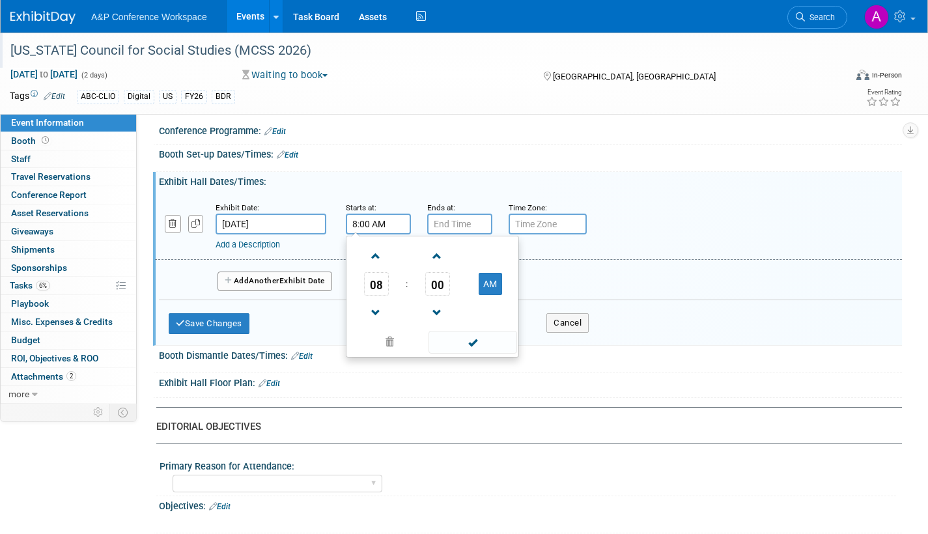
scroll to position [977, 0]
click at [482, 353] on span at bounding box center [472, 341] width 88 height 23
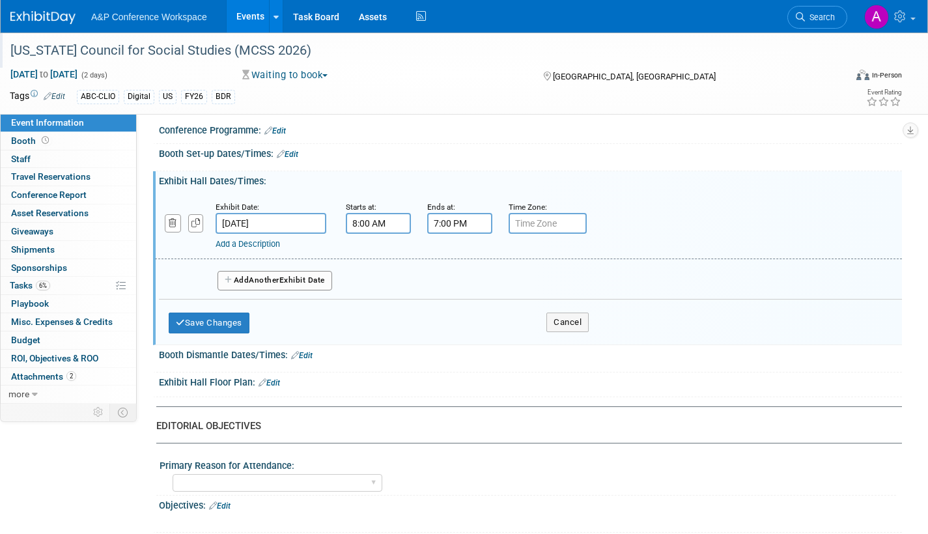
click at [456, 234] on input "7:00 PM" at bounding box center [459, 223] width 65 height 21
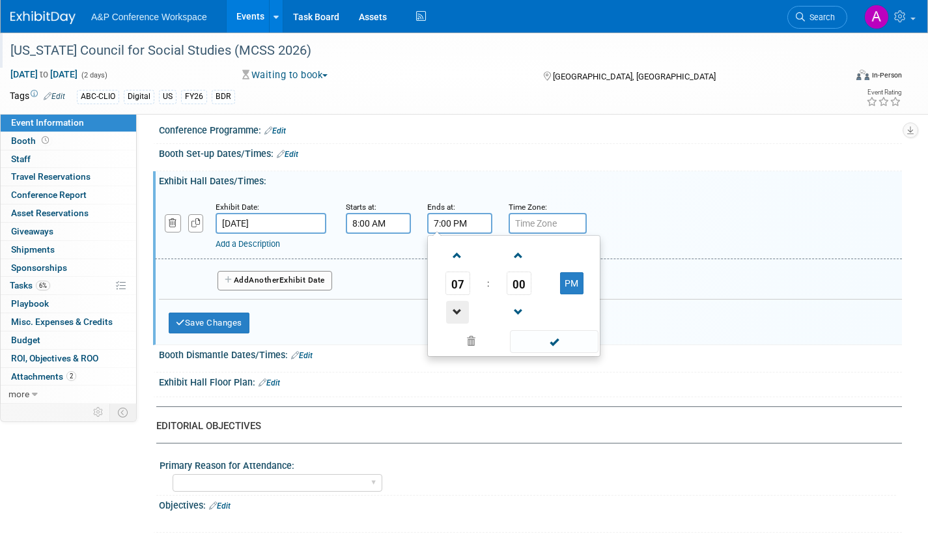
click at [458, 322] on span at bounding box center [457, 312] width 23 height 23
type input "5:00 PM"
click at [555, 352] on span at bounding box center [554, 341] width 88 height 23
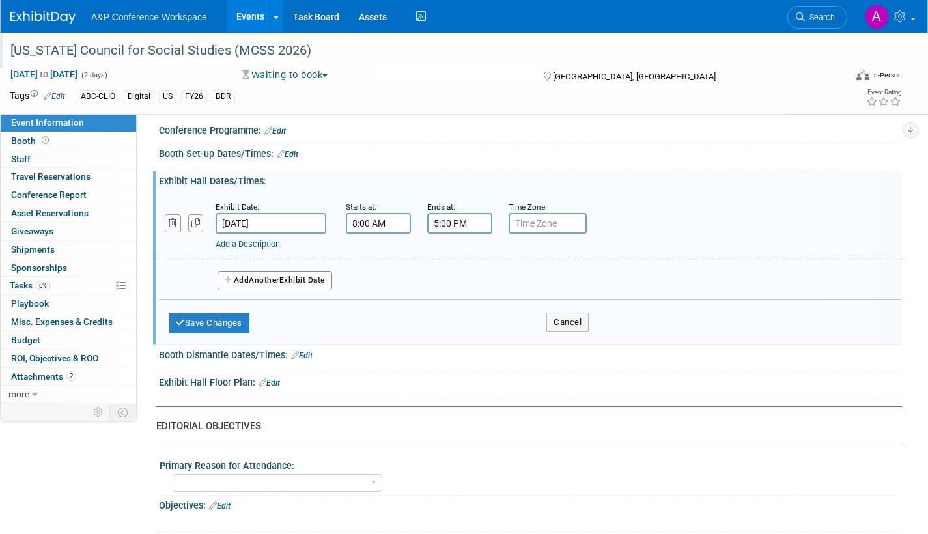
click at [327, 289] on button "Add Another Exhibit Date" at bounding box center [274, 281] width 115 height 20
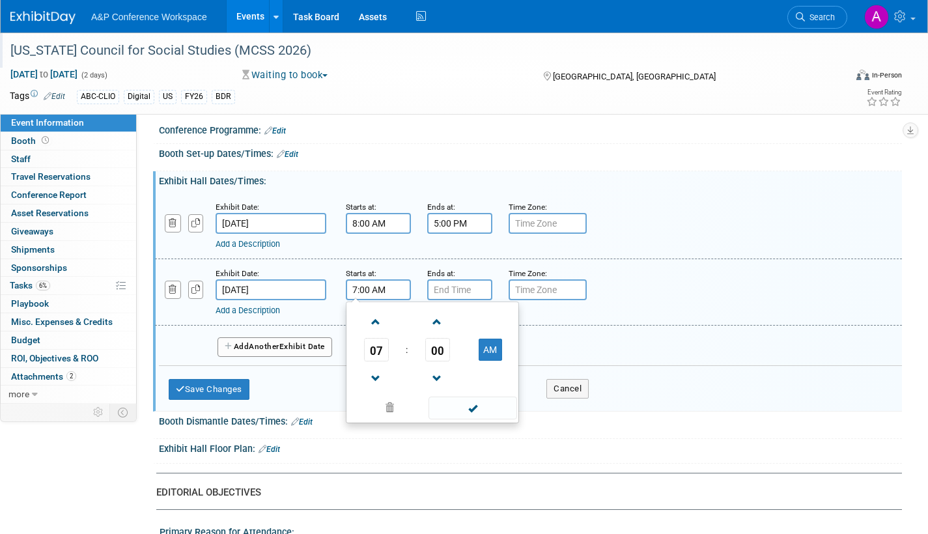
click at [378, 300] on input "7:00 AM" at bounding box center [378, 289] width 65 height 21
click at [375, 329] on span at bounding box center [376, 322] width 23 height 23
type input "8:00 AM"
click at [468, 419] on span at bounding box center [472, 408] width 88 height 23
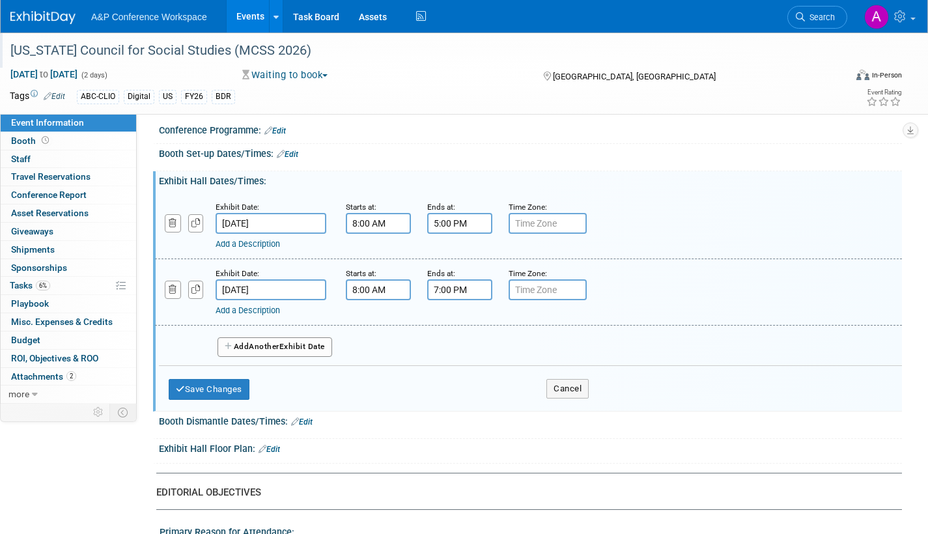
click at [469, 300] on input "7:00 PM" at bounding box center [459, 289] width 65 height 21
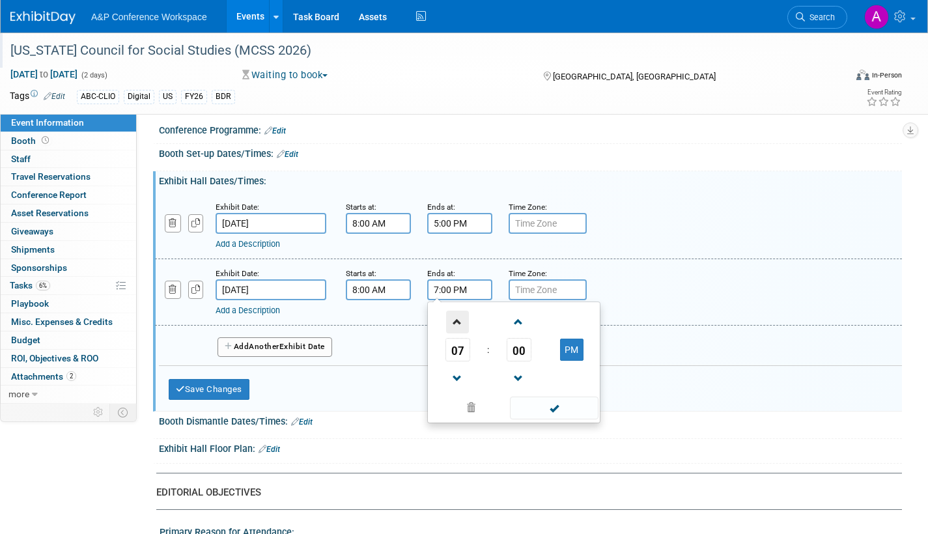
click at [459, 333] on span at bounding box center [457, 322] width 23 height 23
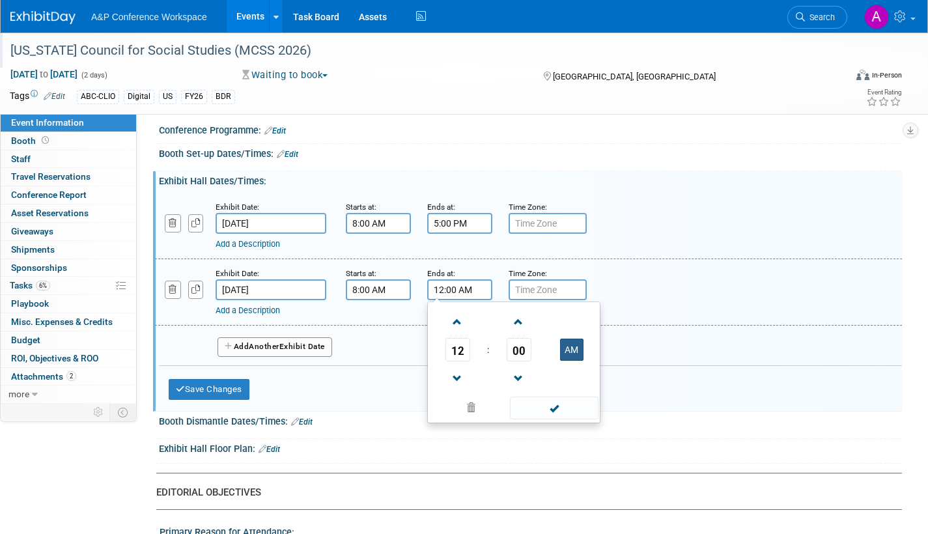
drag, startPoint x: 578, startPoint y: 355, endPoint x: 575, endPoint y: 394, distance: 39.2
click at [578, 356] on button "AM" at bounding box center [571, 350] width 23 height 22
type input "12:00 PM"
click at [570, 419] on span at bounding box center [554, 408] width 88 height 23
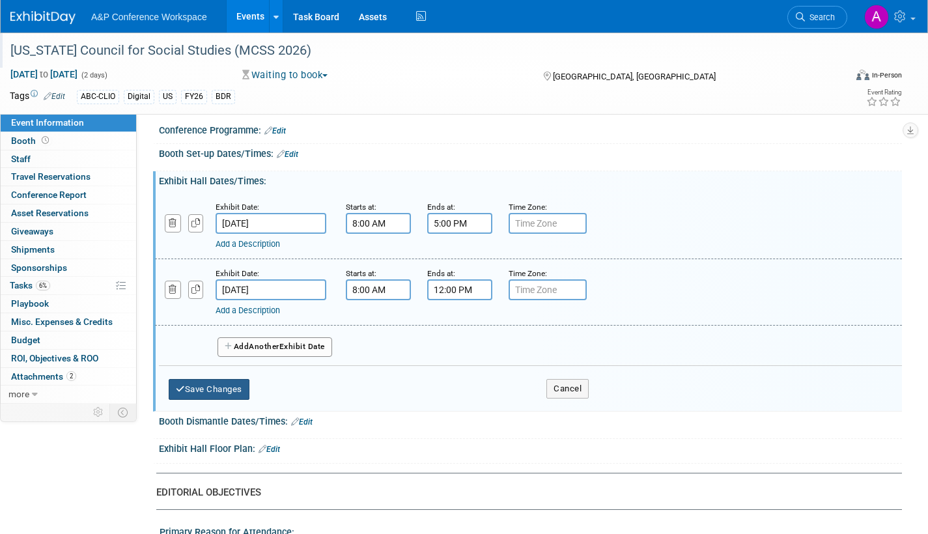
click at [239, 400] on button "Save Changes" at bounding box center [209, 389] width 81 height 21
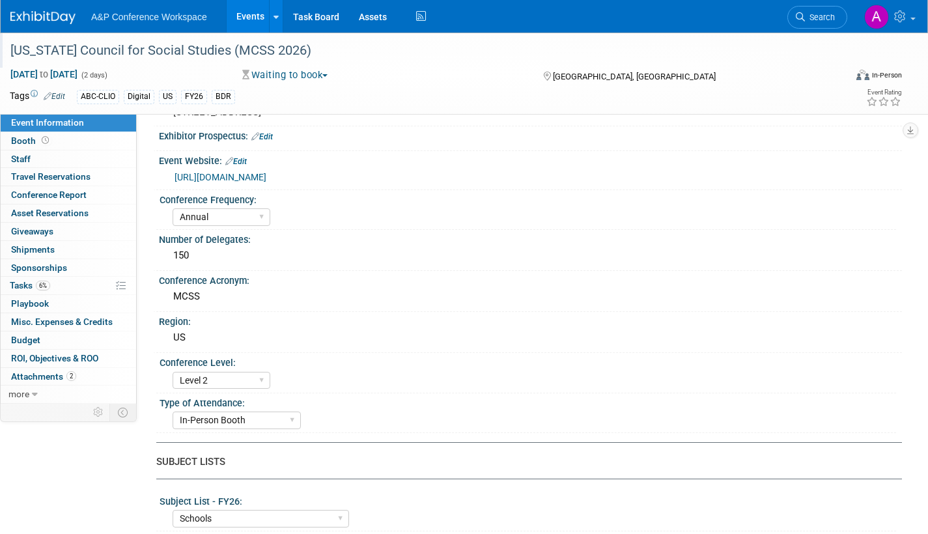
scroll to position [0, 0]
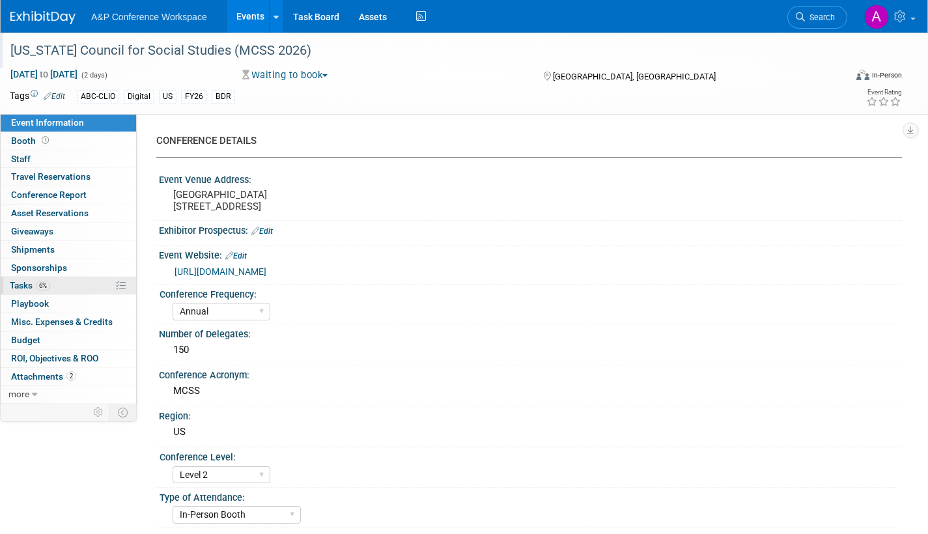
click at [20, 278] on link "6% Tasks 6%" at bounding box center [68, 286] width 135 height 18
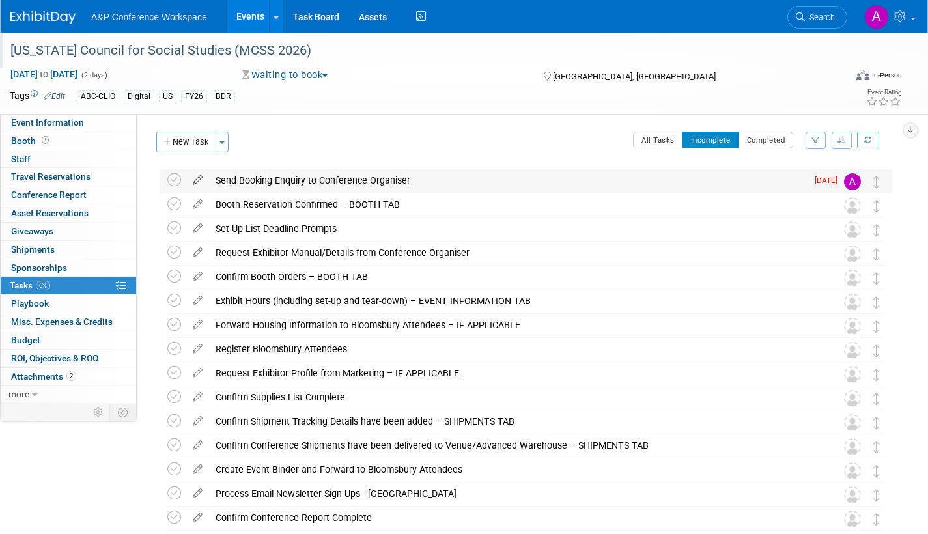
click at [196, 178] on icon at bounding box center [197, 177] width 23 height 16
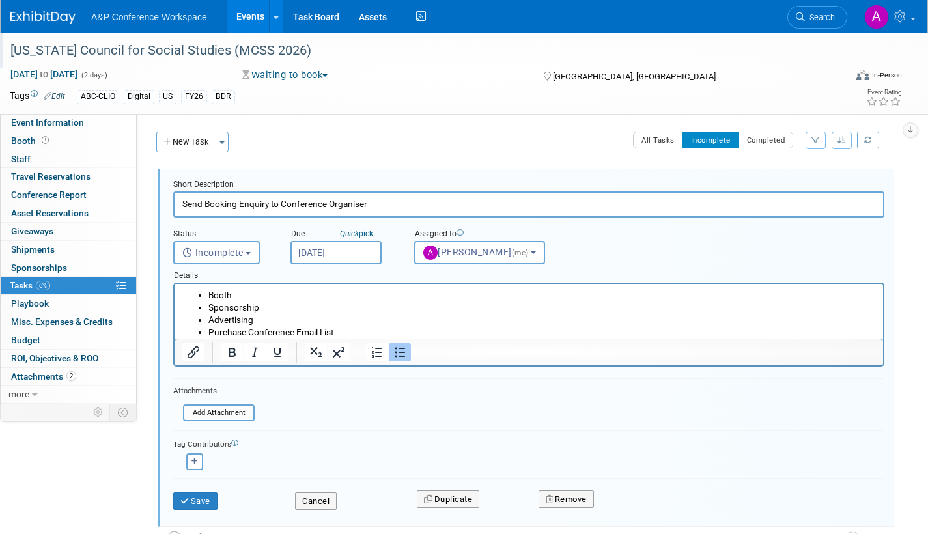
click at [365, 255] on input "[DATE]" at bounding box center [335, 252] width 91 height 23
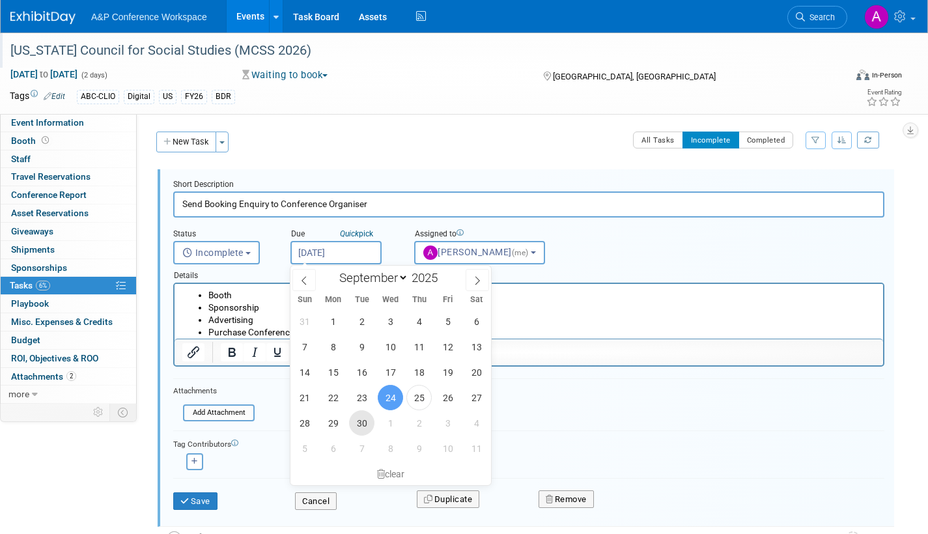
click at [359, 421] on span "30" at bounding box center [361, 422] width 25 height 25
type input "[DATE]"
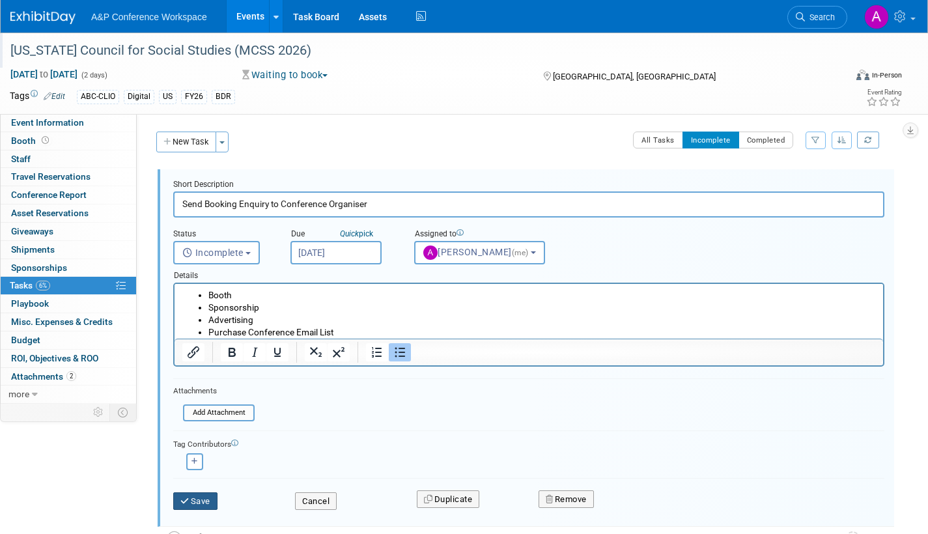
click at [212, 501] on button "Save" at bounding box center [195, 501] width 44 height 18
